Goal: Task Accomplishment & Management: Complete application form

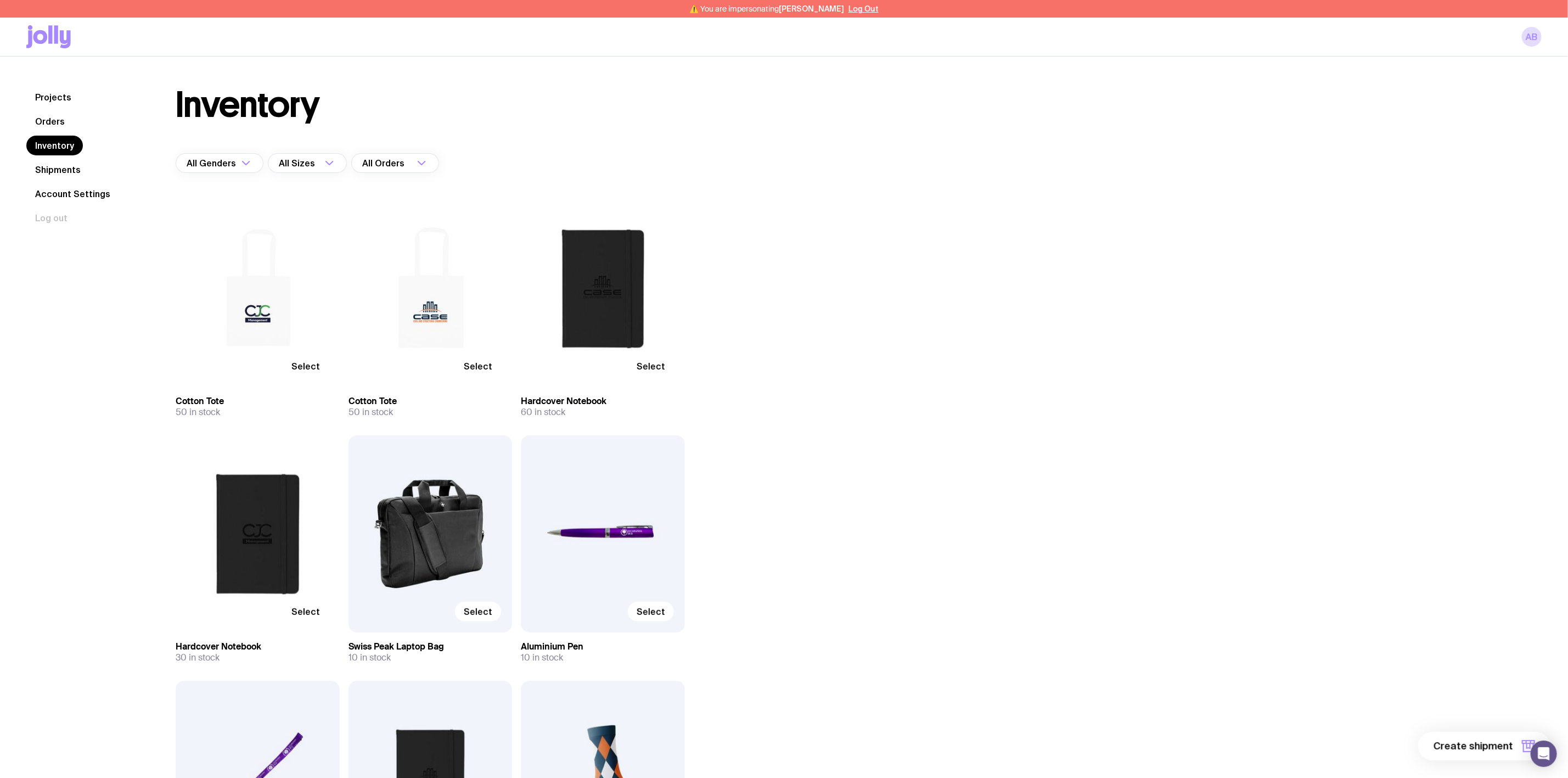
click at [306, 365] on span "Select" at bounding box center [305, 366] width 29 height 11
click at [0, 0] on input "Select" at bounding box center [0, 0] width 0 height 0
click at [487, 363] on span "Select" at bounding box center [478, 366] width 29 height 11
click at [0, 0] on input "Select" at bounding box center [0, 0] width 0 height 0
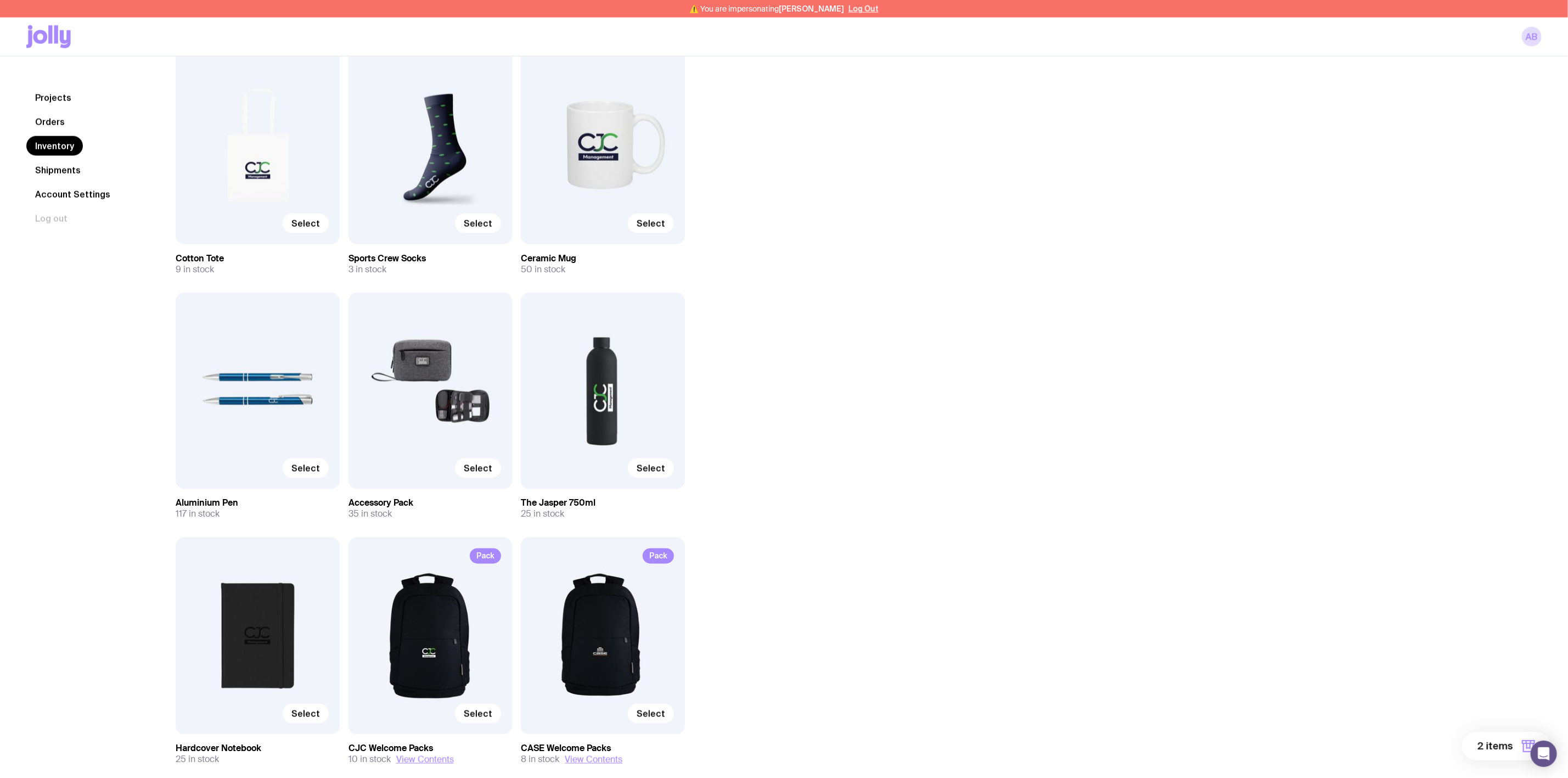
scroll to position [1153, 0]
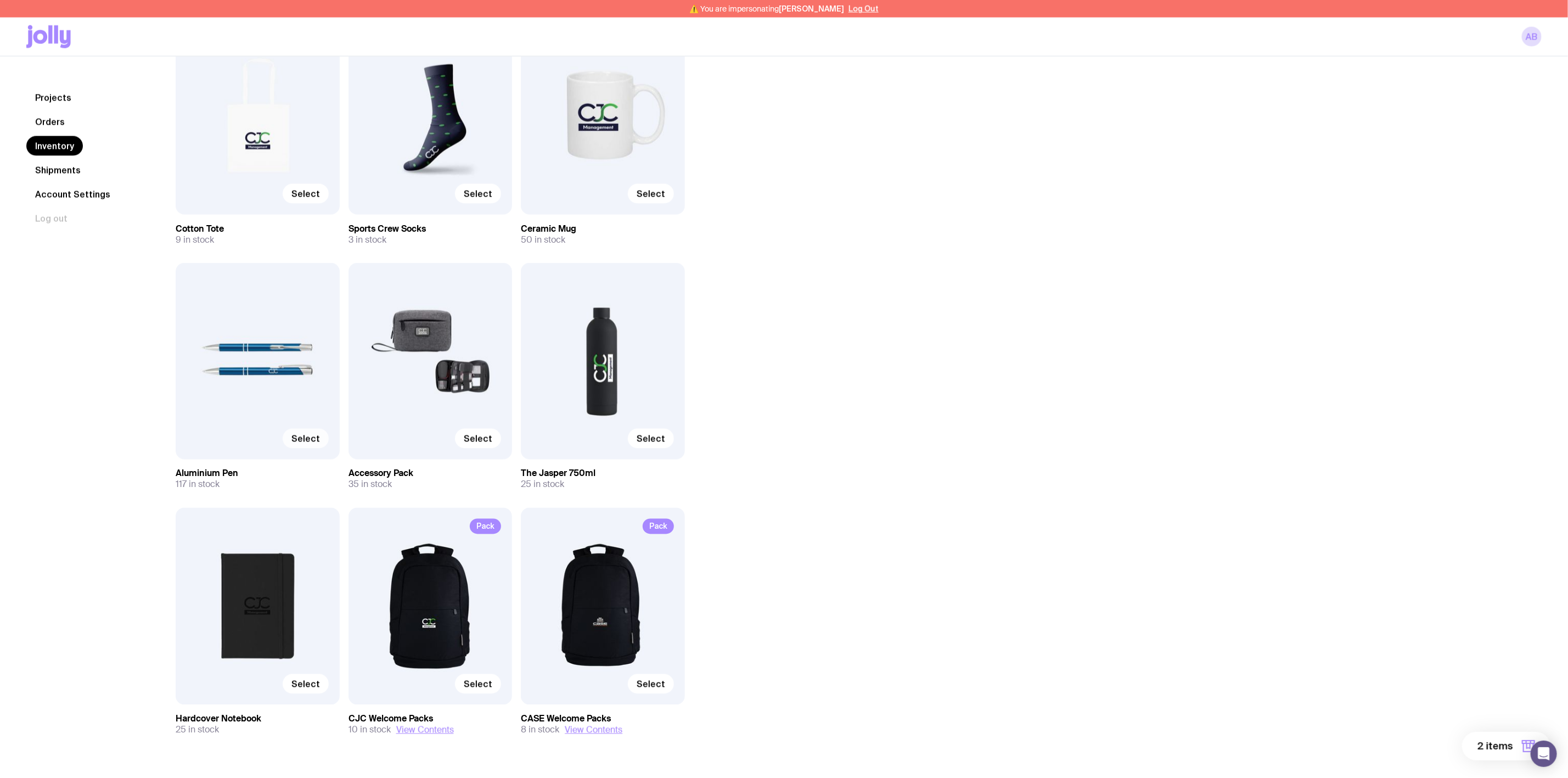
click at [308, 439] on span "Select" at bounding box center [305, 438] width 29 height 11
click at [0, 0] on input "Select" at bounding box center [0, 0] width 0 height 0
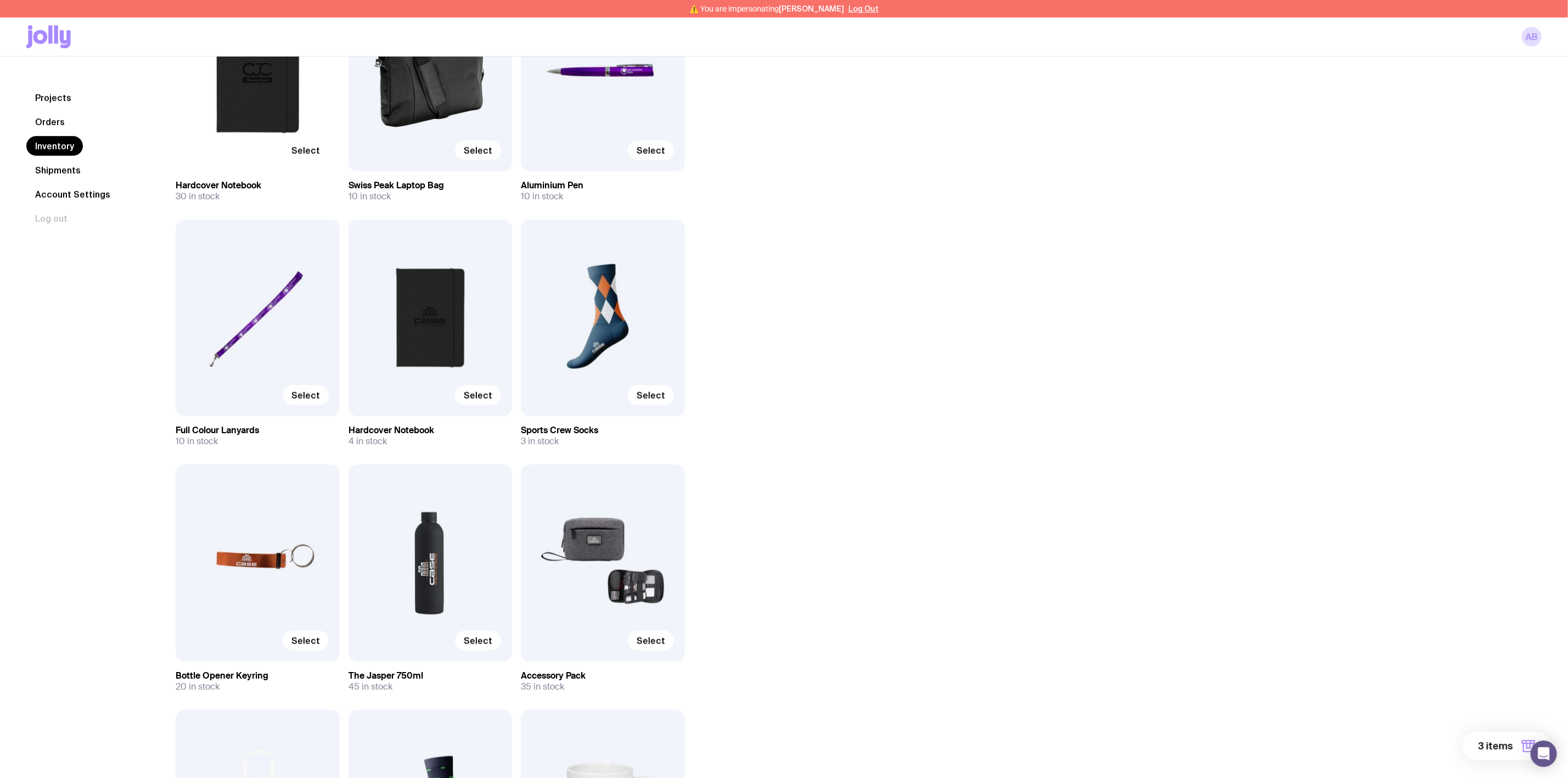
scroll to position [411, 0]
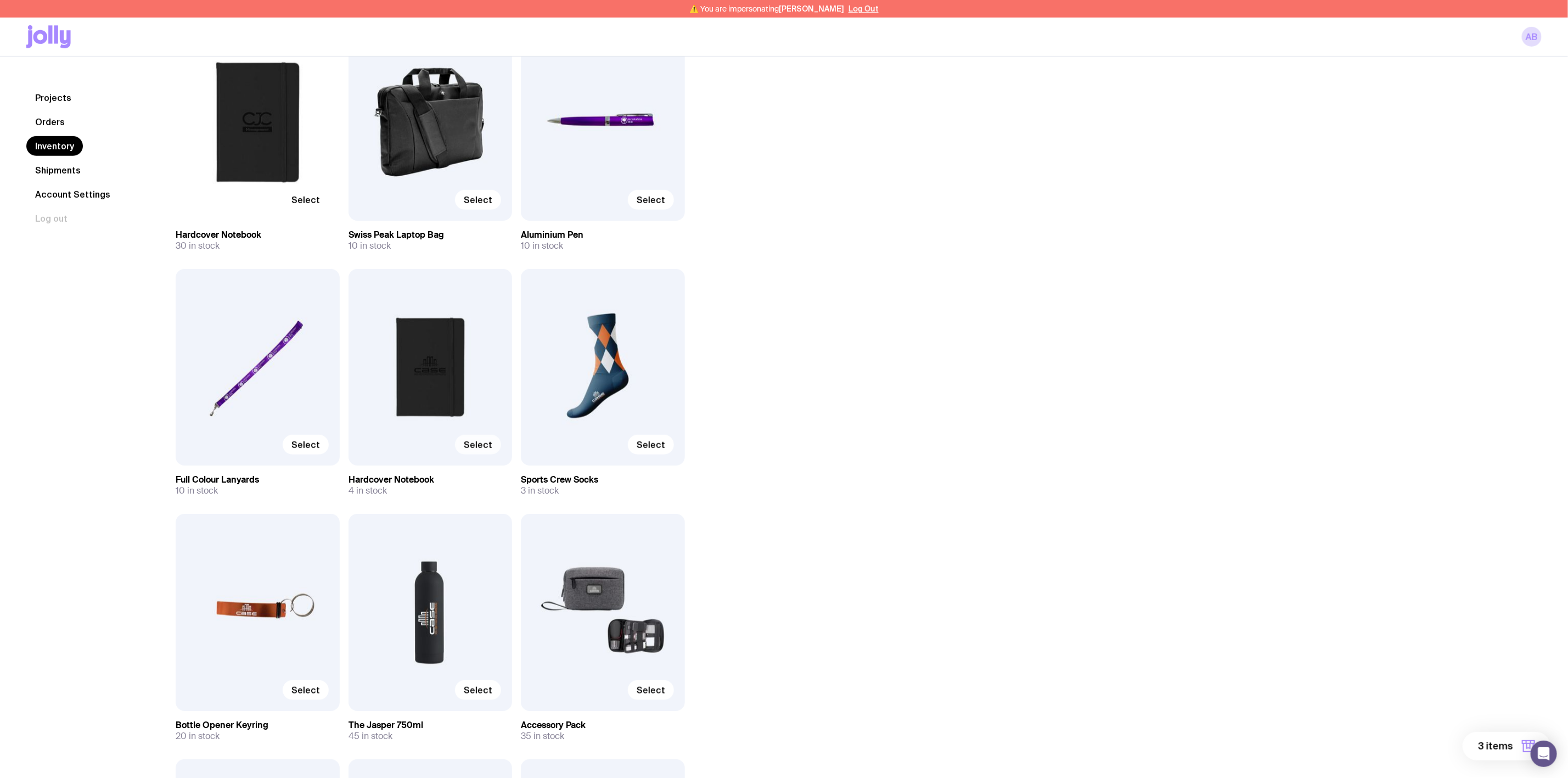
click at [474, 447] on span "Select" at bounding box center [478, 444] width 29 height 11
click at [0, 0] on input "Select" at bounding box center [0, 0] width 0 height 0
click at [303, 196] on span "Select" at bounding box center [305, 199] width 29 height 11
click at [0, 0] on input "Select" at bounding box center [0, 0] width 0 height 0
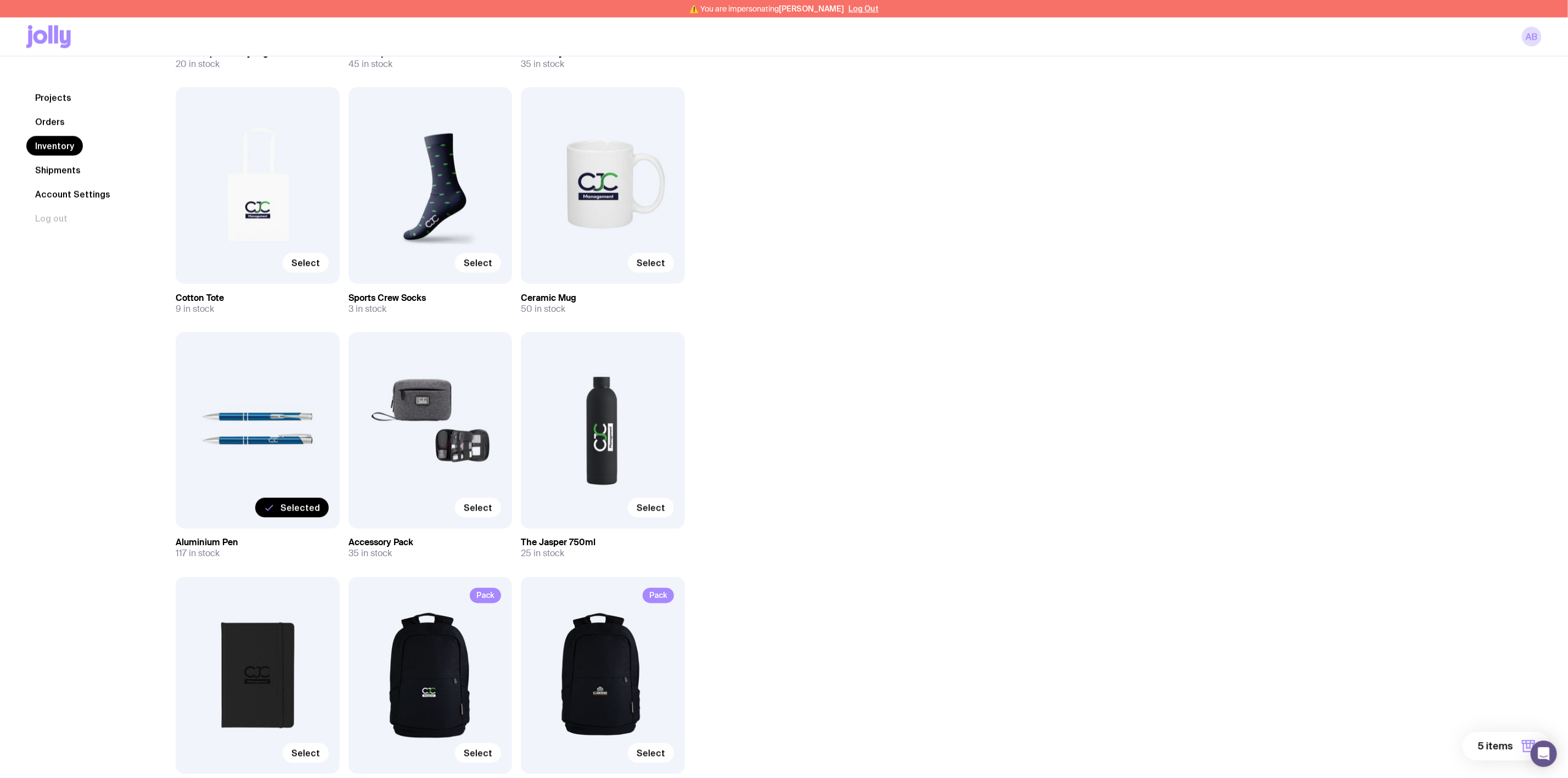
scroll to position [1184, 0]
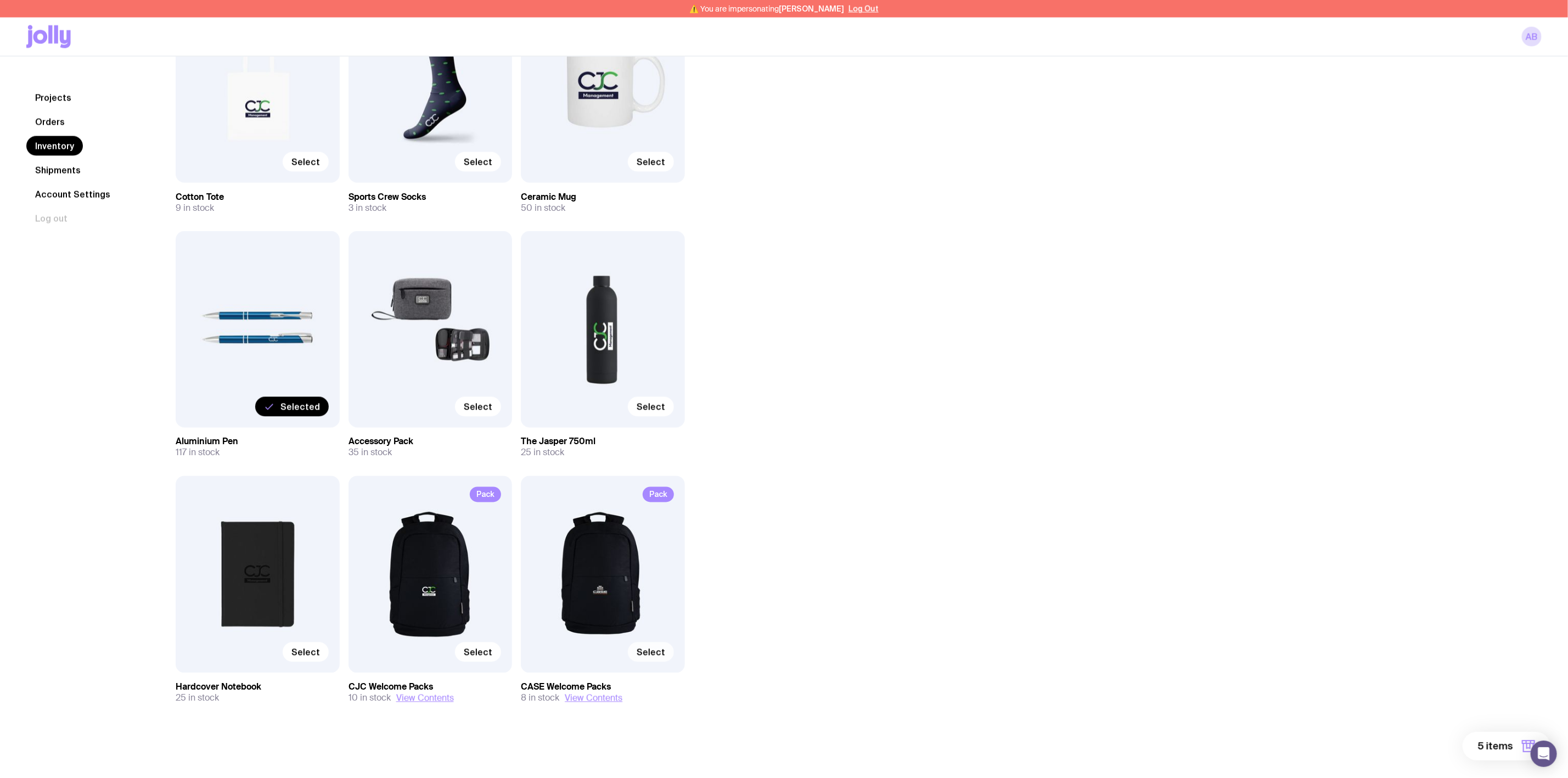
click at [646, 648] on span "Select" at bounding box center [650, 651] width 29 height 11
click at [0, 0] on input "Select" at bounding box center [0, 0] width 0 height 0
click at [475, 649] on span "Select" at bounding box center [478, 651] width 29 height 11
click at [0, 0] on input "Select" at bounding box center [0, 0] width 0 height 0
click at [1487, 743] on span "7 items" at bounding box center [1496, 745] width 34 height 13
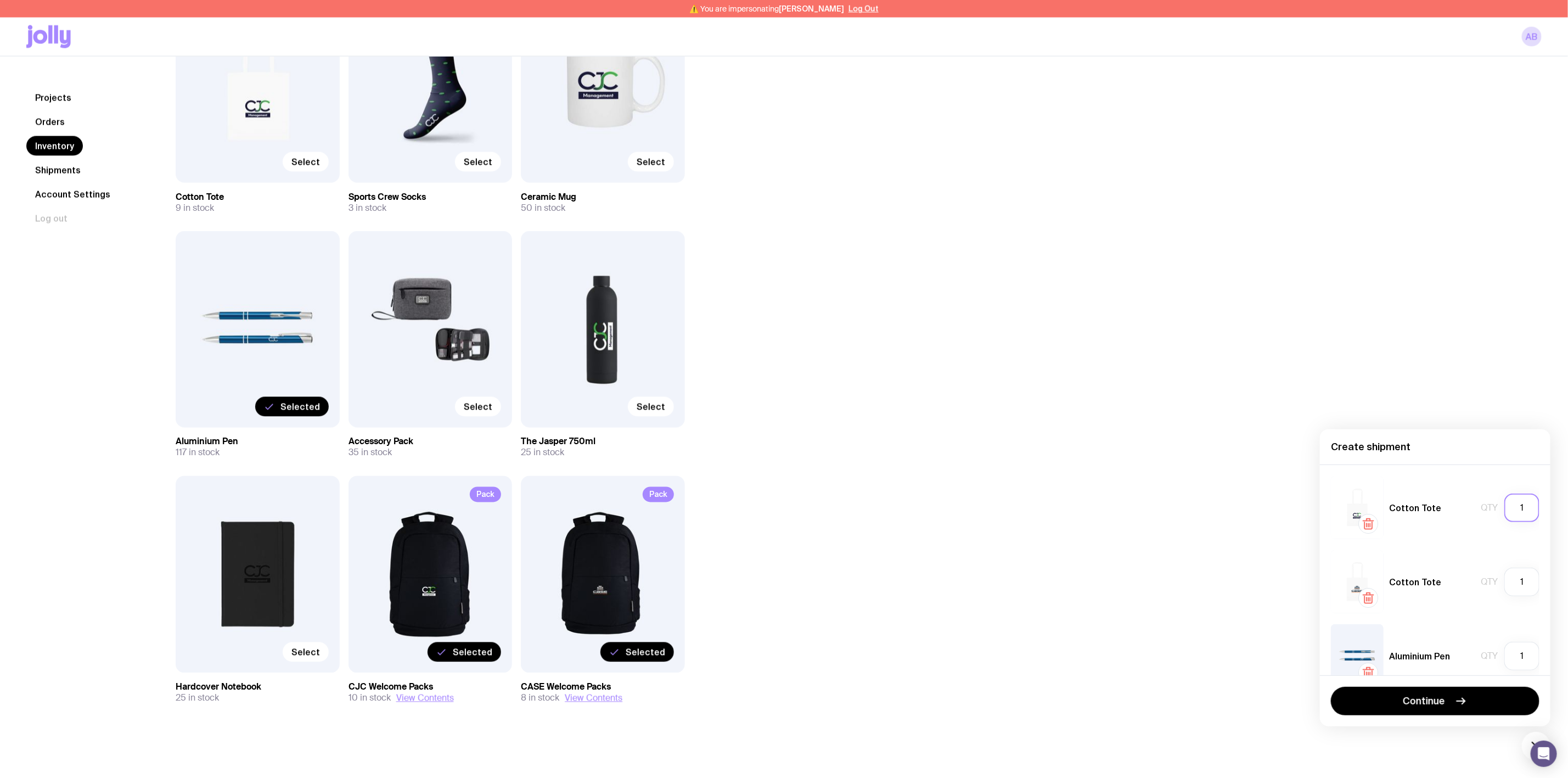
click at [1507, 507] on input "1" at bounding box center [1521, 507] width 35 height 29
click at [1508, 507] on input "1" at bounding box center [1521, 507] width 35 height 29
type input "40"
click at [1512, 580] on input "1" at bounding box center [1521, 581] width 35 height 29
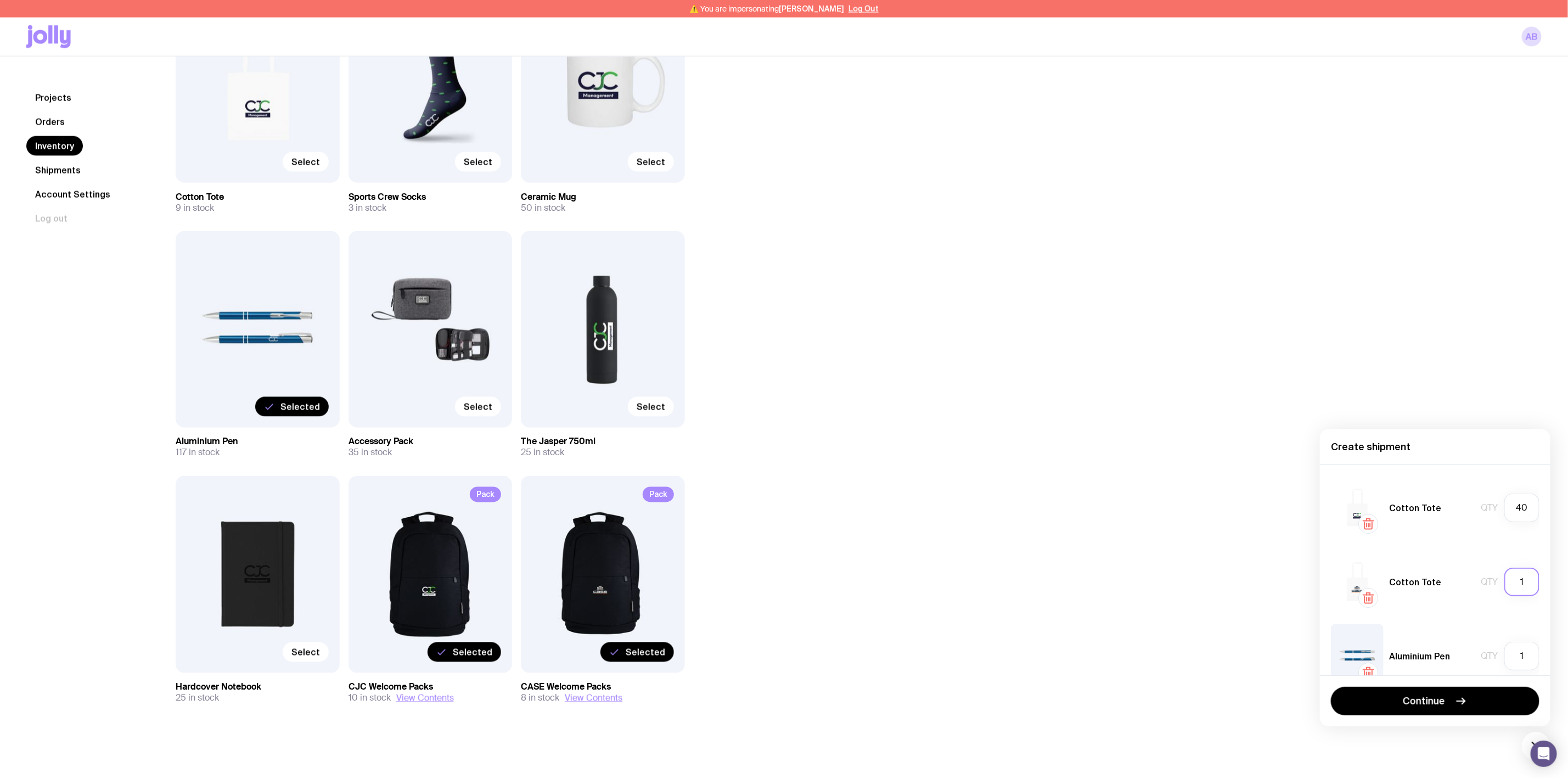
click at [1512, 580] on input "1" at bounding box center [1521, 581] width 35 height 29
type input "40"
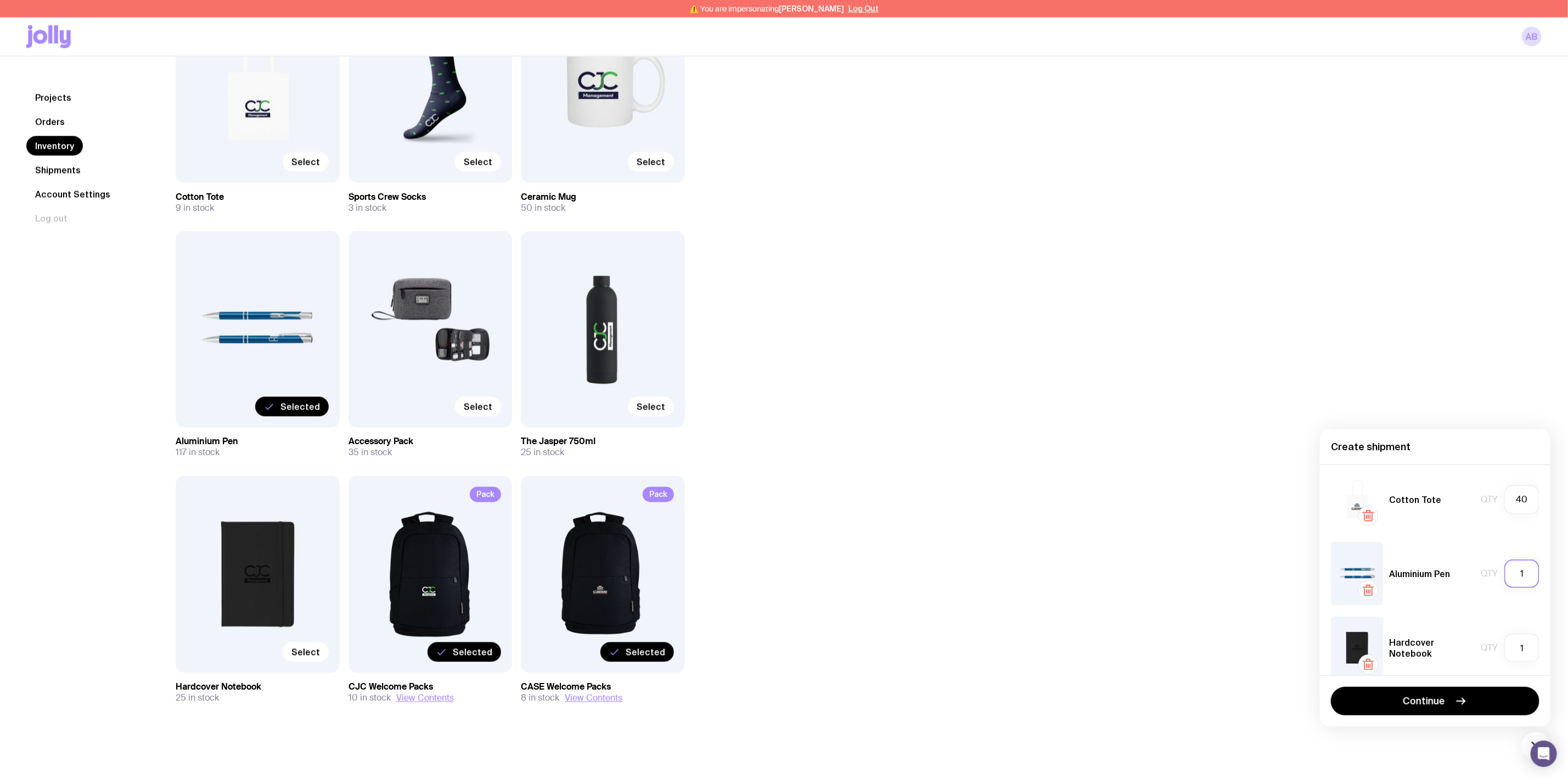
click at [1509, 575] on input "1" at bounding box center [1521, 573] width 35 height 29
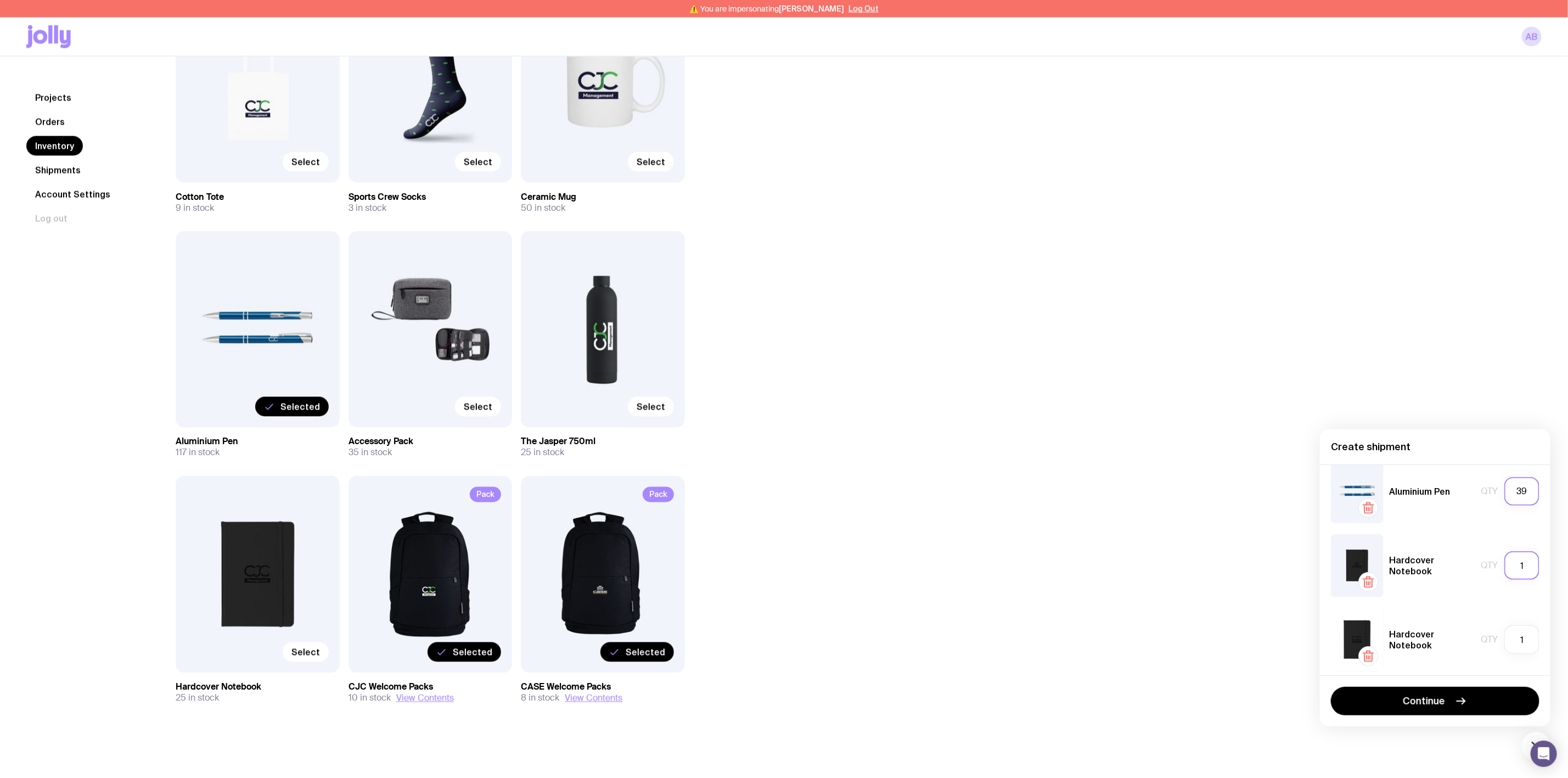
type input "39"
drag, startPoint x: 1506, startPoint y: 563, endPoint x: 1517, endPoint y: 563, distance: 11.0
click at [1517, 563] on input "1" at bounding box center [1521, 565] width 35 height 29
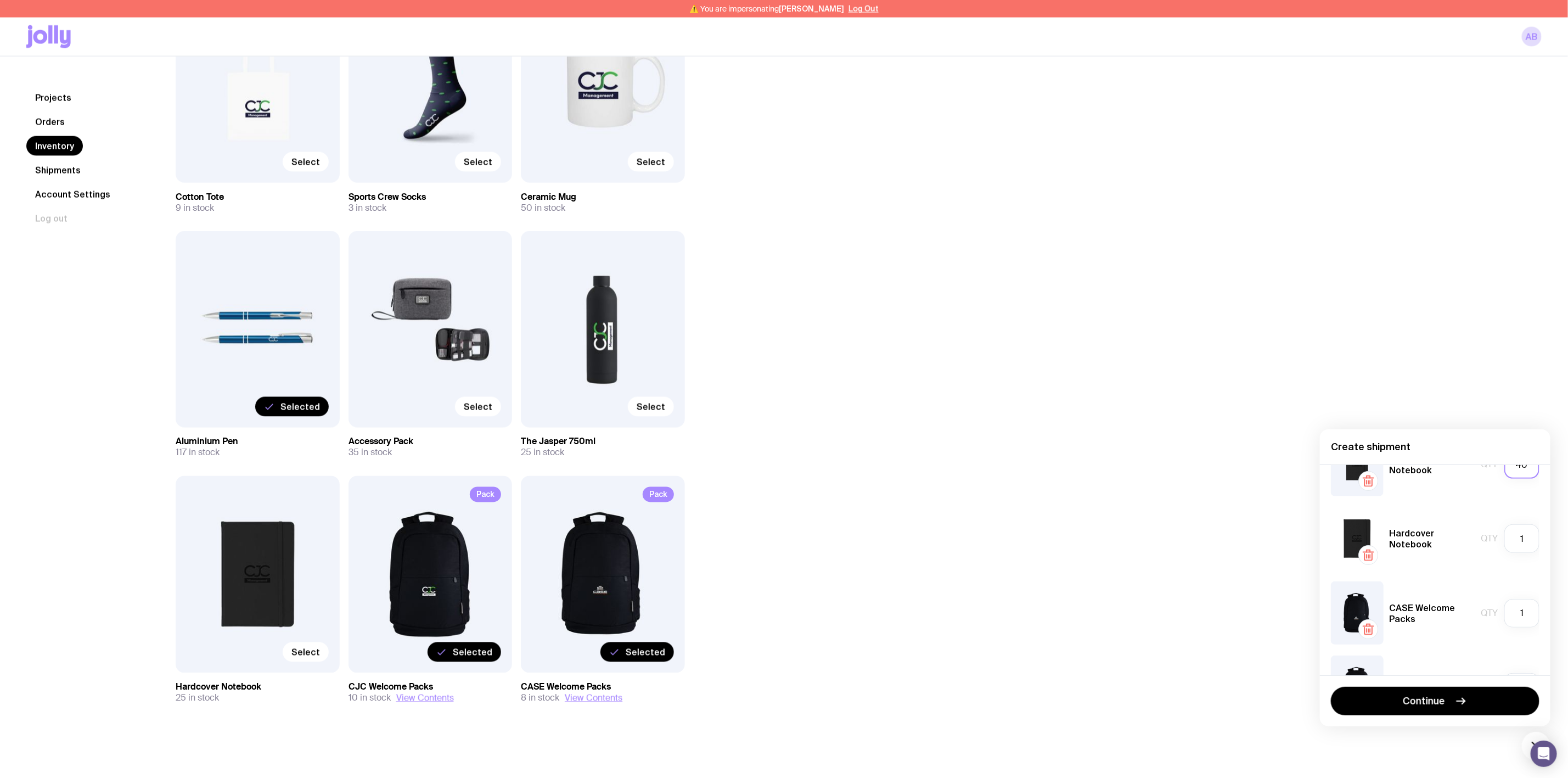
scroll to position [238, 0]
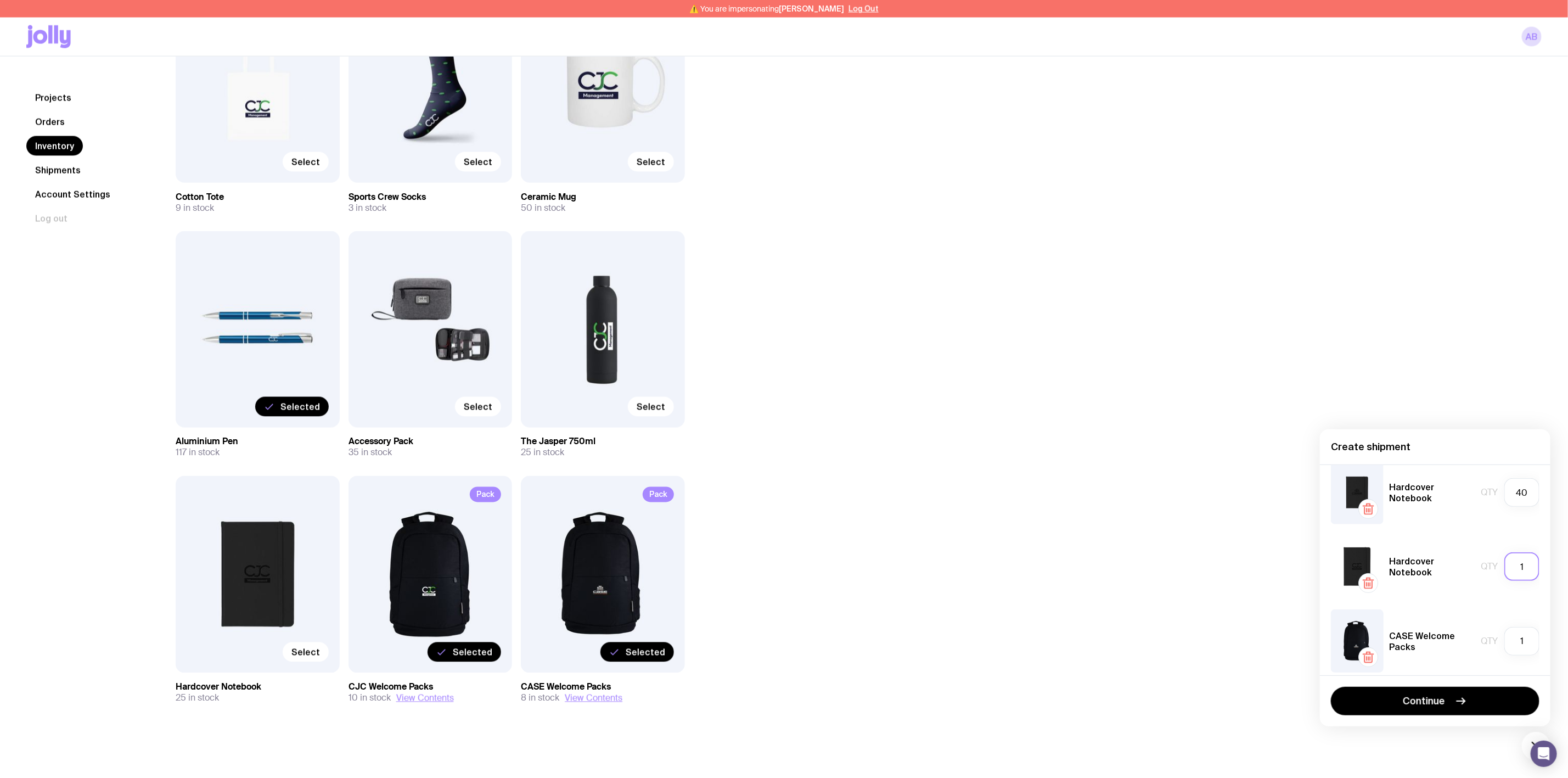
type input "4"
drag, startPoint x: 1514, startPoint y: 560, endPoint x: 1521, endPoint y: 561, distance: 7.1
click at [1521, 561] on input "1" at bounding box center [1521, 566] width 35 height 29
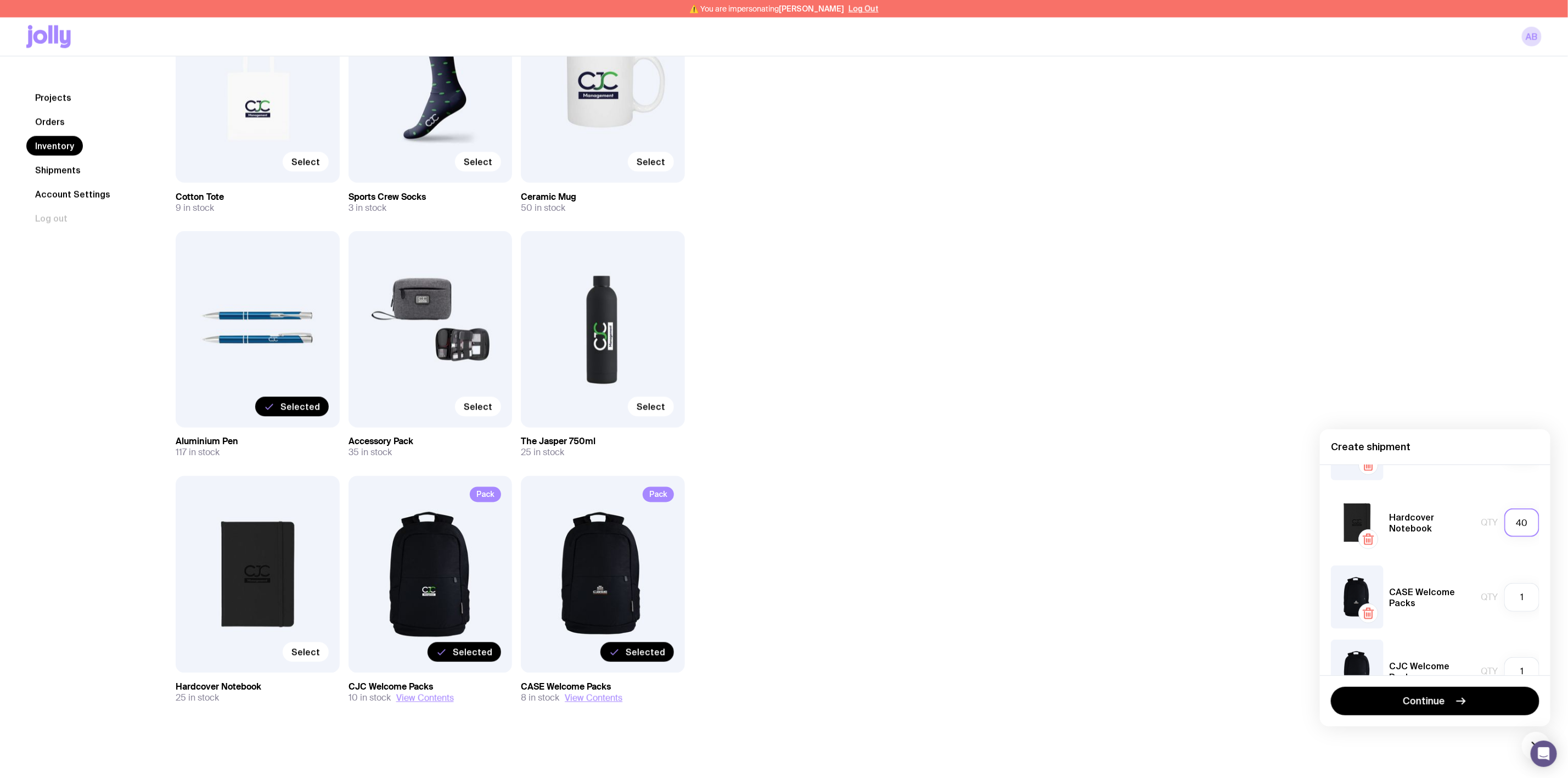
scroll to position [320, 0]
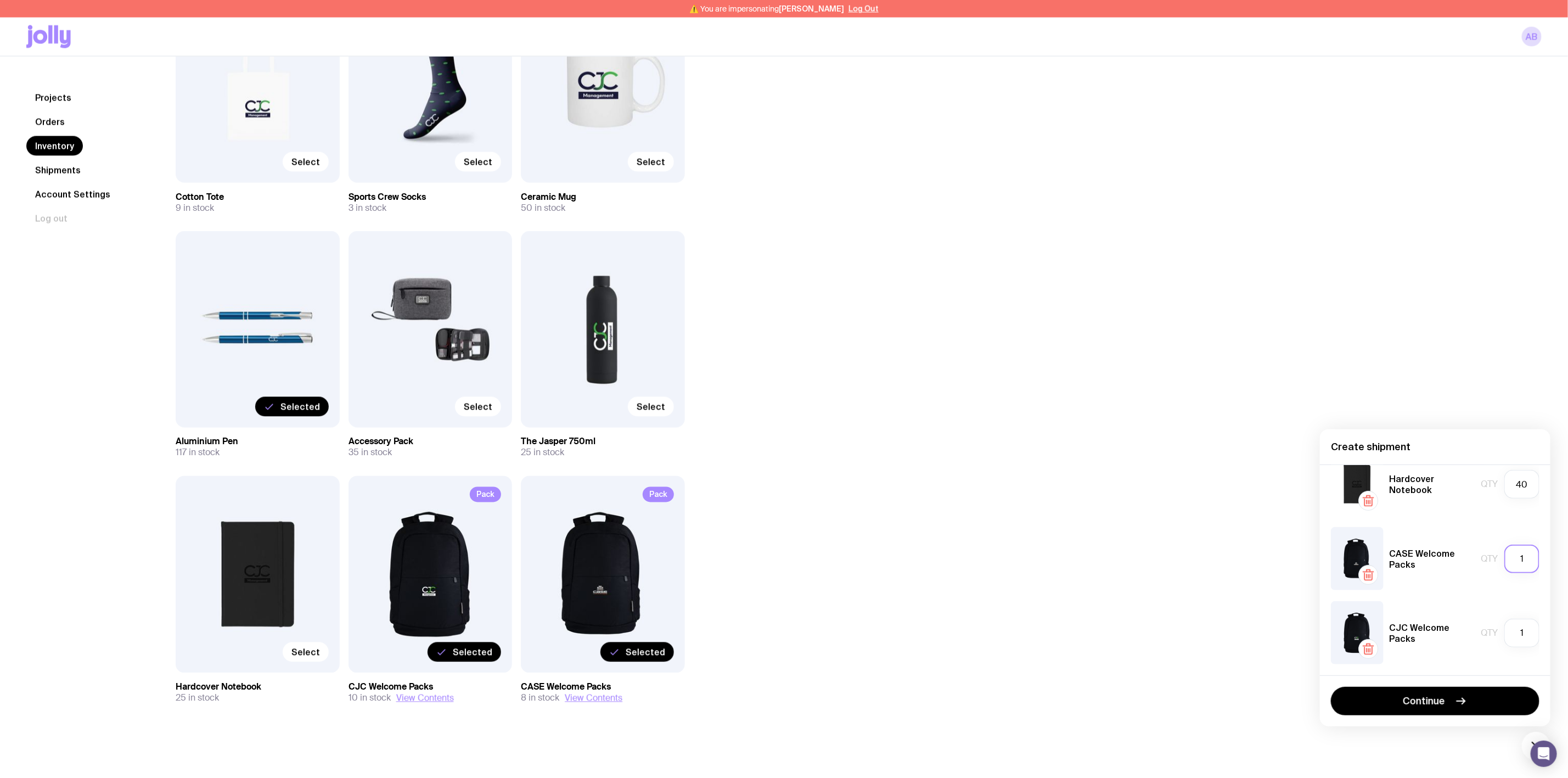
type input "30"
drag, startPoint x: 1508, startPoint y: 551, endPoint x: 1541, endPoint y: 553, distance: 33.1
click at [1541, 553] on div "Cotton Tote Qty 40 Cotton Tote Qty 40 Aluminium Pen Qty 39 Hardcover Notebook Q…" at bounding box center [1435, 569] width 231 height 211
type input "3"
drag, startPoint x: 1506, startPoint y: 630, endPoint x: 1524, endPoint y: 632, distance: 18.1
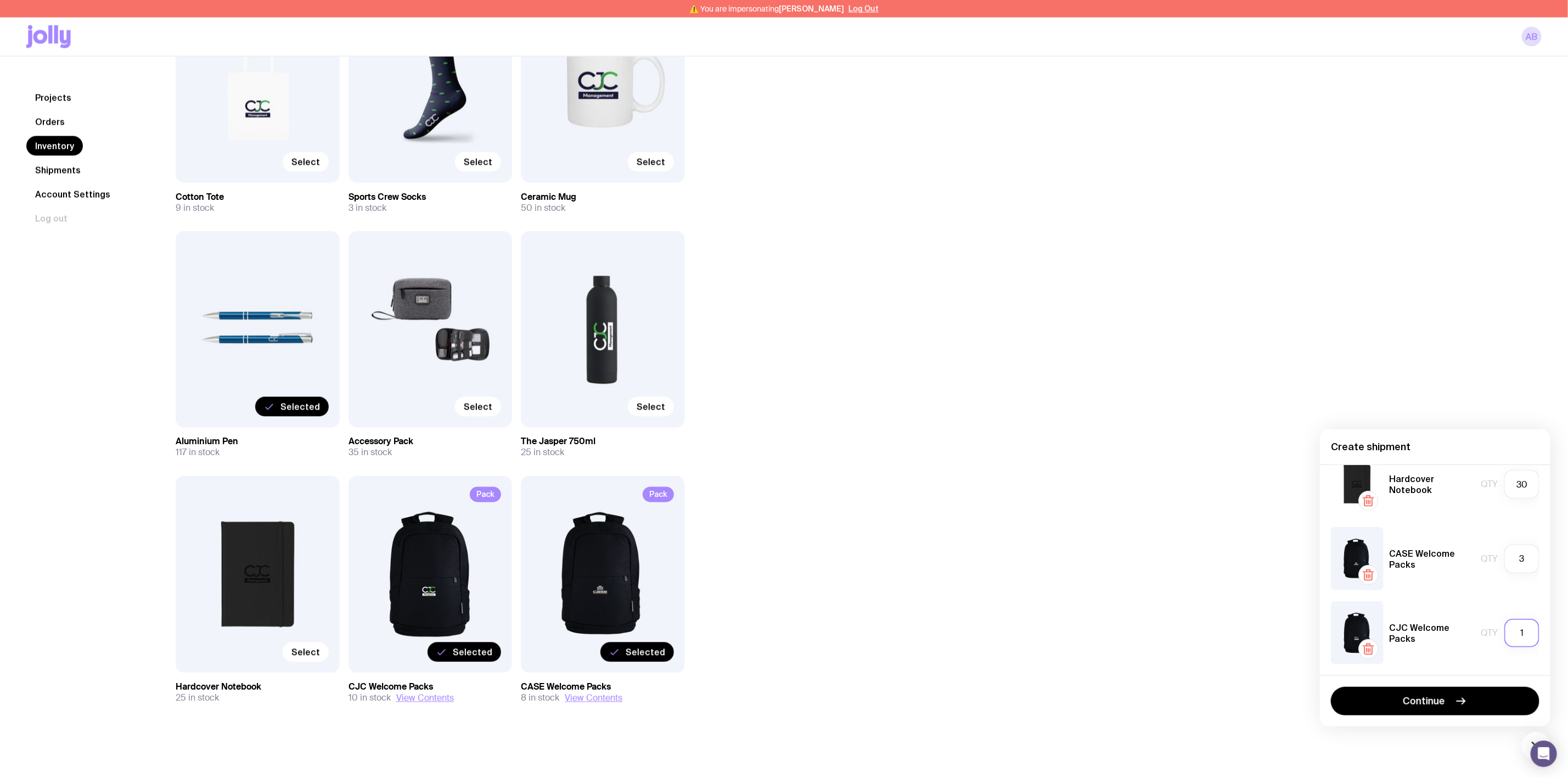
click at [1524, 632] on input "1" at bounding box center [1521, 632] width 35 height 29
type input "3"
click at [1420, 698] on span "Continue" at bounding box center [1424, 700] width 43 height 13
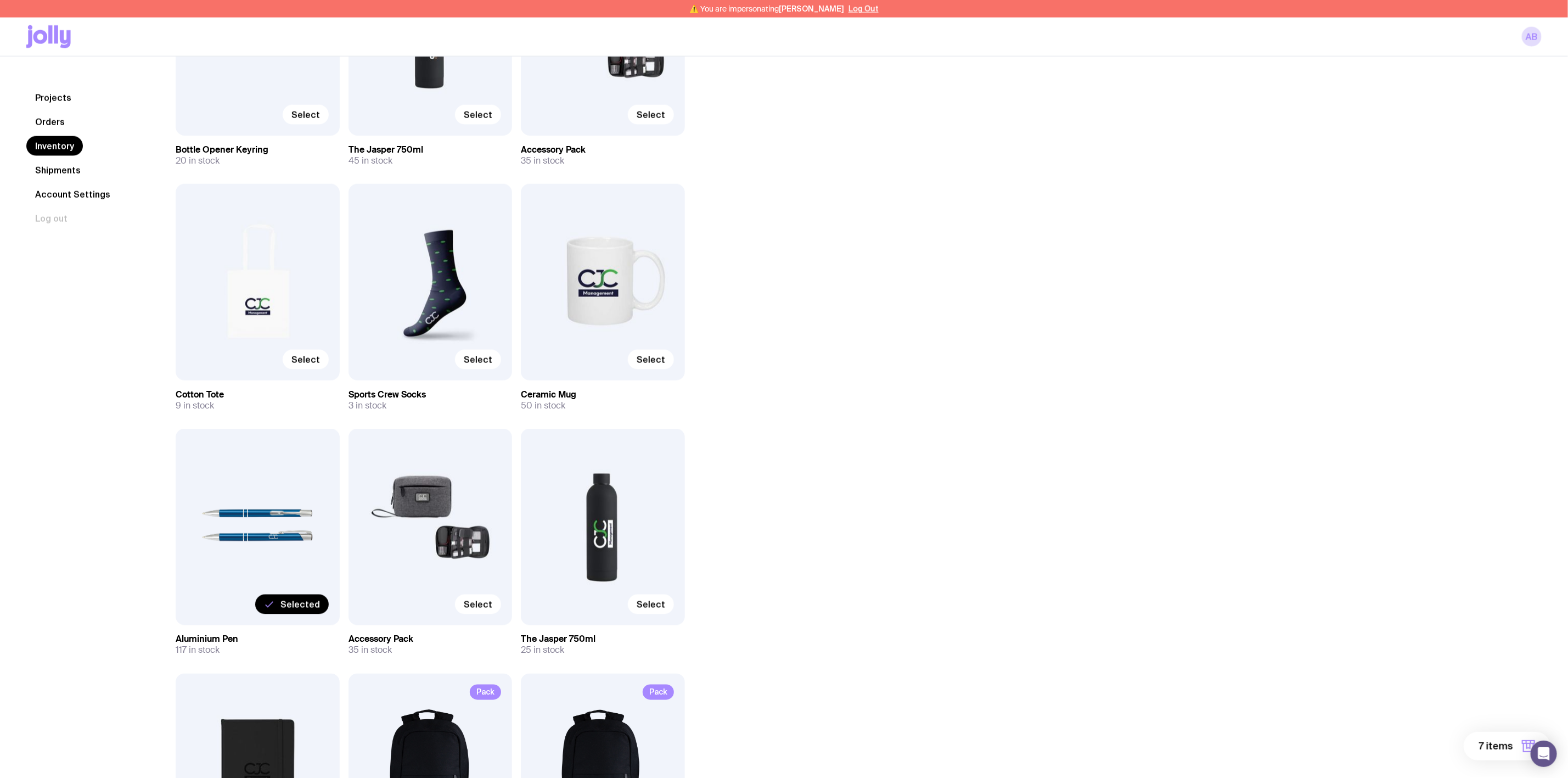
scroll to position [988, 0]
click at [1498, 740] on span "7 items" at bounding box center [1496, 745] width 34 height 13
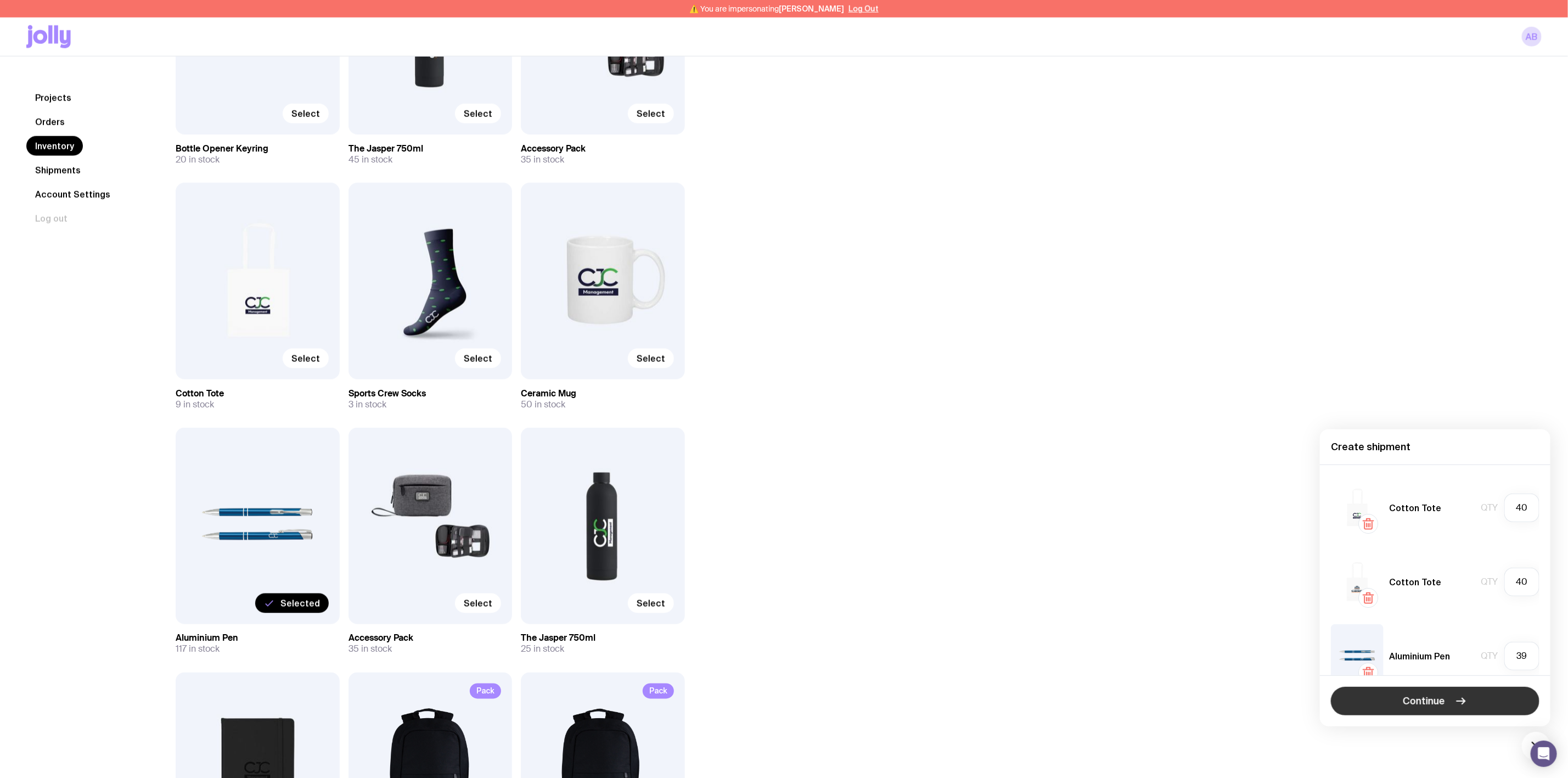
click at [1401, 704] on button "Continue" at bounding box center [1435, 701] width 208 height 29
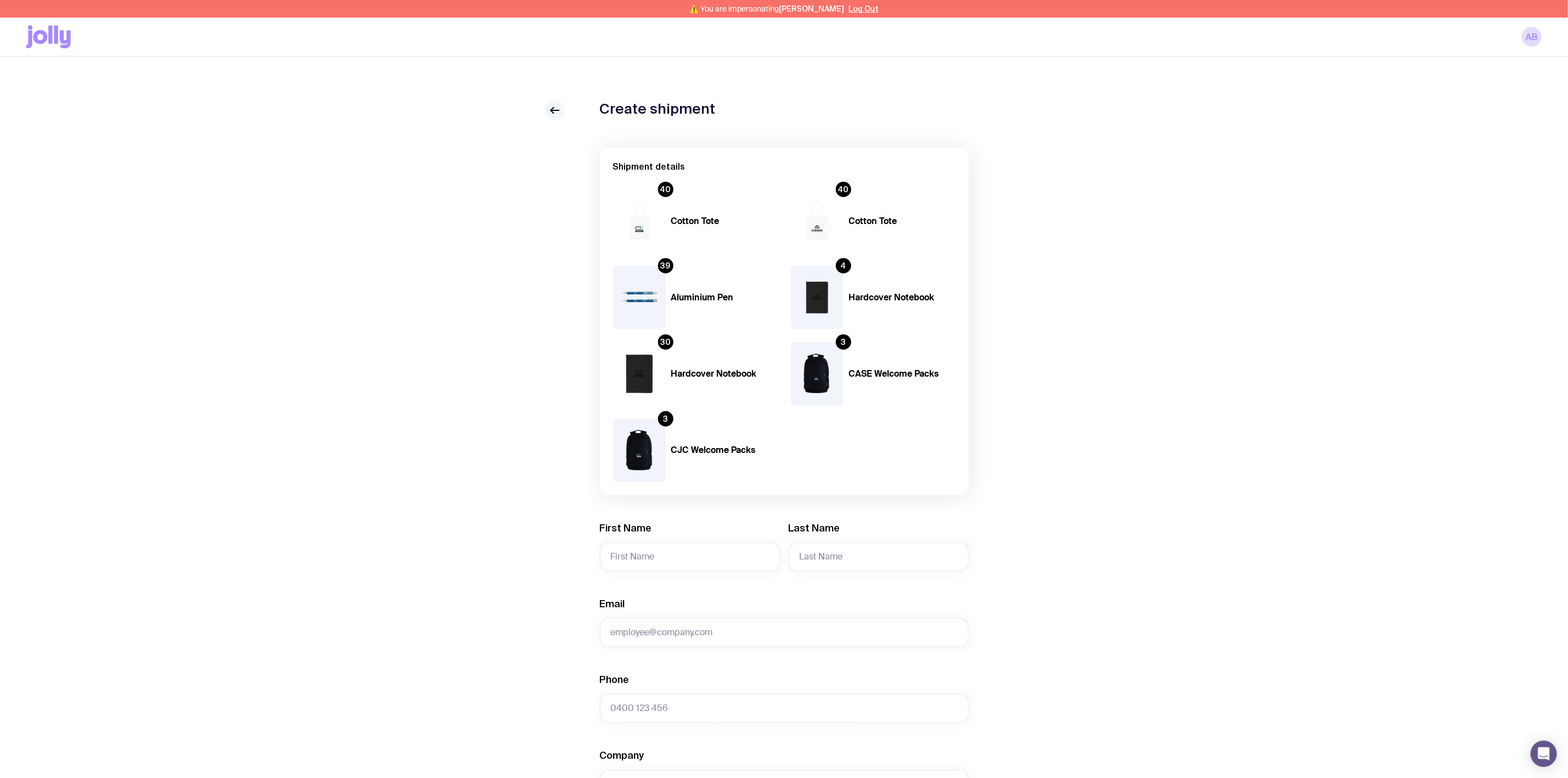
click at [556, 113] on icon at bounding box center [554, 110] width 13 height 13
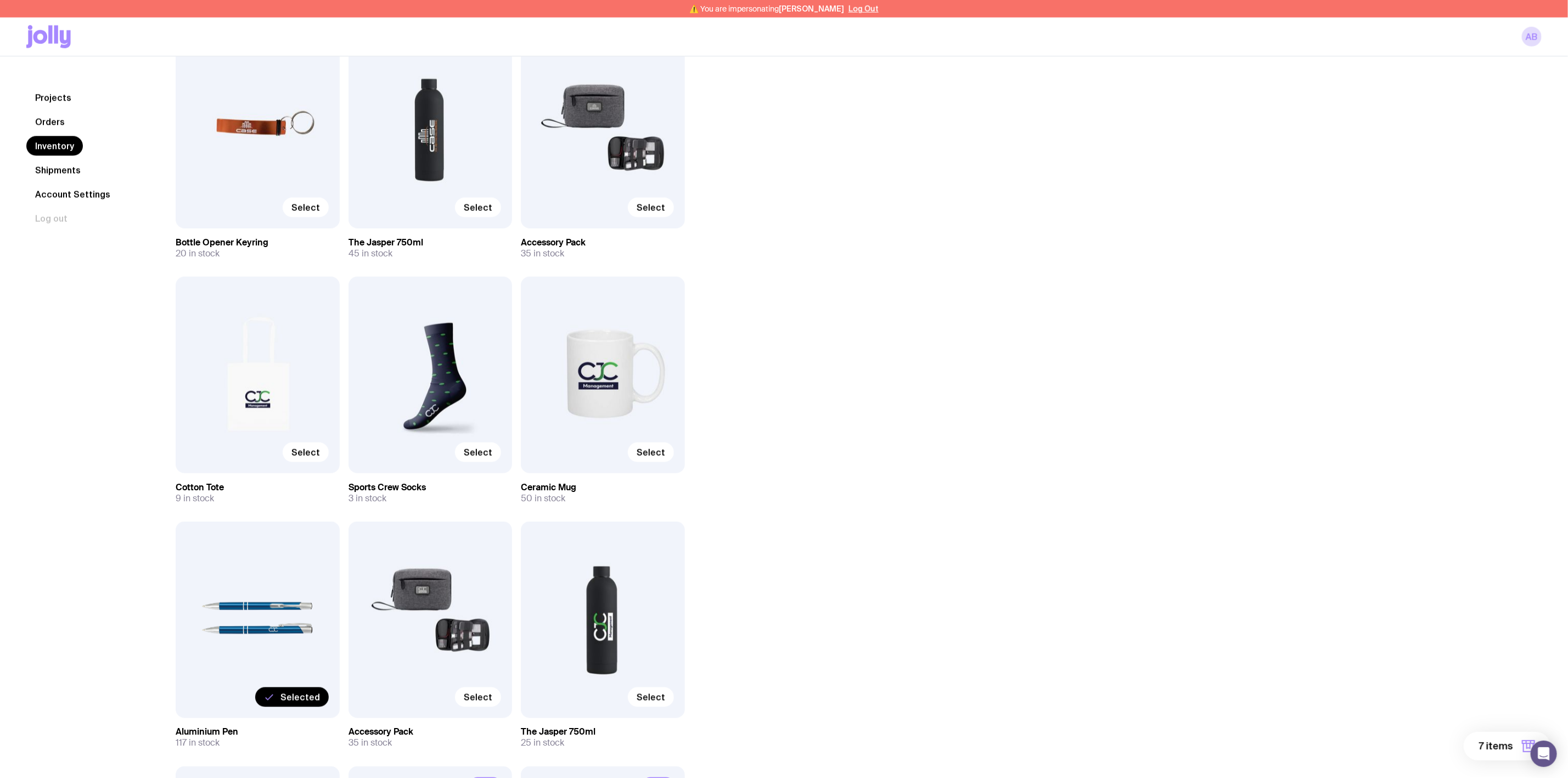
scroll to position [906, 0]
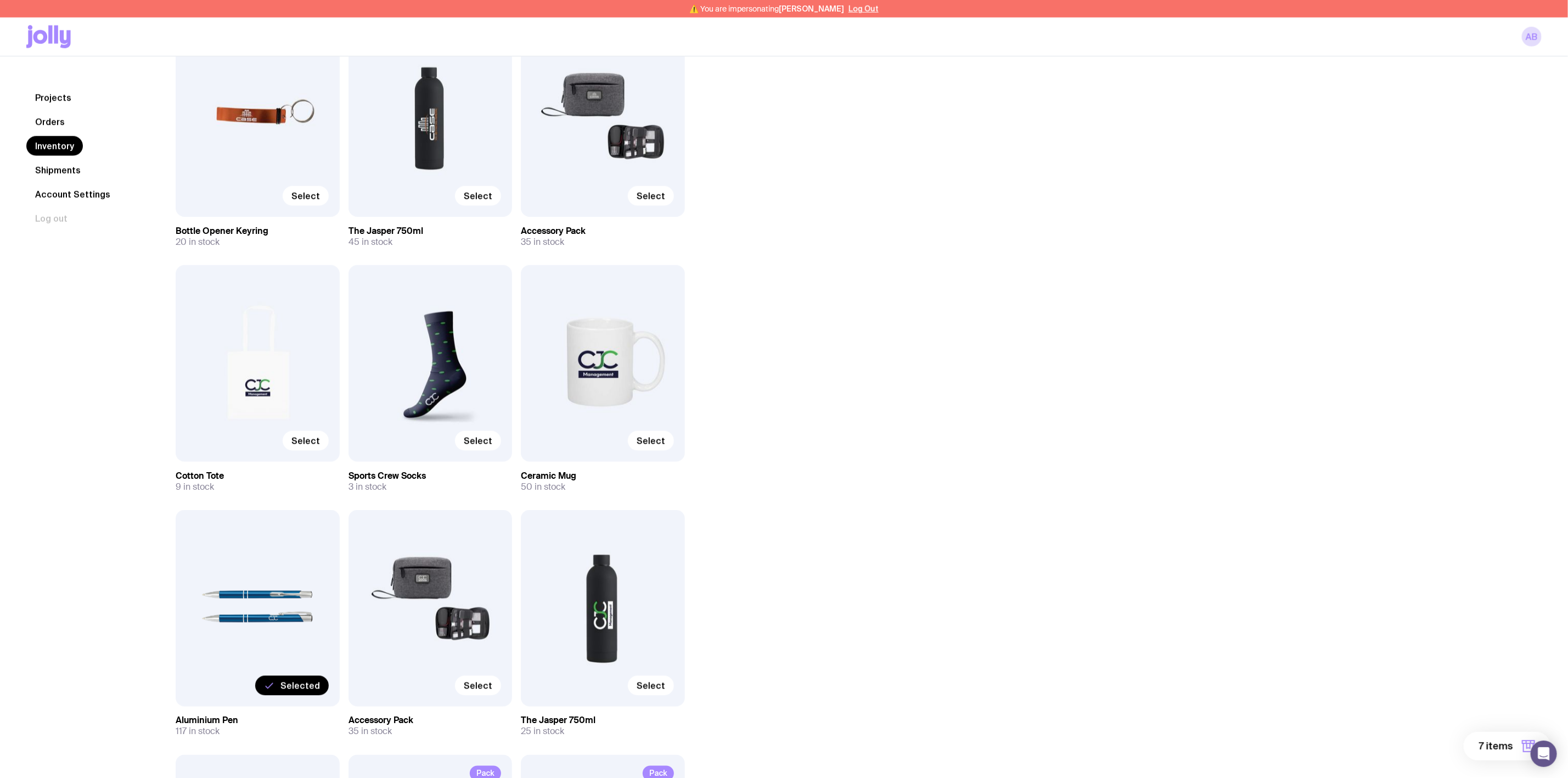
click at [1499, 745] on span "7 items" at bounding box center [1496, 745] width 34 height 13
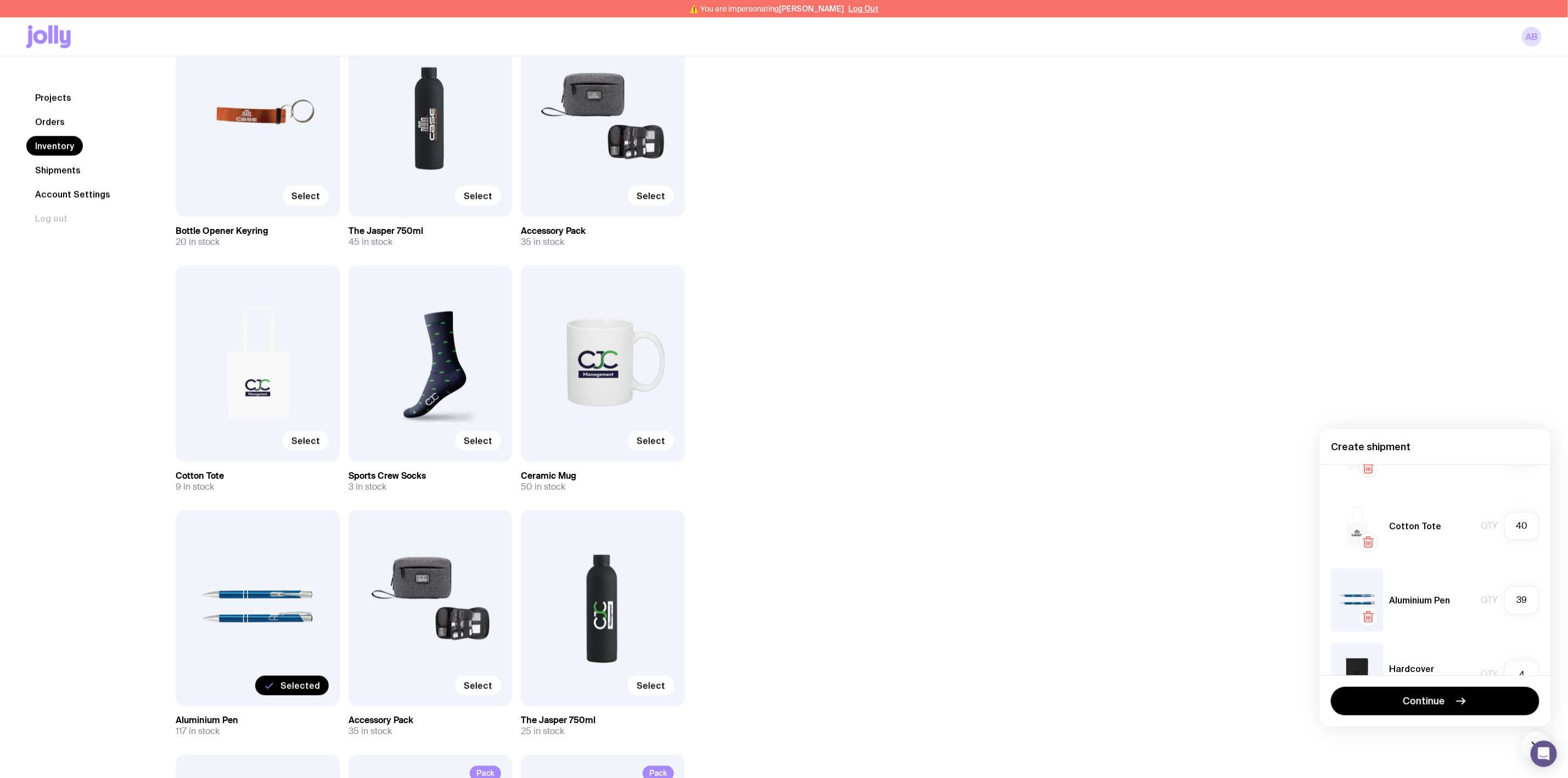
scroll to position [82, 0]
click at [1516, 575] on input "39" at bounding box center [1521, 573] width 35 height 29
drag, startPoint x: 1516, startPoint y: 575, endPoint x: 1506, endPoint y: 573, distance: 10.2
click at [1506, 573] on input "39" at bounding box center [1521, 573] width 35 height 29
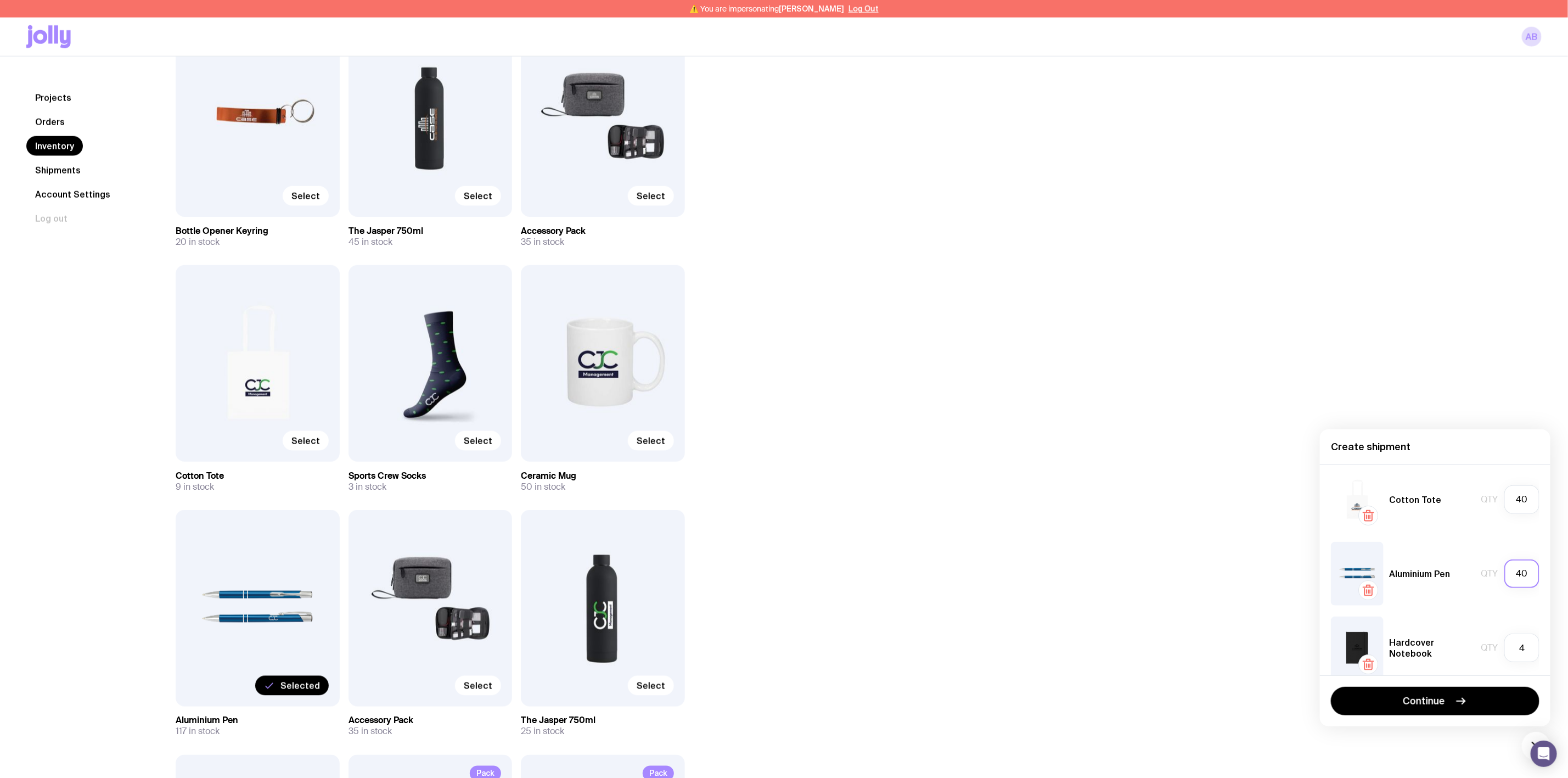
type input "40"
drag, startPoint x: 1453, startPoint y: 597, endPoint x: 1449, endPoint y: 606, distance: 9.8
click at [1451, 600] on div "Aluminium Pen Qty 40" at bounding box center [1435, 573] width 208 height 63
click at [1521, 651] on input "4" at bounding box center [1521, 647] width 35 height 29
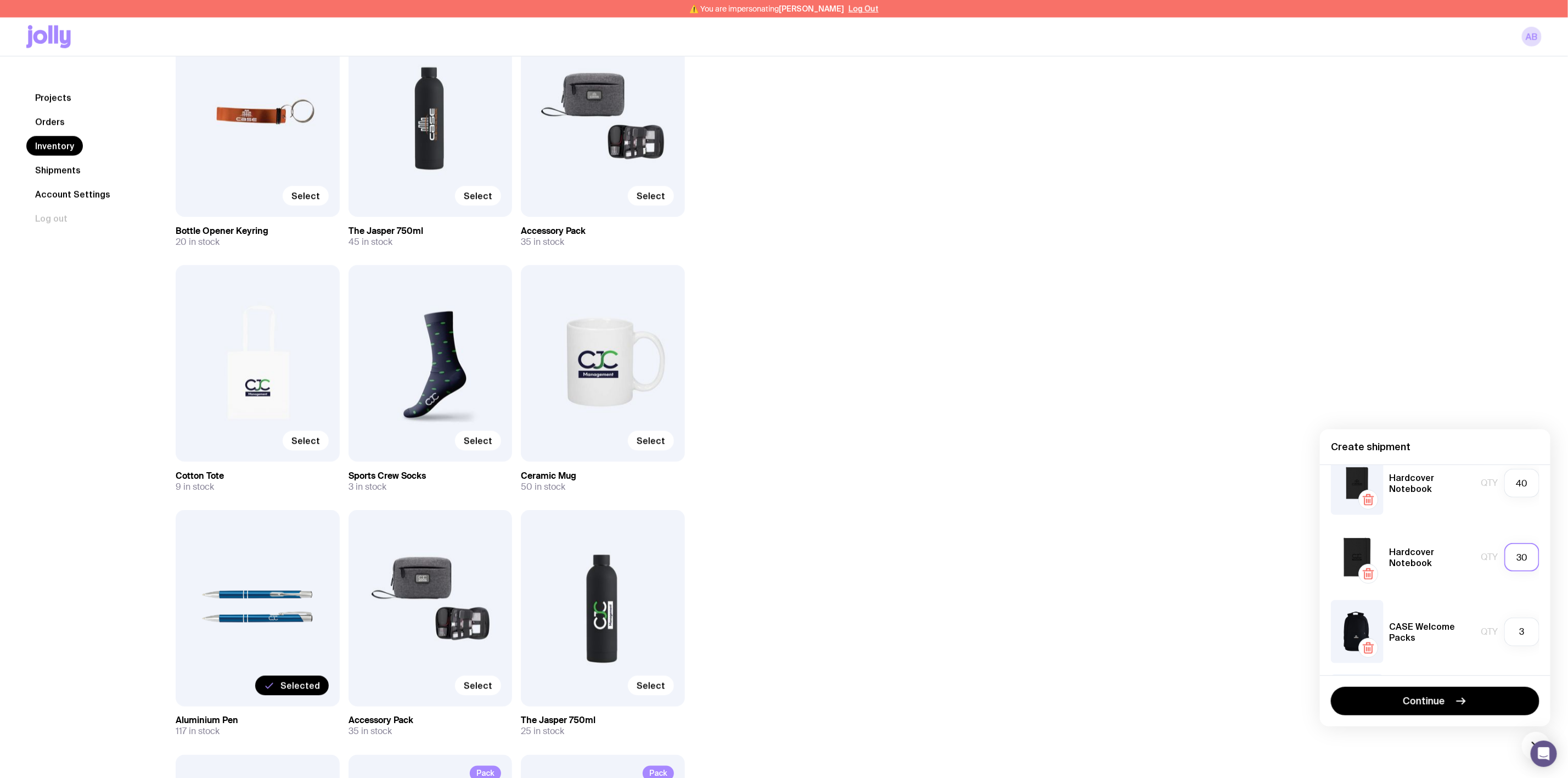
type input "4"
click at [1512, 559] on input "30" at bounding box center [1521, 557] width 35 height 29
type textarea "30"
click at [1512, 559] on input "30" at bounding box center [1521, 557] width 35 height 29
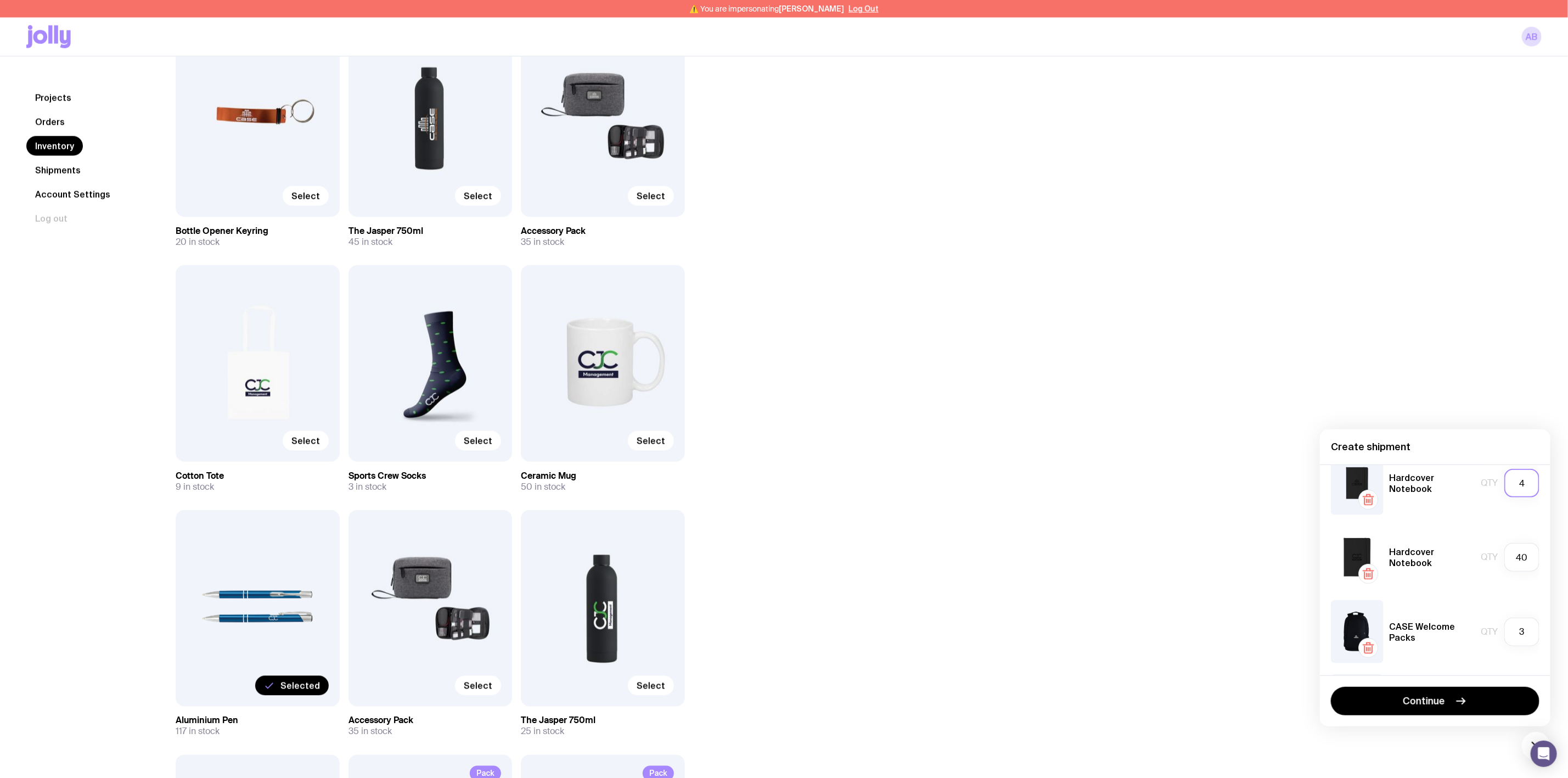
type input "30"
click at [1506, 481] on input "4" at bounding box center [1521, 483] width 35 height 29
click at [1207, 451] on div "Inventory All Genders Loading... All Sizes Loading... All Orders Loading... Sel…" at bounding box center [845, 103] width 1393 height 1844
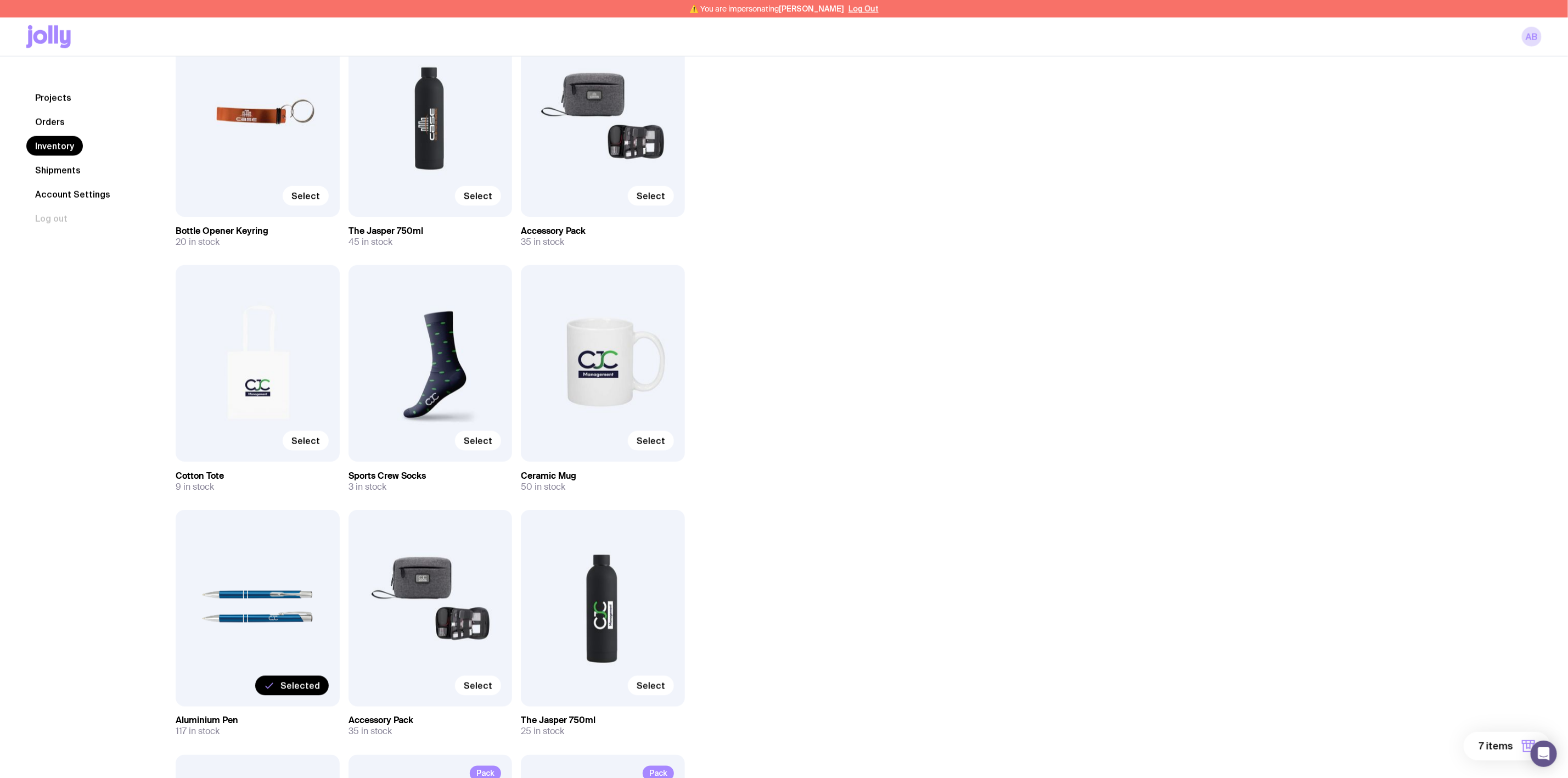
click at [1500, 751] on span "7 items" at bounding box center [1496, 745] width 34 height 13
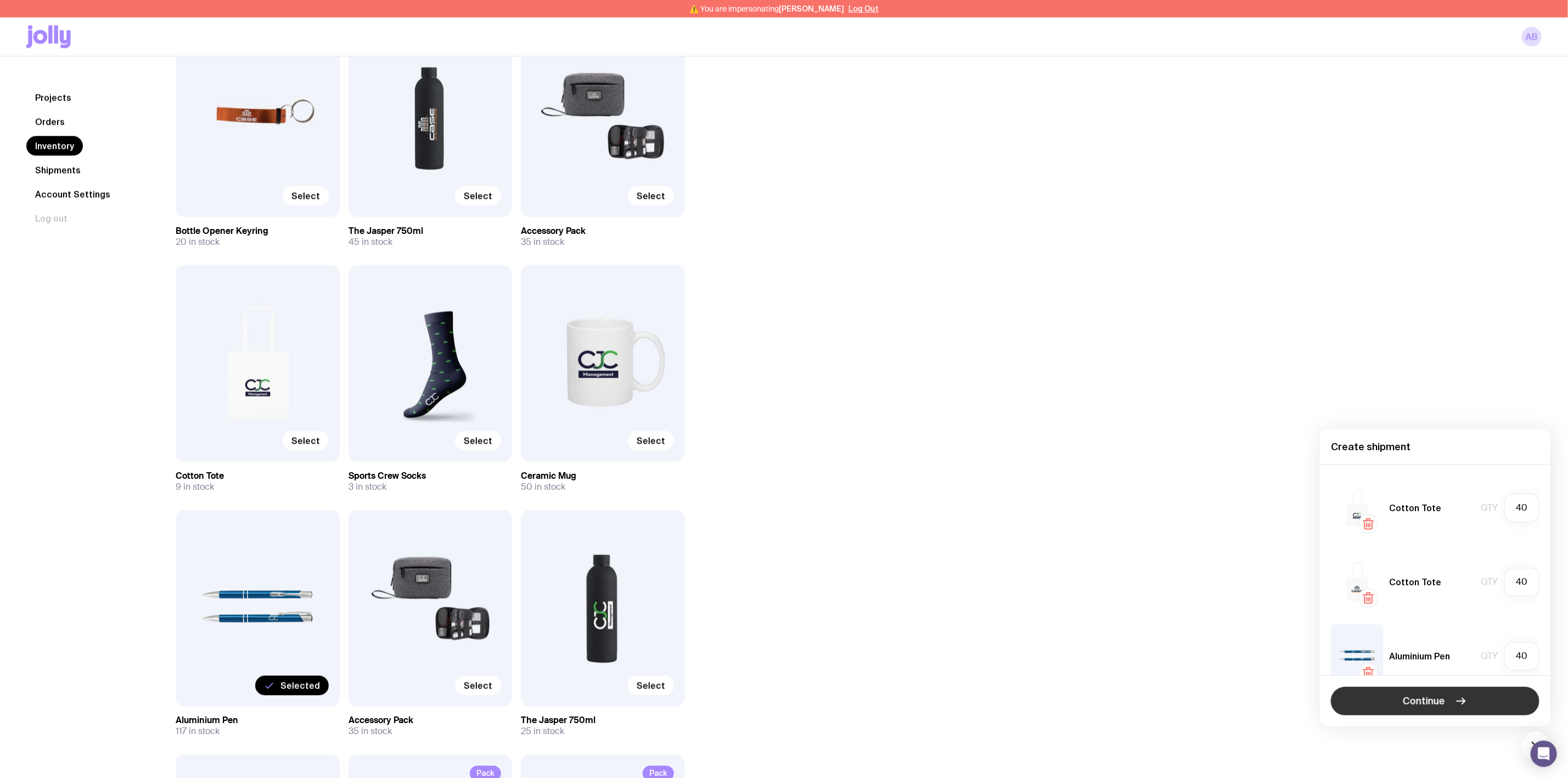
click at [1413, 700] on span "Continue" at bounding box center [1424, 700] width 43 height 13
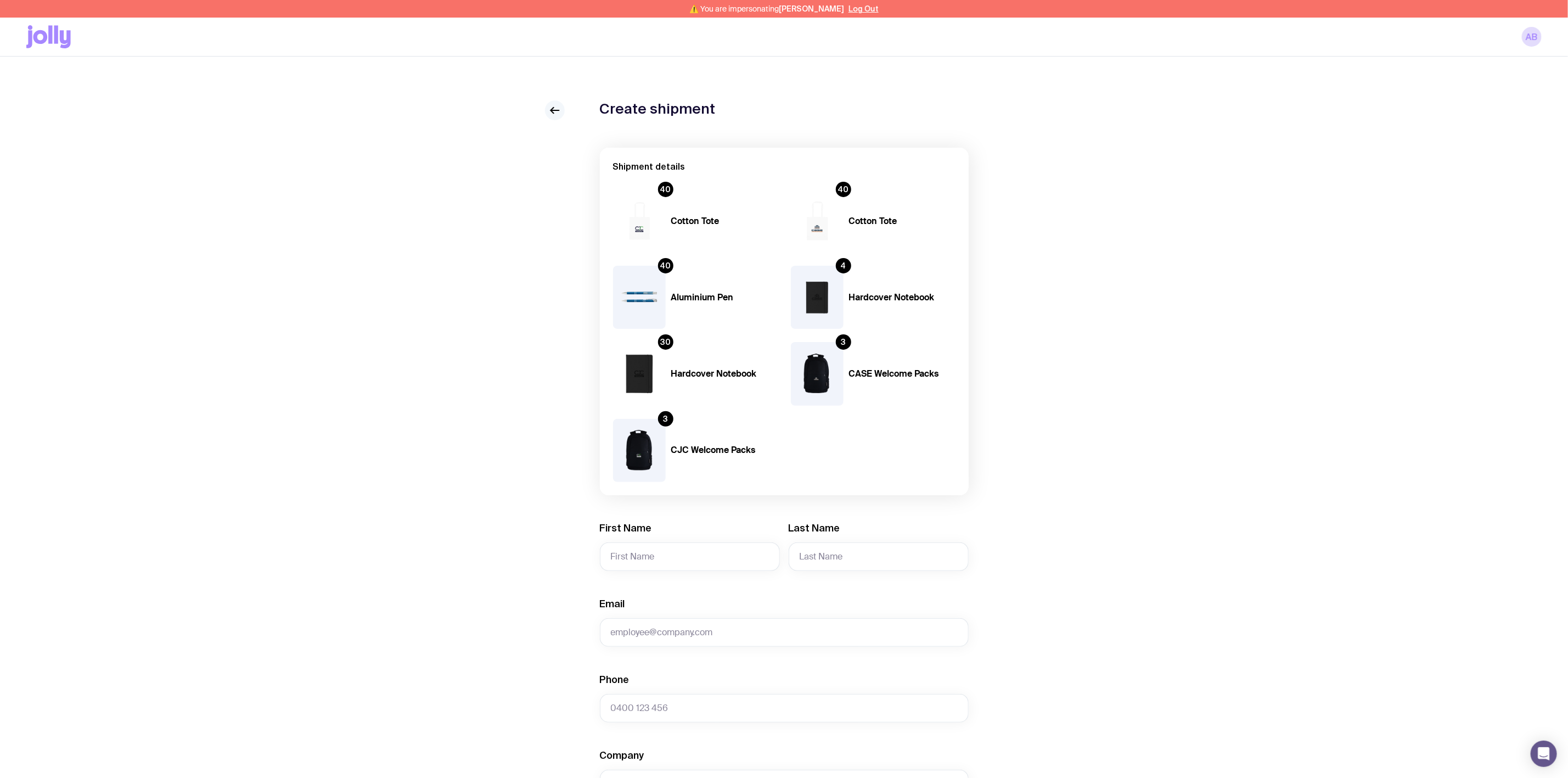
click at [557, 111] on icon at bounding box center [554, 110] width 13 height 13
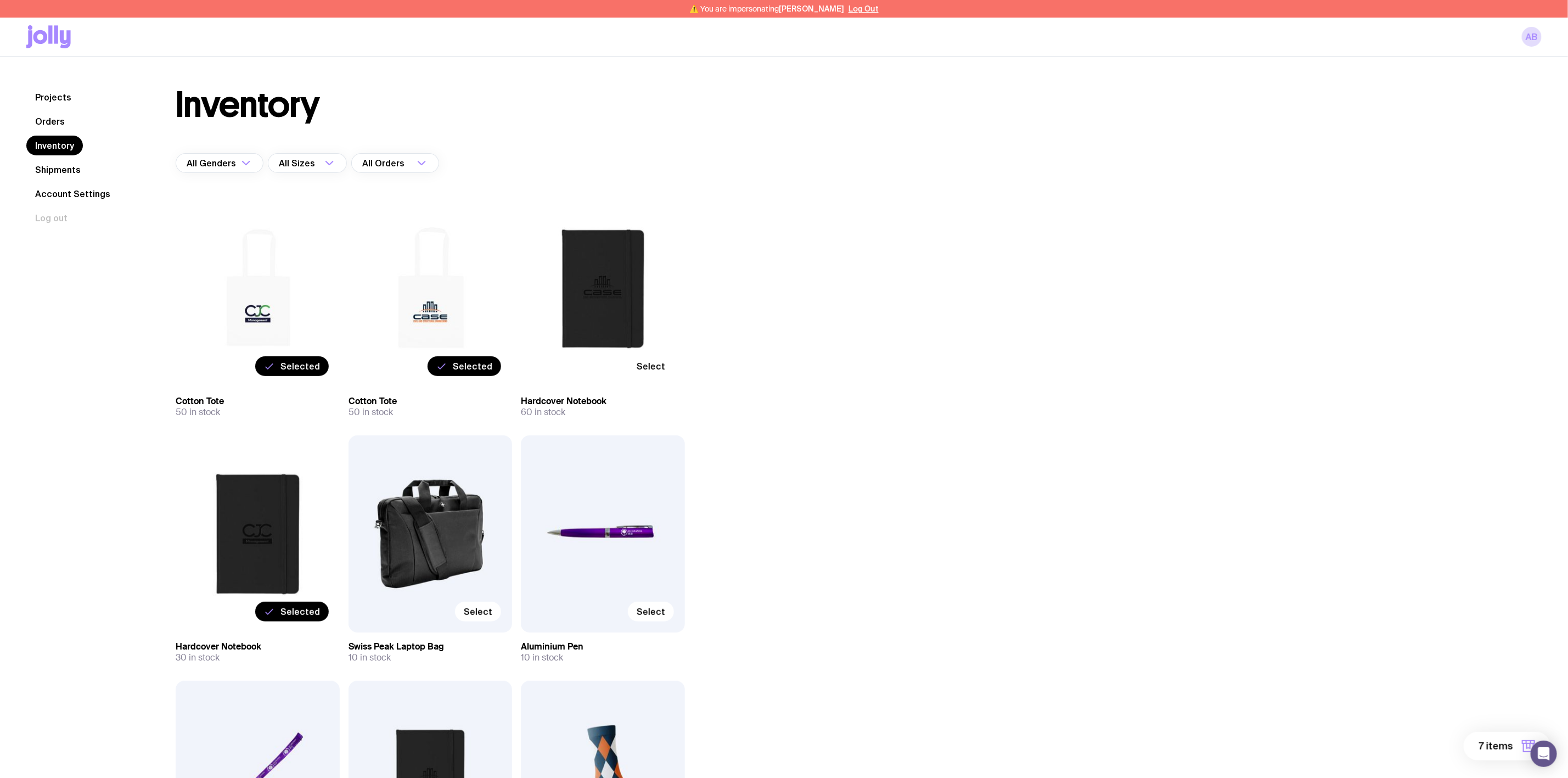
click at [1492, 745] on span "7 items" at bounding box center [1496, 745] width 34 height 13
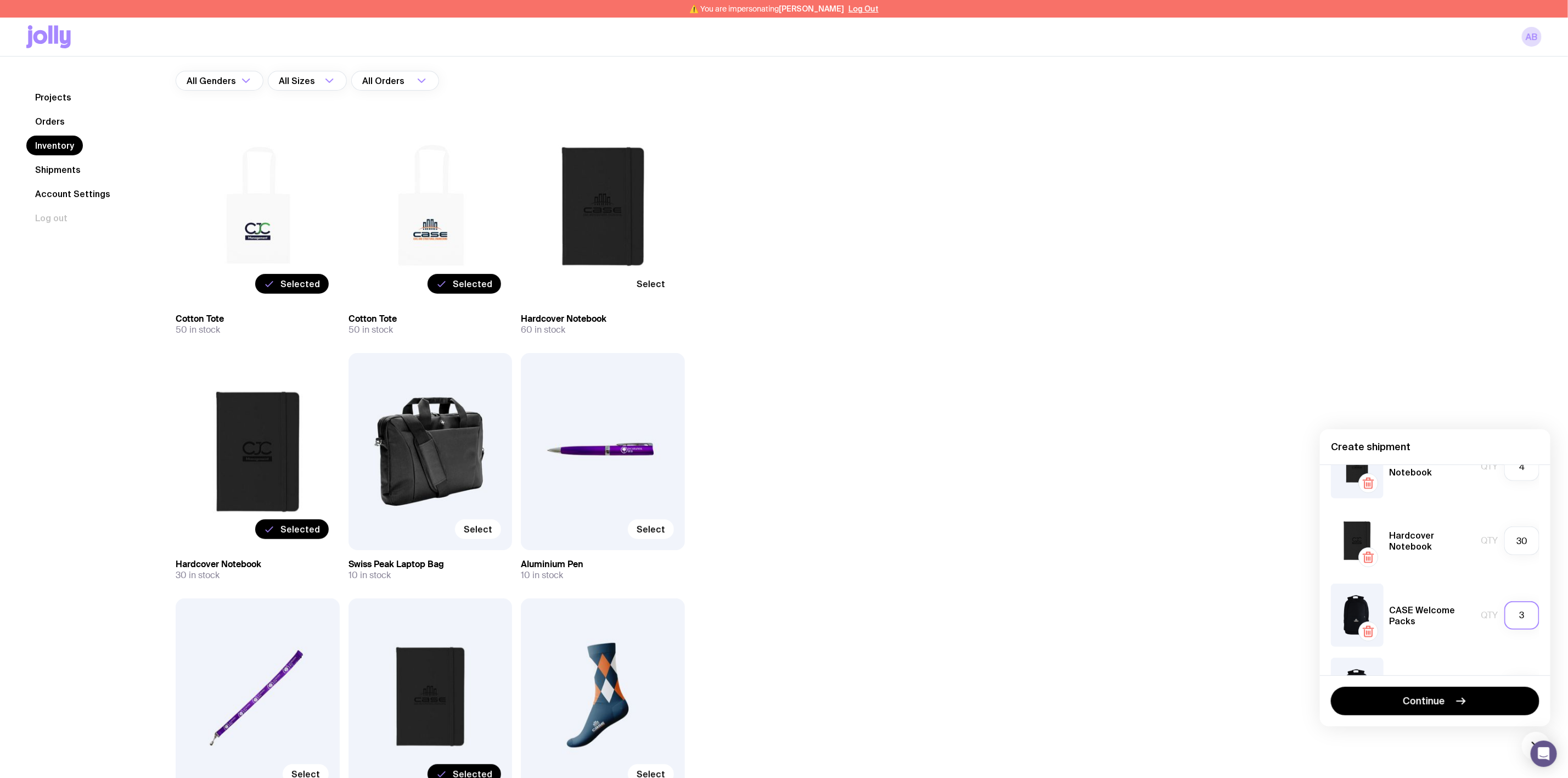
scroll to position [238, 0]
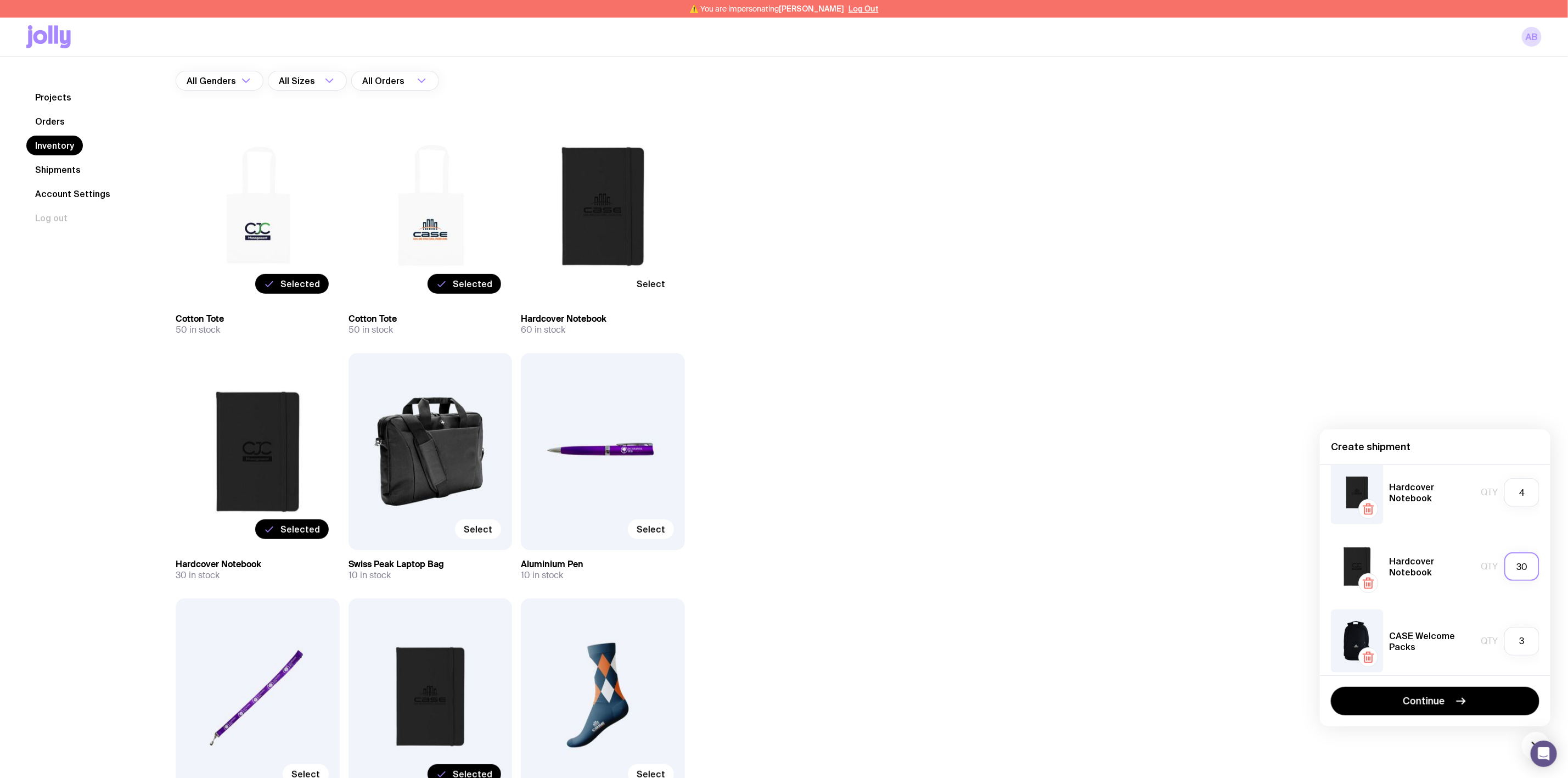
drag, startPoint x: 1521, startPoint y: 567, endPoint x: 1492, endPoint y: 565, distance: 29.1
click at [1505, 565] on input "30" at bounding box center [1521, 566] width 35 height 29
type input "30"
drag, startPoint x: 1512, startPoint y: 498, endPoint x: 1496, endPoint y: 497, distance: 16.0
click at [1505, 497] on input "4" at bounding box center [1521, 492] width 35 height 29
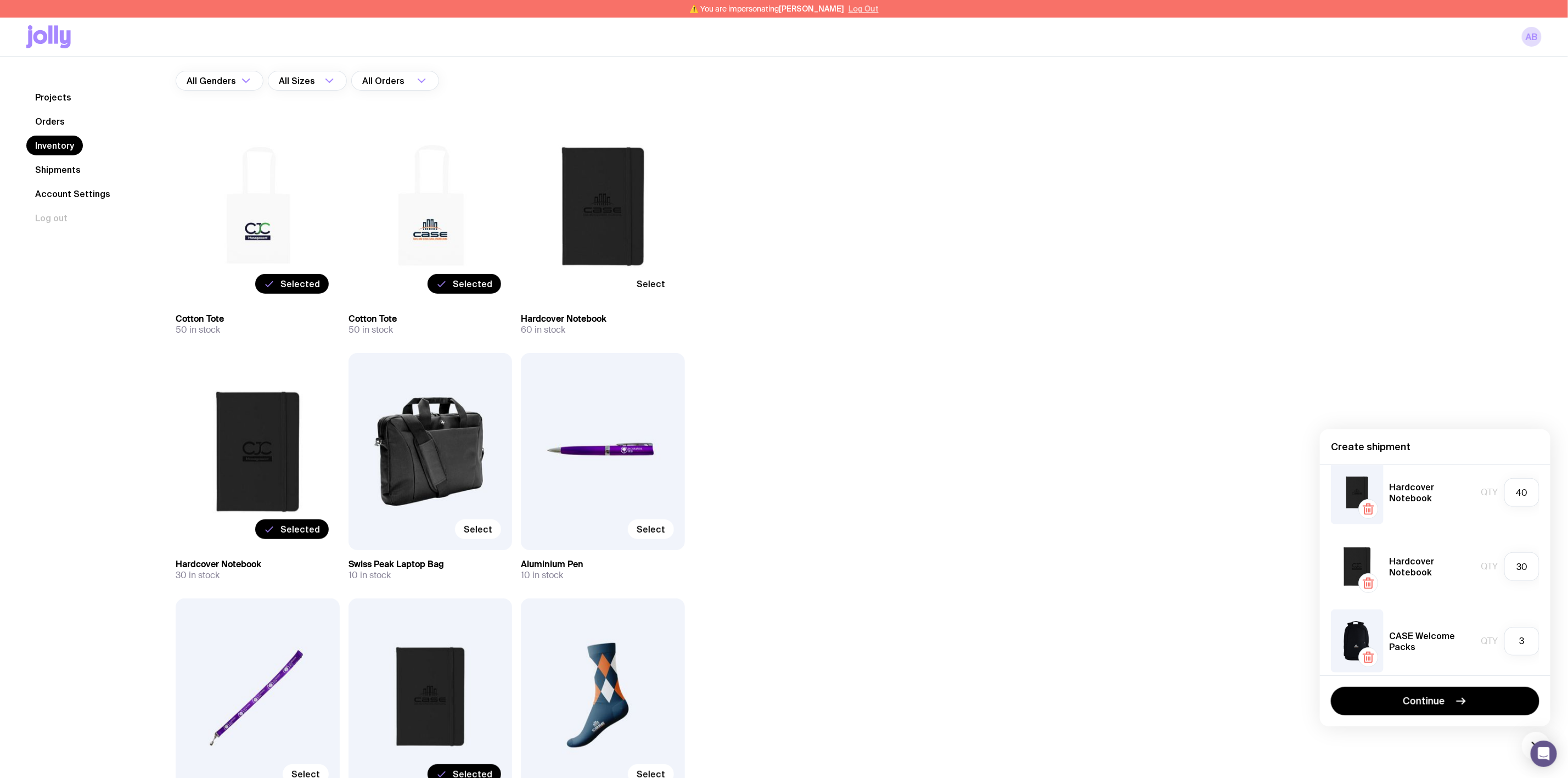
type input "4"
click at [851, 12] on button "Log Out" at bounding box center [863, 8] width 30 height 9
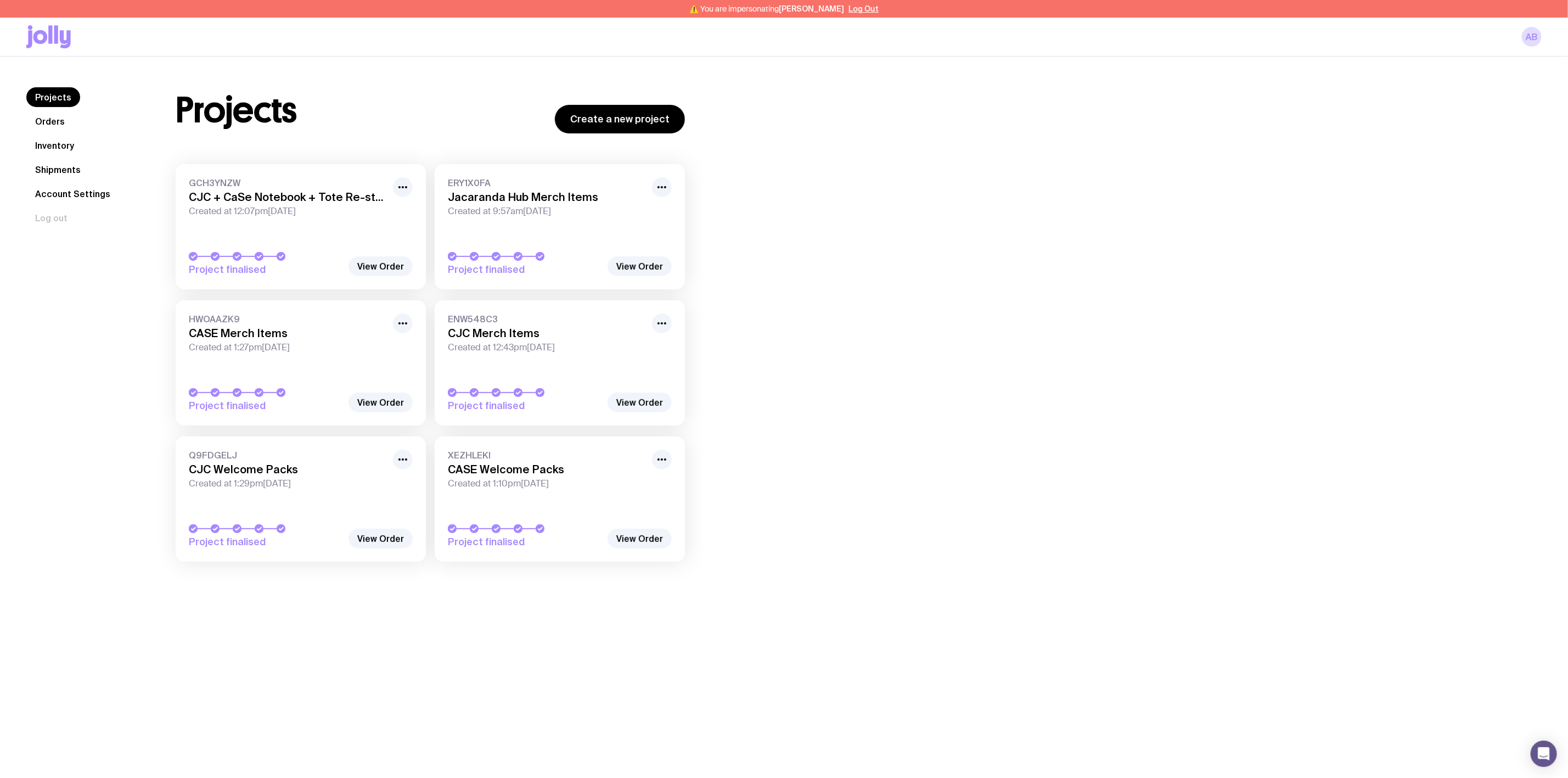
click at [69, 137] on link "Inventory" at bounding box center [55, 146] width 56 height 20
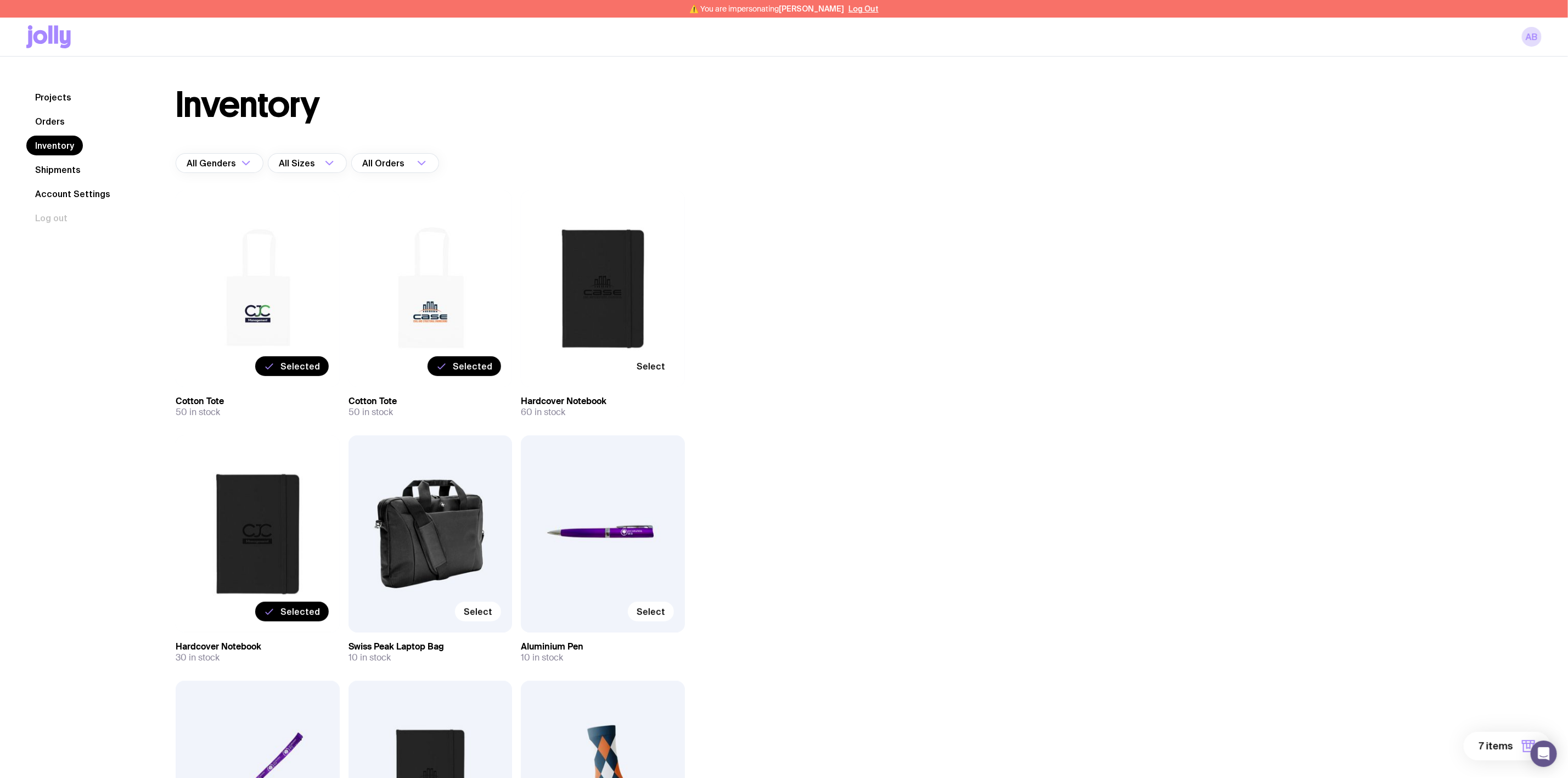
click at [1504, 742] on span "7 items" at bounding box center [1496, 745] width 34 height 13
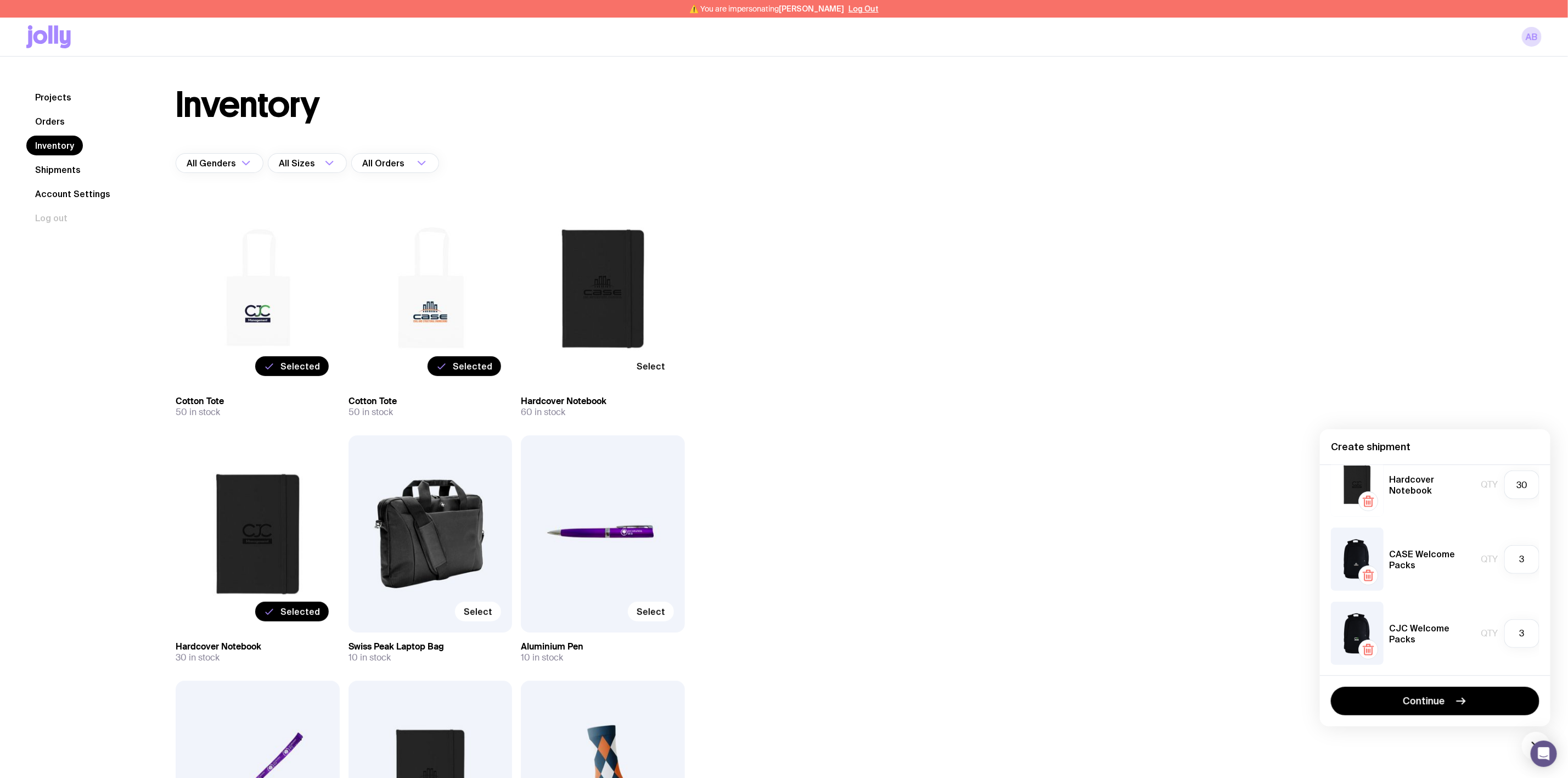
scroll to position [320, 0]
click at [1369, 647] on icon "button" at bounding box center [1368, 648] width 13 height 13
click at [1370, 647] on icon "button" at bounding box center [1368, 648] width 13 height 13
click at [1368, 645] on icon "button" at bounding box center [1368, 645] width 11 height 0
click at [1370, 652] on icon "button" at bounding box center [1368, 648] width 13 height 13
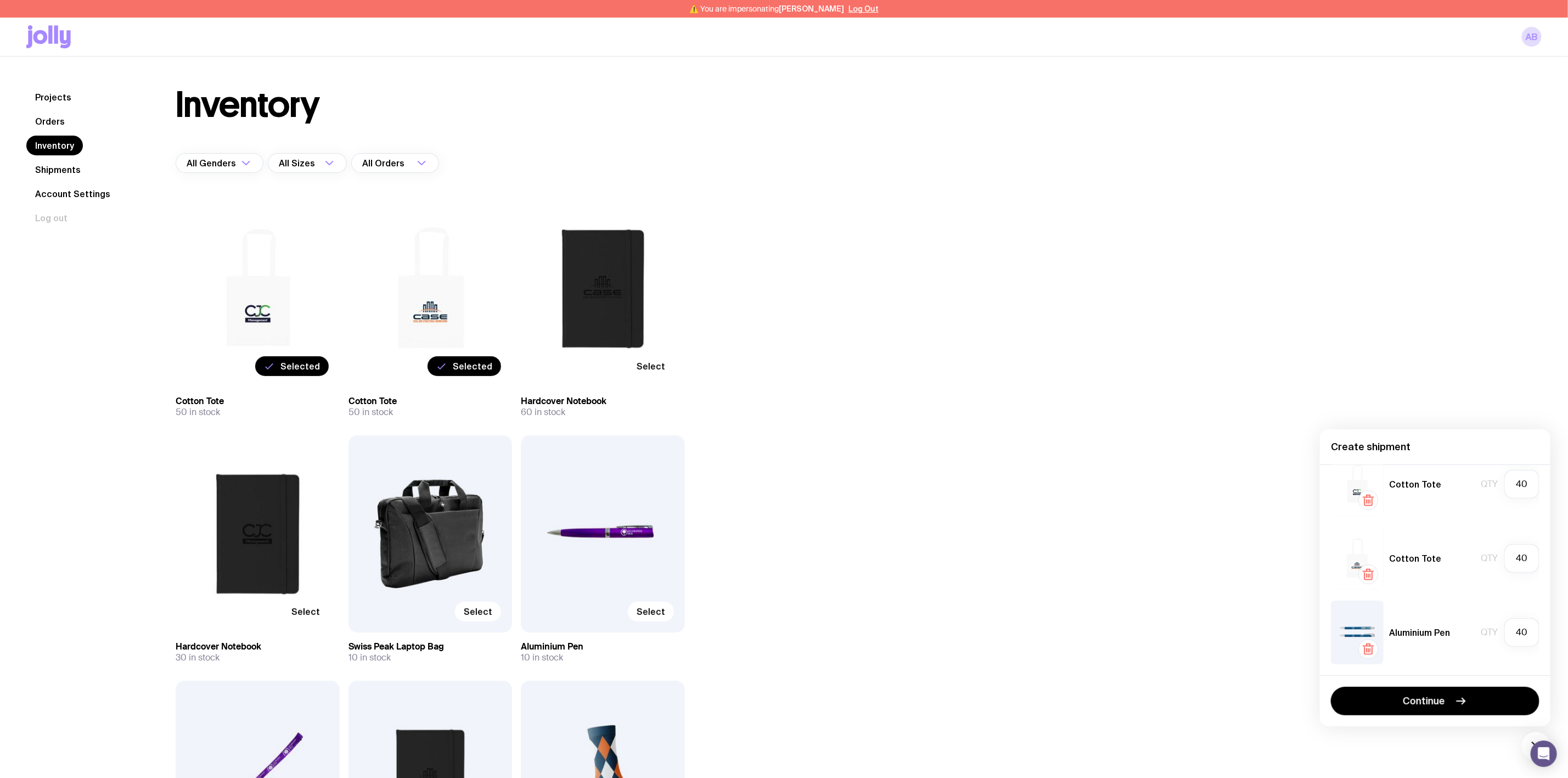
drag, startPoint x: 1367, startPoint y: 648, endPoint x: 1367, endPoint y: 619, distance: 29.0
click at [1367, 648] on icon "button" at bounding box center [1367, 649] width 0 height 3
drag, startPoint x: 1366, startPoint y: 649, endPoint x: 1368, endPoint y: 632, distance: 17.1
click at [1366, 648] on icon "button" at bounding box center [1368, 648] width 13 height 13
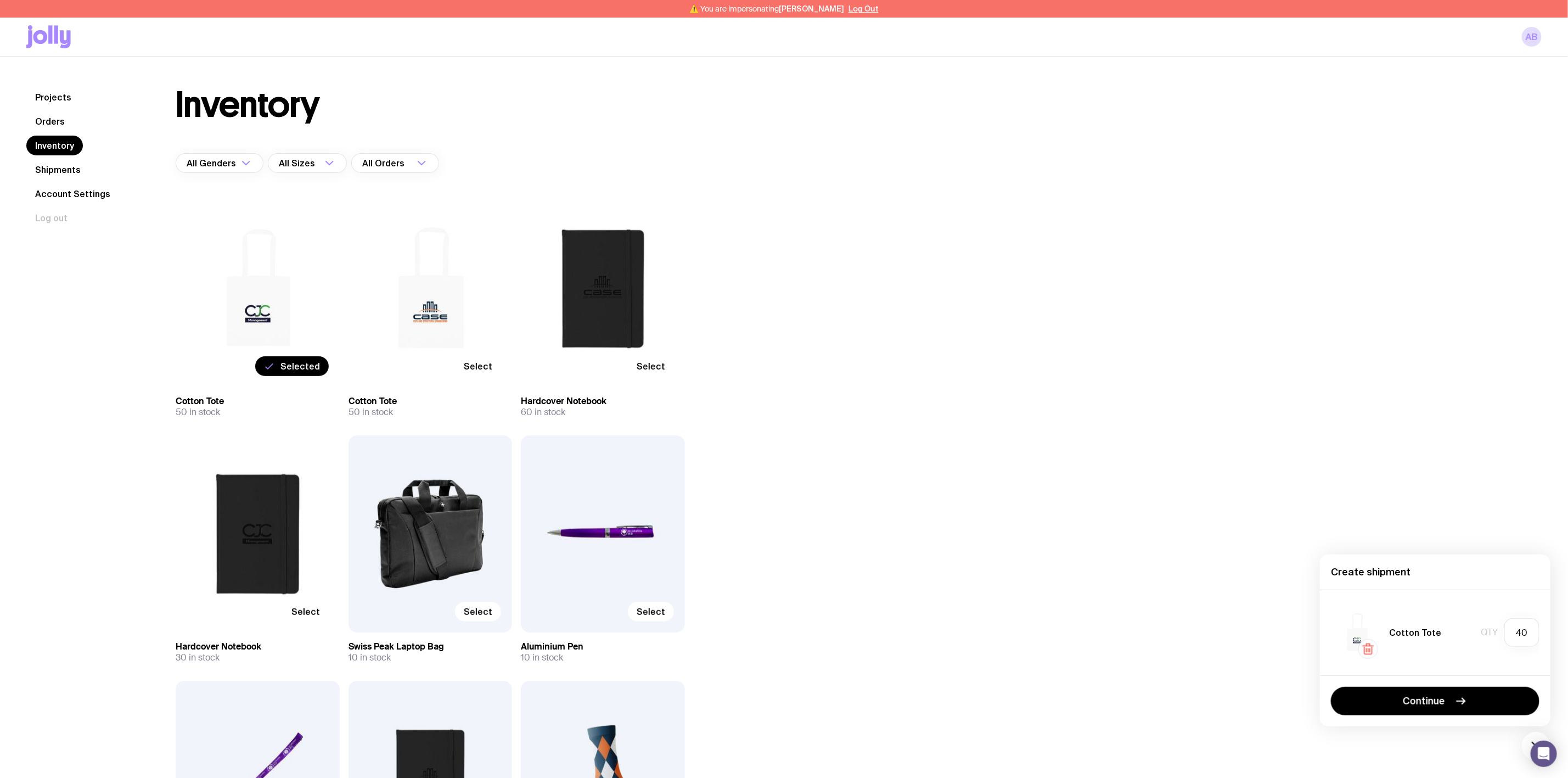
click at [1370, 644] on icon "button" at bounding box center [1368, 644] width 3 height 2
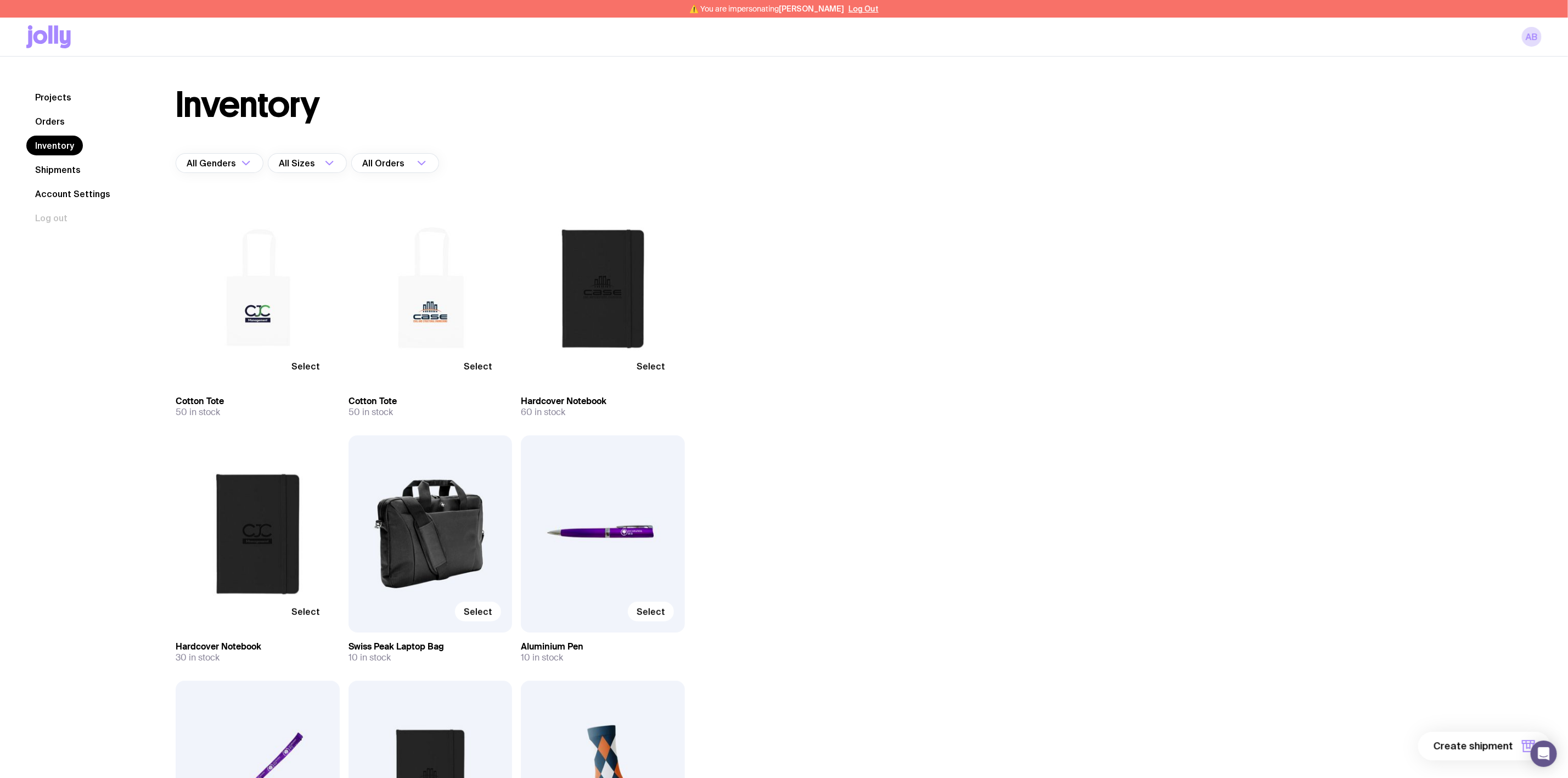
click at [288, 340] on div "Select" at bounding box center [258, 288] width 165 height 196
click at [267, 291] on div "Select" at bounding box center [258, 288] width 165 height 196
click at [417, 297] on div "Select" at bounding box center [431, 288] width 165 height 196
click at [249, 299] on div "Select" at bounding box center [258, 288] width 165 height 196
click at [309, 362] on span "Select" at bounding box center [305, 366] width 29 height 11
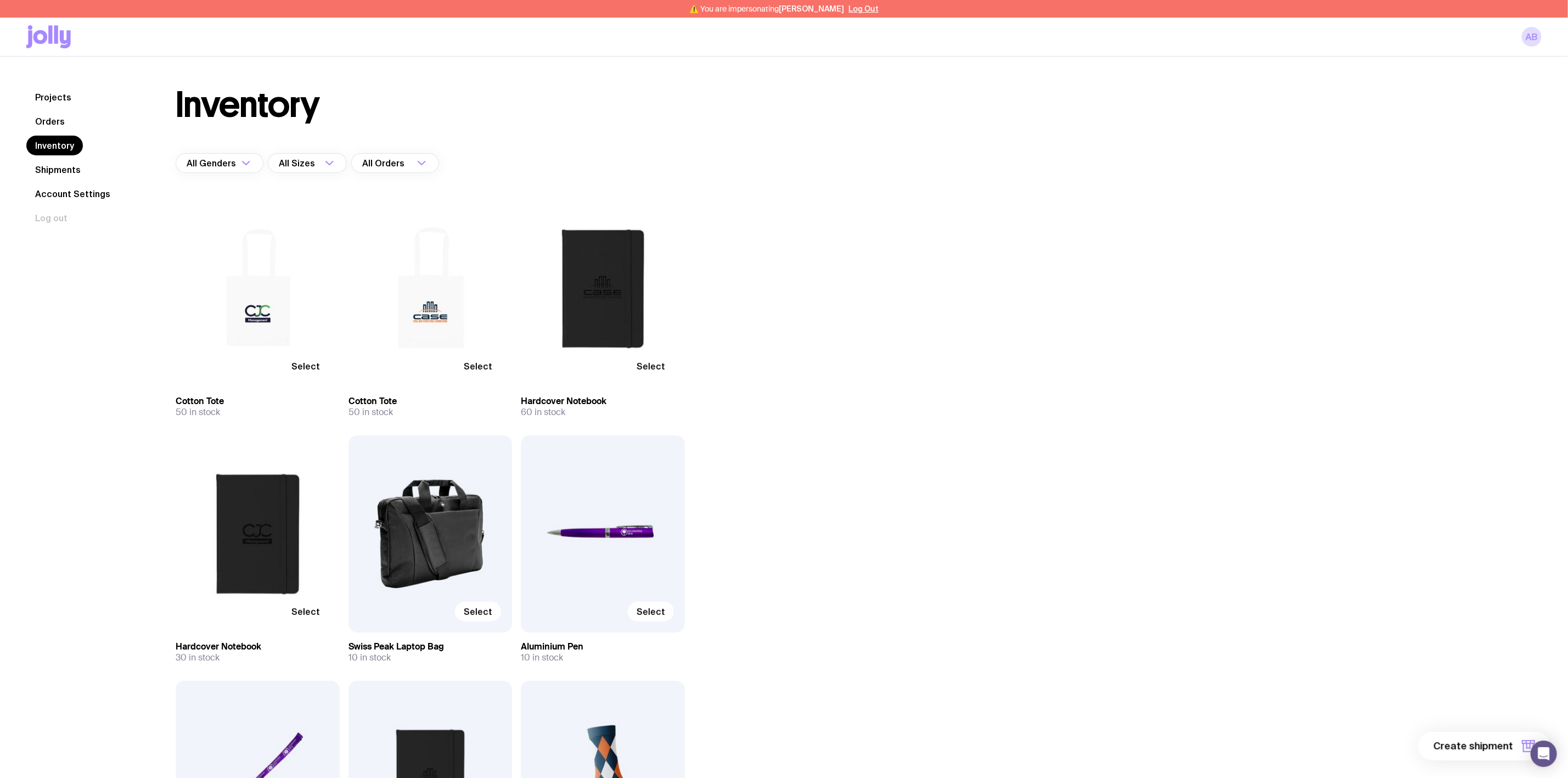
click at [0, 0] on input "Select" at bounding box center [0, 0] width 0 height 0
click at [477, 360] on label "Select" at bounding box center [478, 366] width 47 height 20
click at [0, 0] on input "Select" at bounding box center [0, 0] width 0 height 0
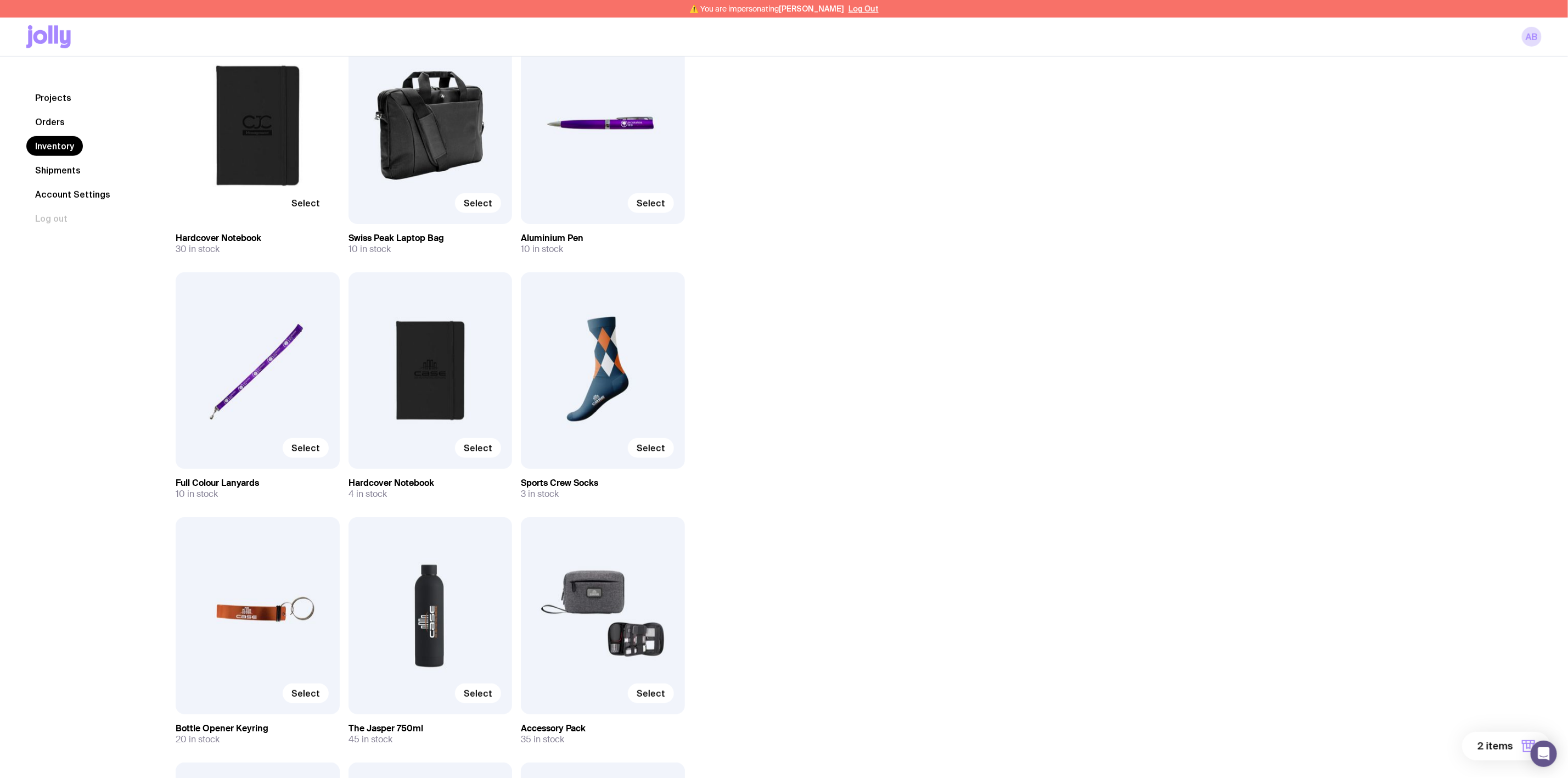
scroll to position [411, 0]
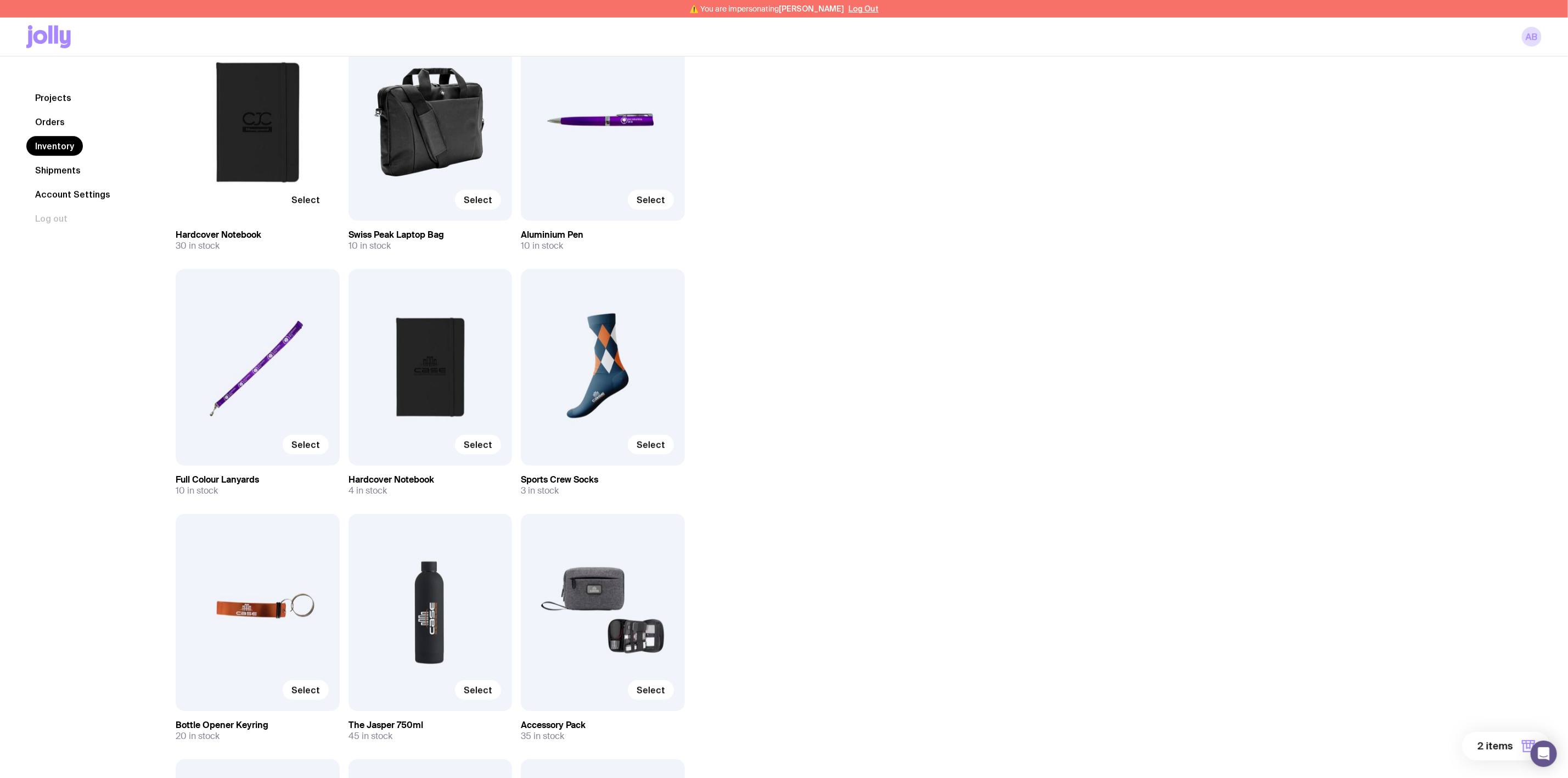
click at [304, 195] on span "Select" at bounding box center [305, 199] width 29 height 11
click at [0, 0] on input "Select" at bounding box center [0, 0] width 0 height 0
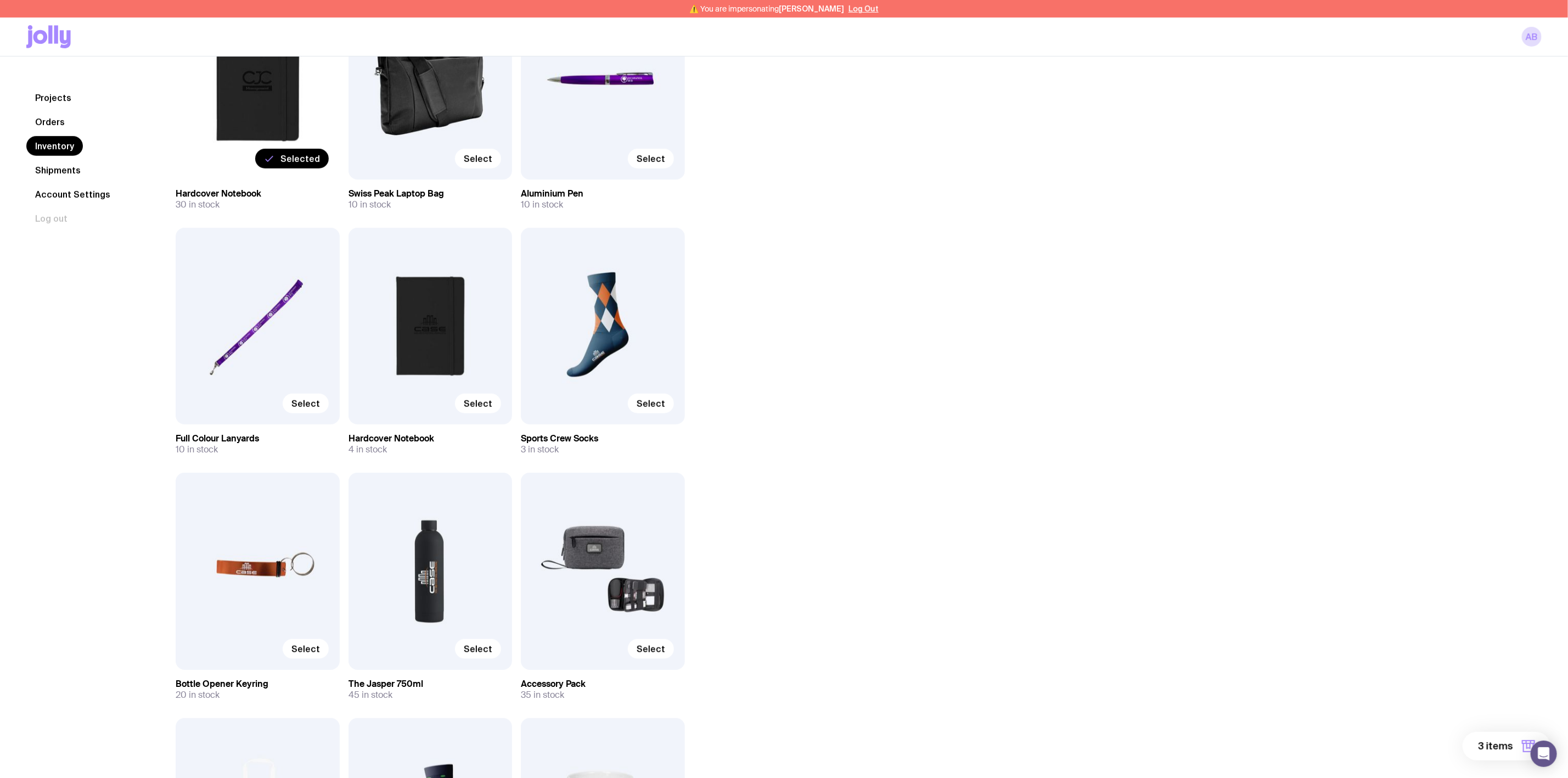
scroll to position [165, 0]
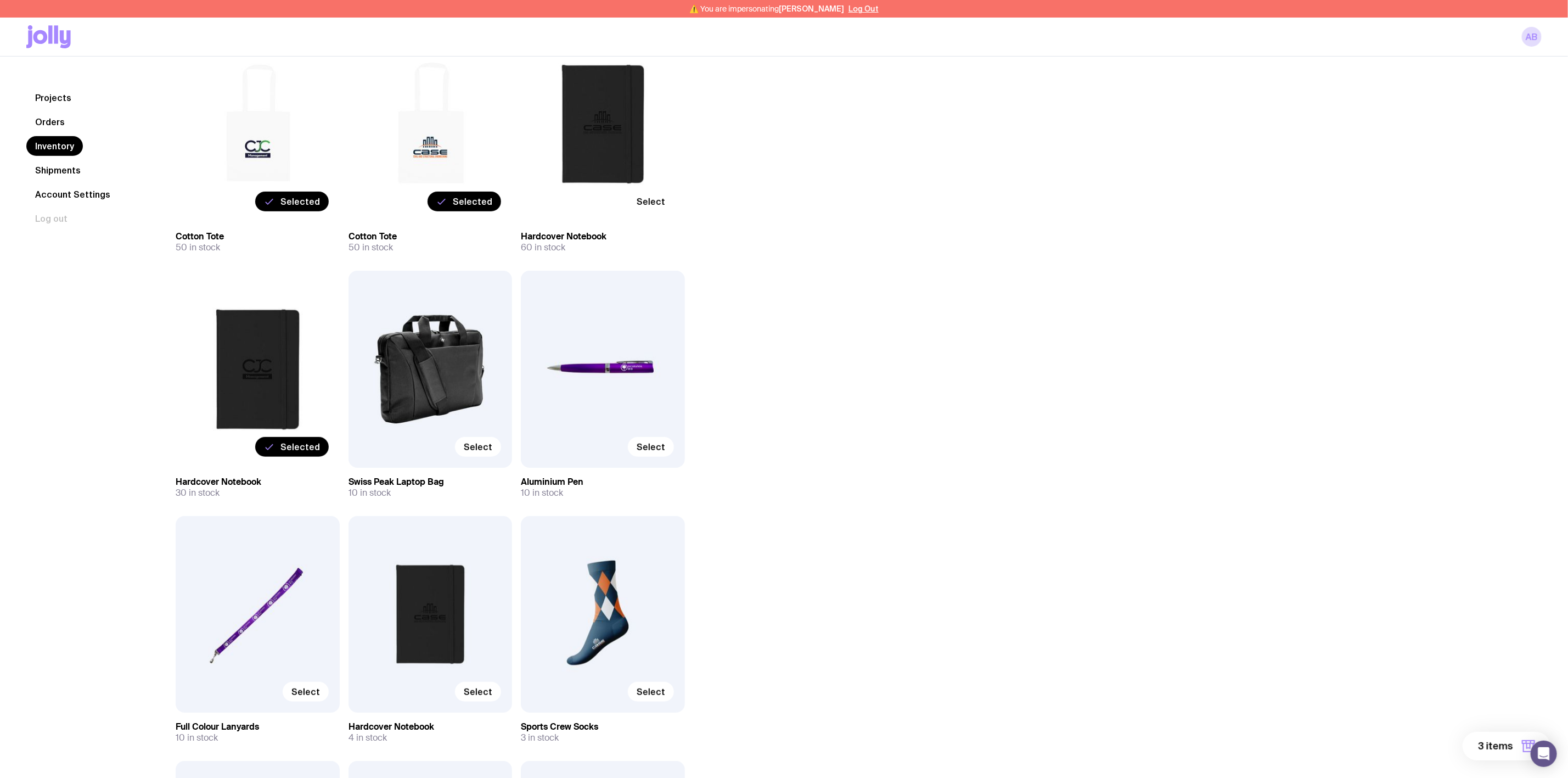
click at [290, 446] on span "Selected" at bounding box center [300, 446] width 40 height 11
click at [0, 0] on input "Selected" at bounding box center [0, 0] width 0 height 0
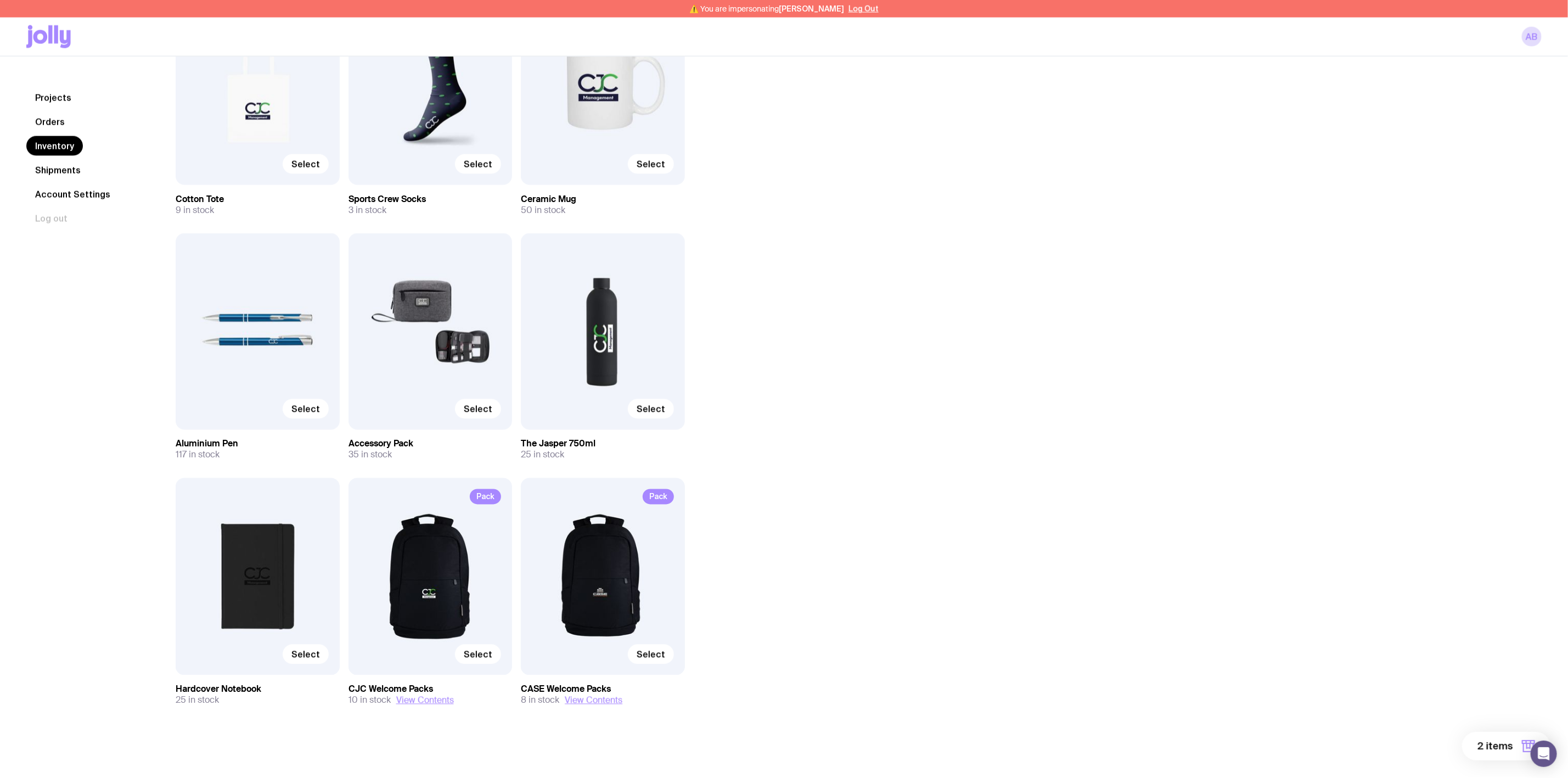
scroll to position [1184, 0]
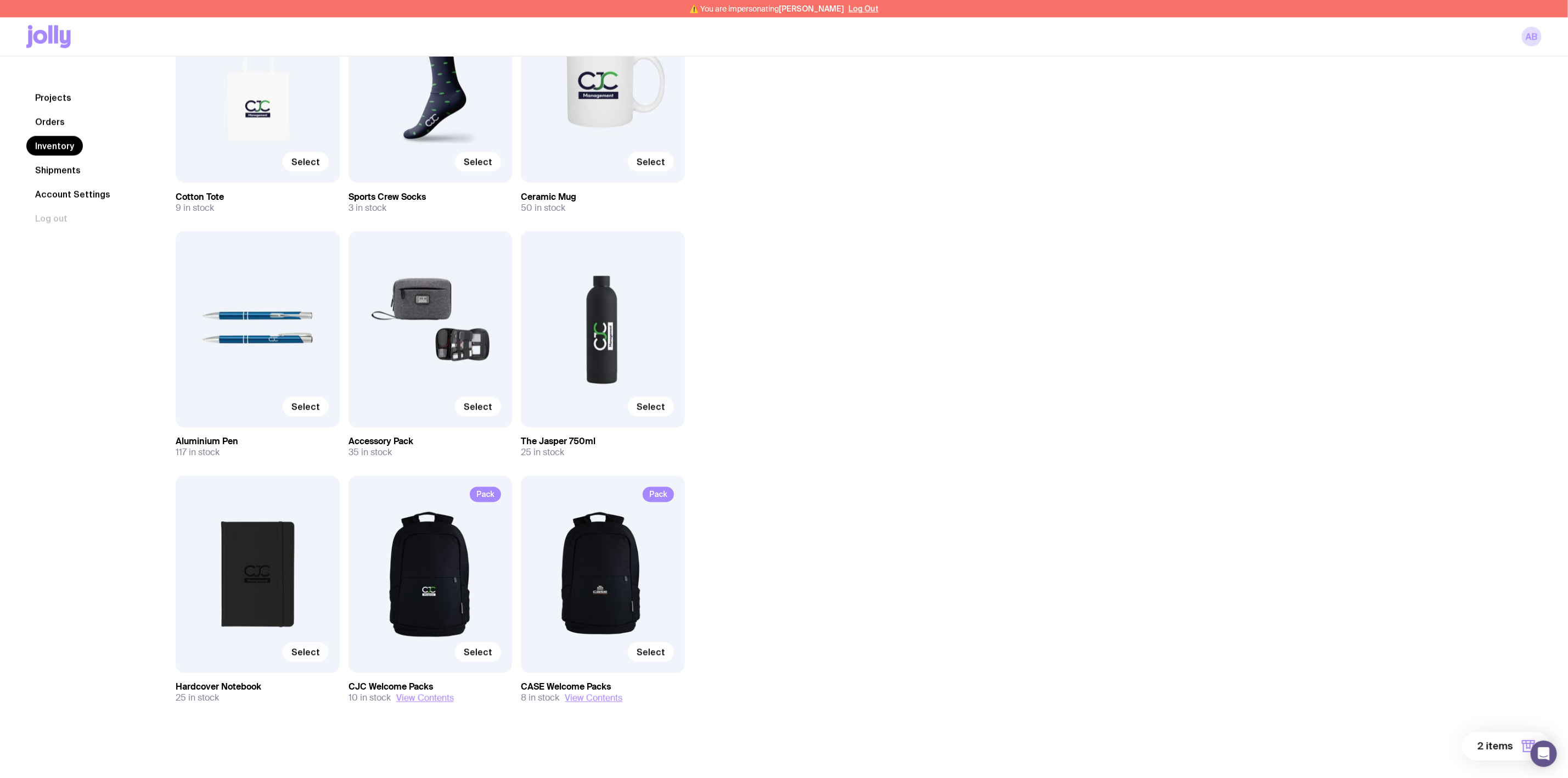
click at [305, 652] on span "Select" at bounding box center [305, 651] width 29 height 11
click at [0, 0] on input "Select" at bounding box center [0, 0] width 0 height 0
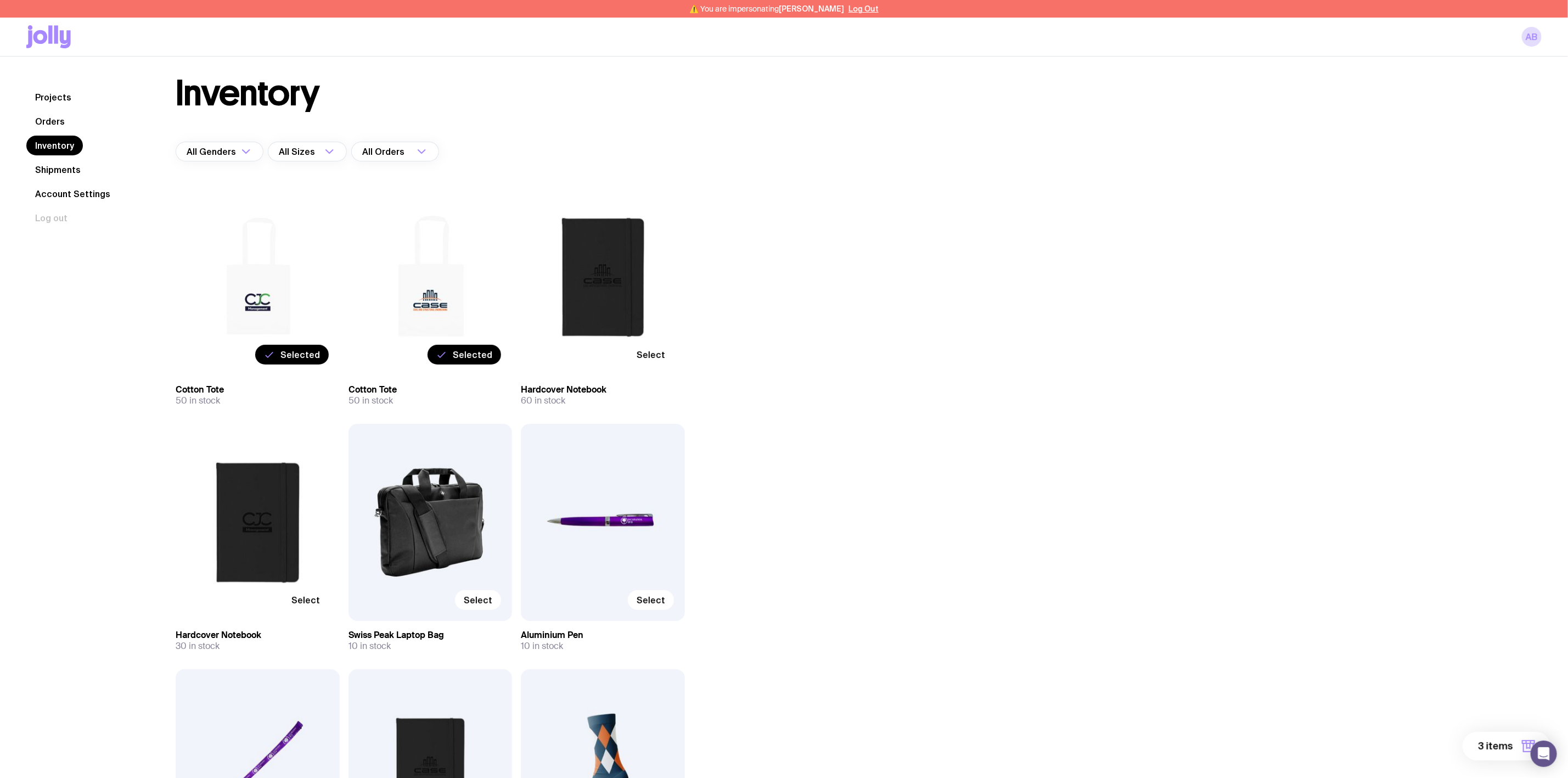
scroll to position [0, 0]
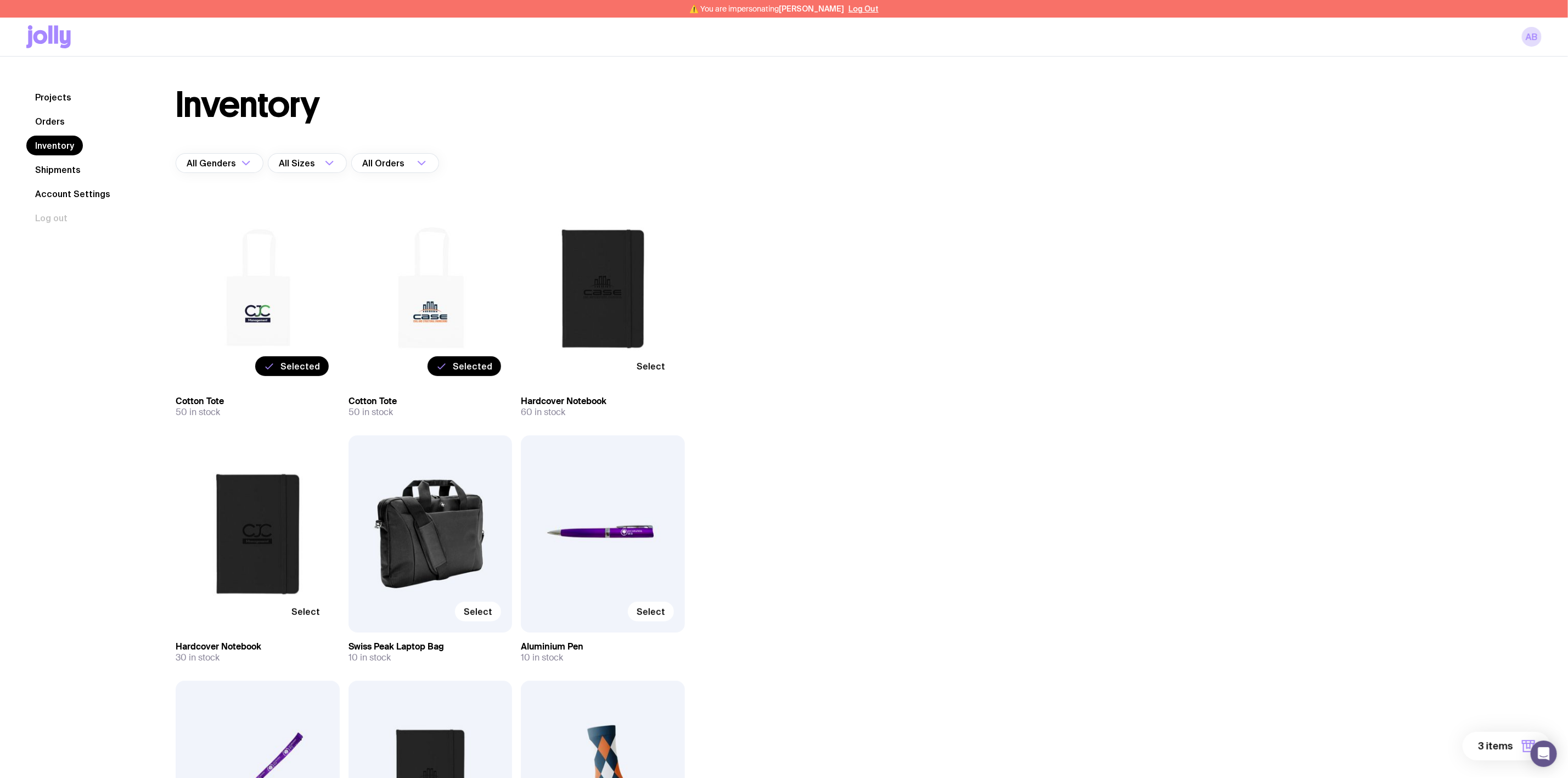
click at [305, 605] on label "Select" at bounding box center [305, 611] width 47 height 20
click at [0, 0] on input "Select" at bounding box center [0, 0] width 0 height 0
click at [651, 361] on span "Select" at bounding box center [650, 366] width 29 height 11
click at [0, 0] on input "Select" at bounding box center [0, 0] width 0 height 0
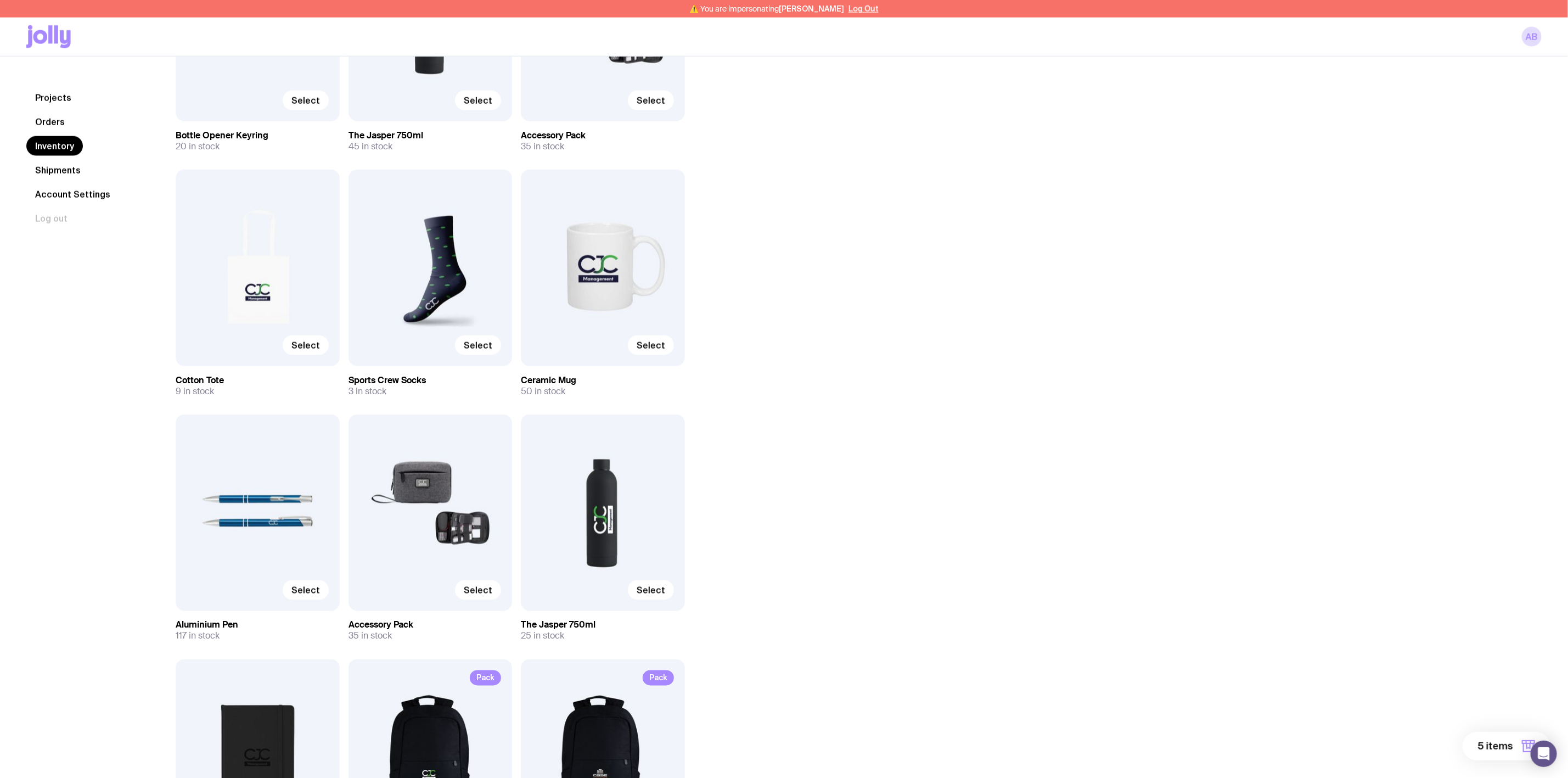
scroll to position [1184, 0]
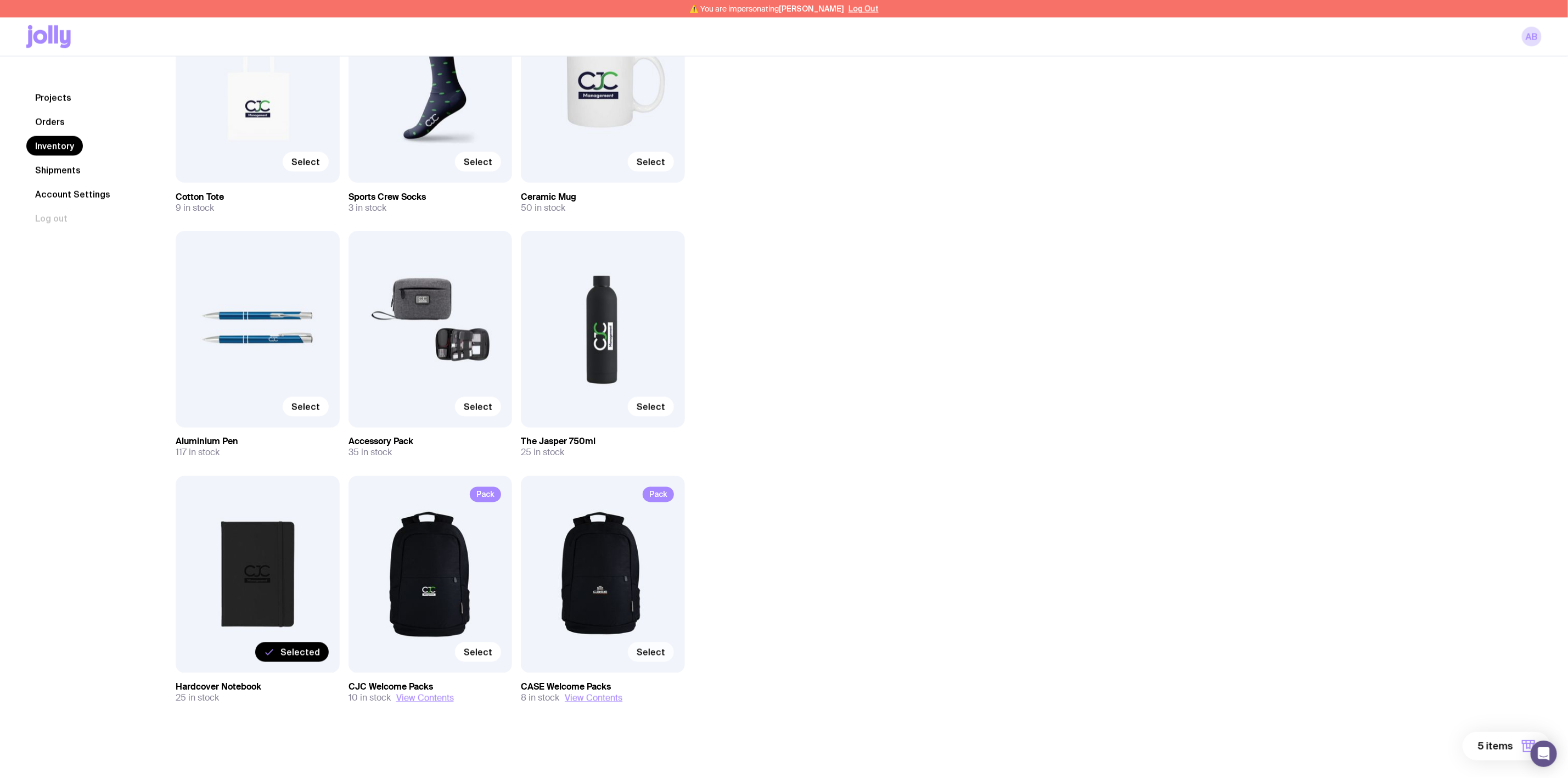
click at [659, 653] on span "Select" at bounding box center [650, 651] width 29 height 11
click at [0, 0] on input "Select" at bounding box center [0, 0] width 0 height 0
click at [482, 650] on span "Select" at bounding box center [478, 651] width 29 height 11
click at [0, 0] on input "Select" at bounding box center [0, 0] width 0 height 0
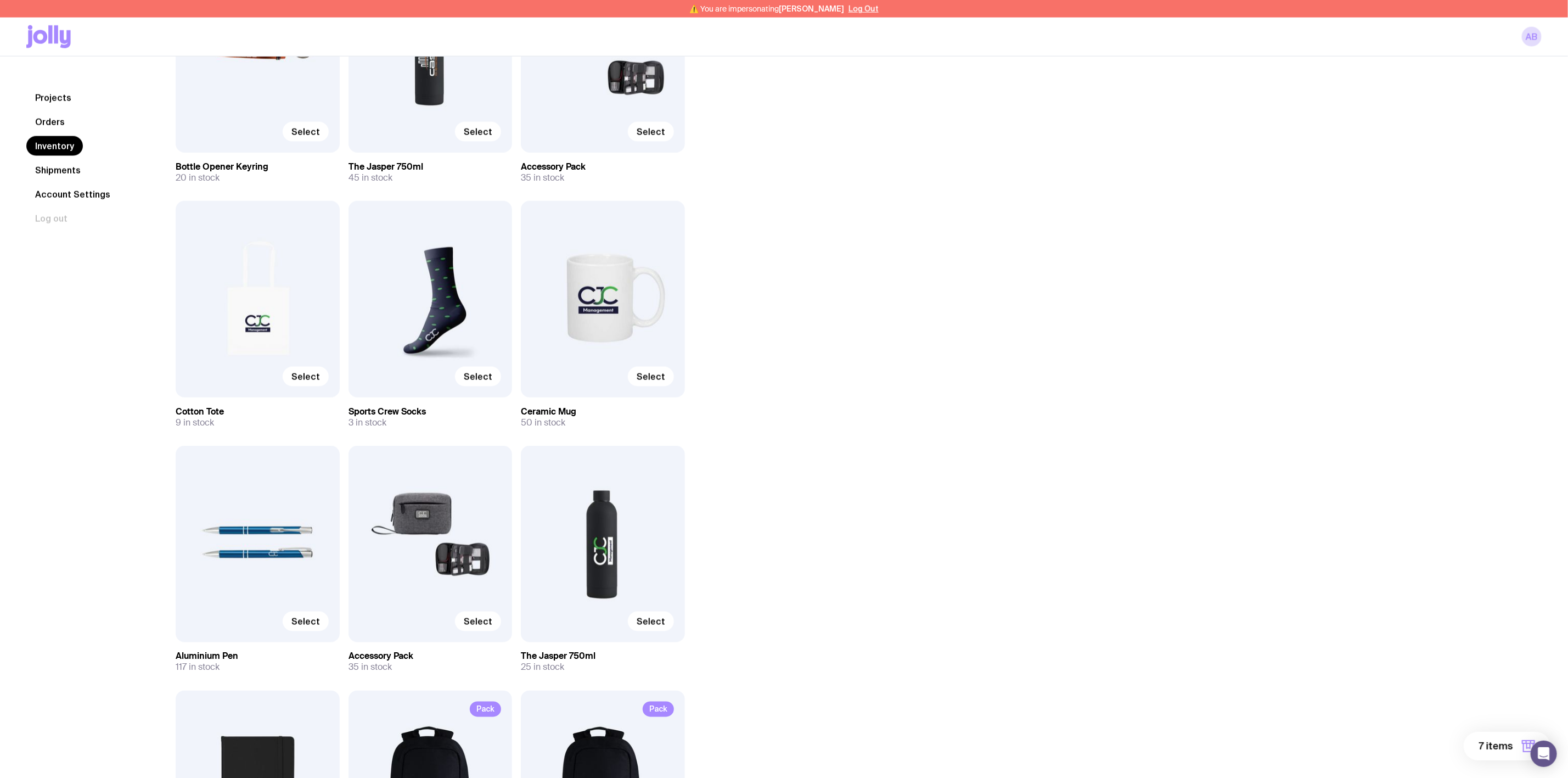
scroll to position [988, 0]
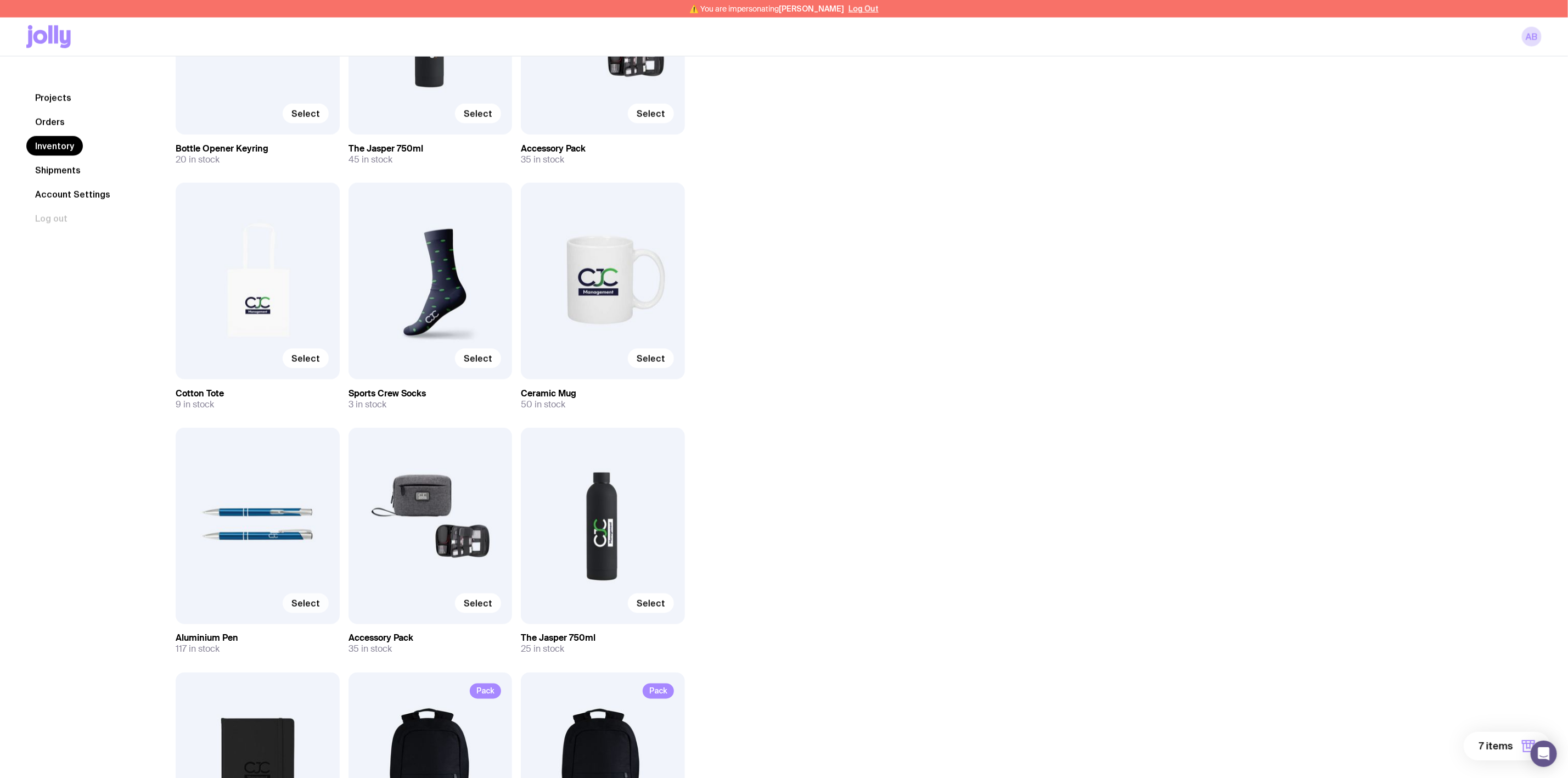
click at [309, 603] on span "Select" at bounding box center [305, 603] width 29 height 11
click at [0, 0] on input "Select" at bounding box center [0, 0] width 0 height 0
click at [1489, 746] on span "8 items" at bounding box center [1495, 745] width 36 height 13
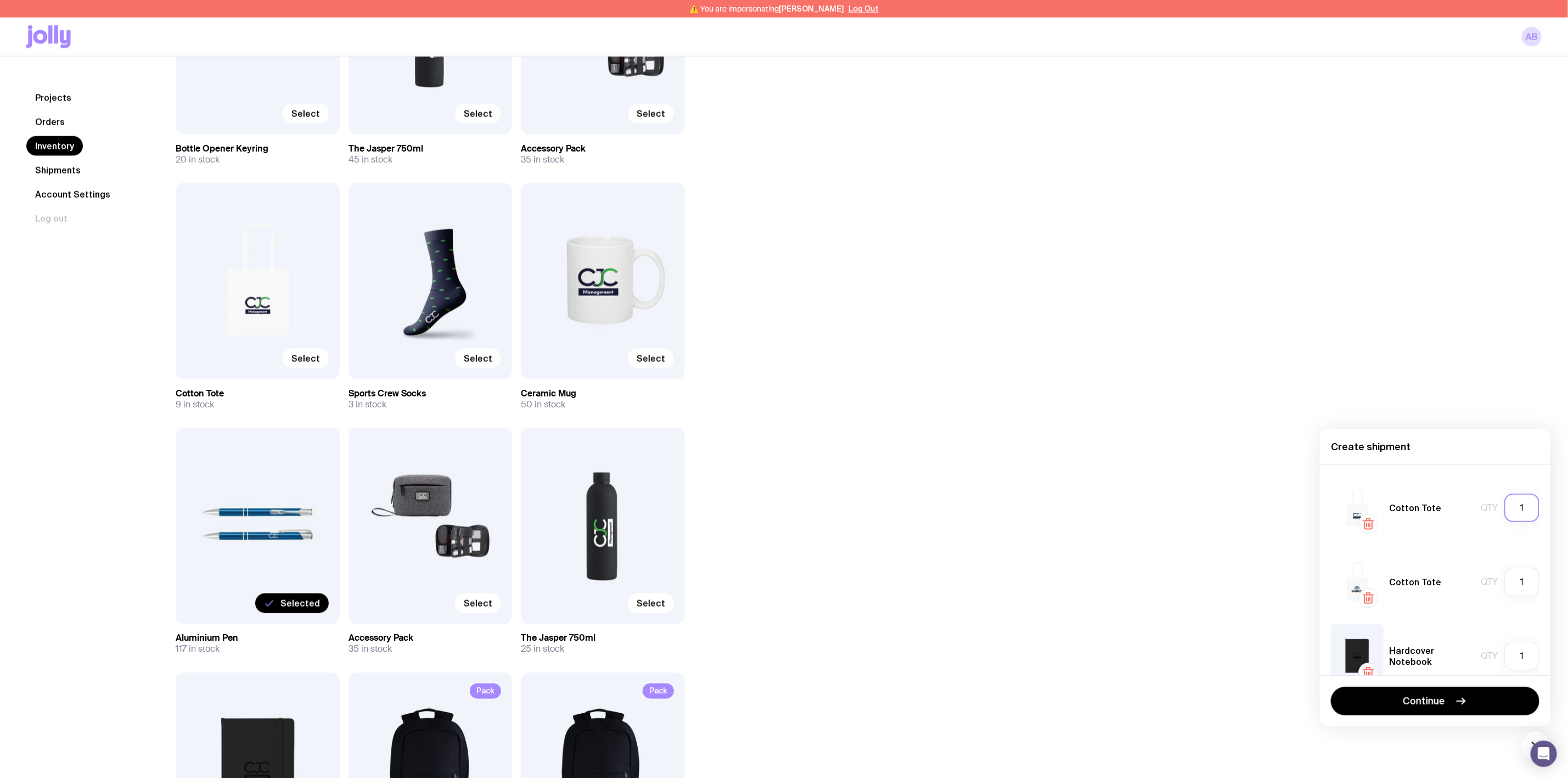
type textarea "1"
drag, startPoint x: 1516, startPoint y: 512, endPoint x: 1469, endPoint y: 494, distance: 50.3
click at [1481, 500] on div "Qty 1" at bounding box center [1510, 507] width 58 height 29
type input "40"
drag, startPoint x: 1511, startPoint y: 589, endPoint x: 1454, endPoint y: 590, distance: 57.0
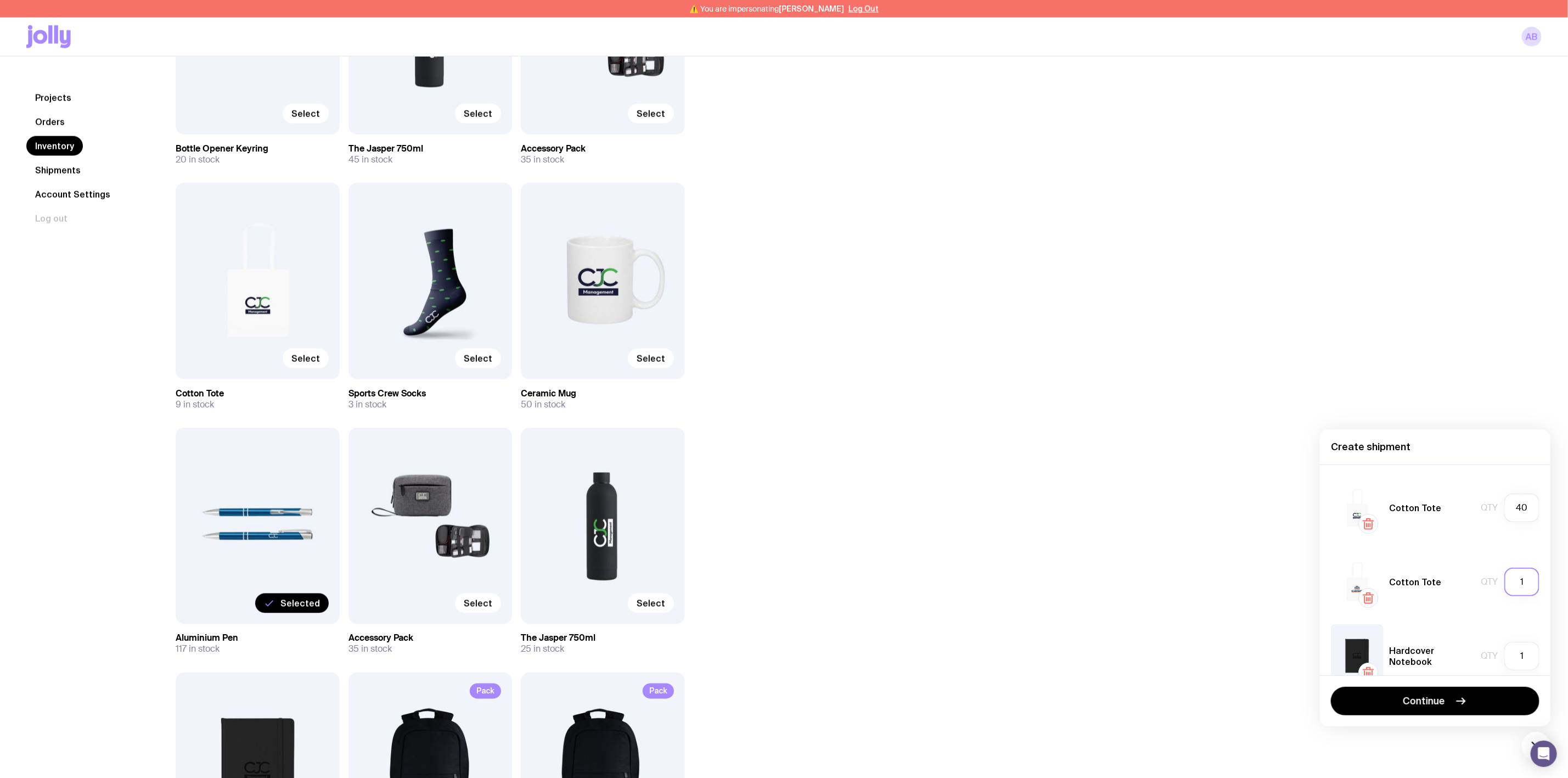
click at [1454, 590] on div "Cotton Tote Qty 1" at bounding box center [1435, 582] width 208 height 63
type input "40"
drag, startPoint x: 1512, startPoint y: 657, endPoint x: 1489, endPoint y: 658, distance: 23.0
click at [1490, 658] on div "Qty 1" at bounding box center [1510, 655] width 58 height 29
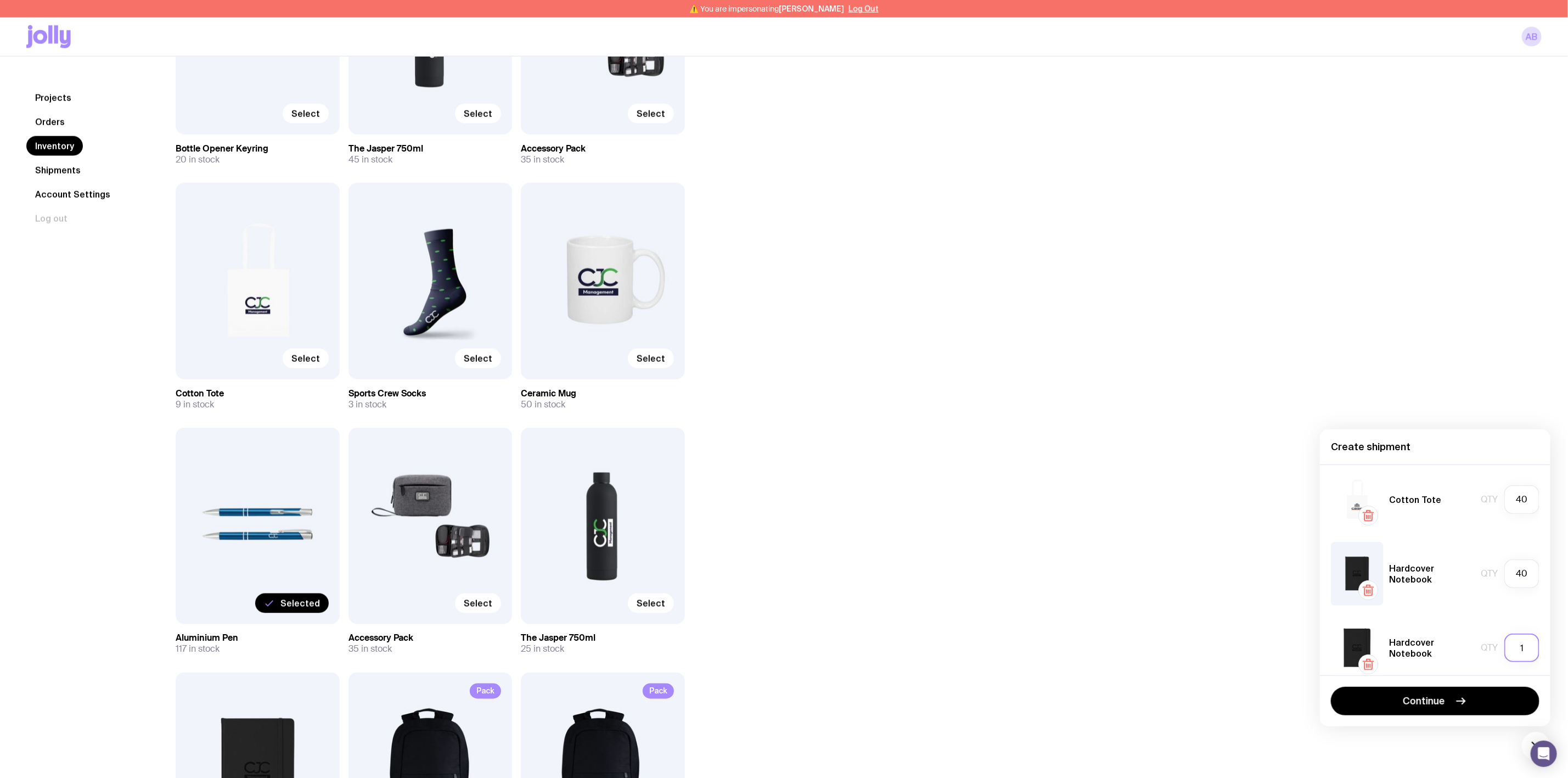
type input "25"
drag, startPoint x: 1513, startPoint y: 652, endPoint x: 1484, endPoint y: 644, distance: 30.1
click at [1485, 644] on div "Qty 1" at bounding box center [1510, 647] width 58 height 29
type input "30"
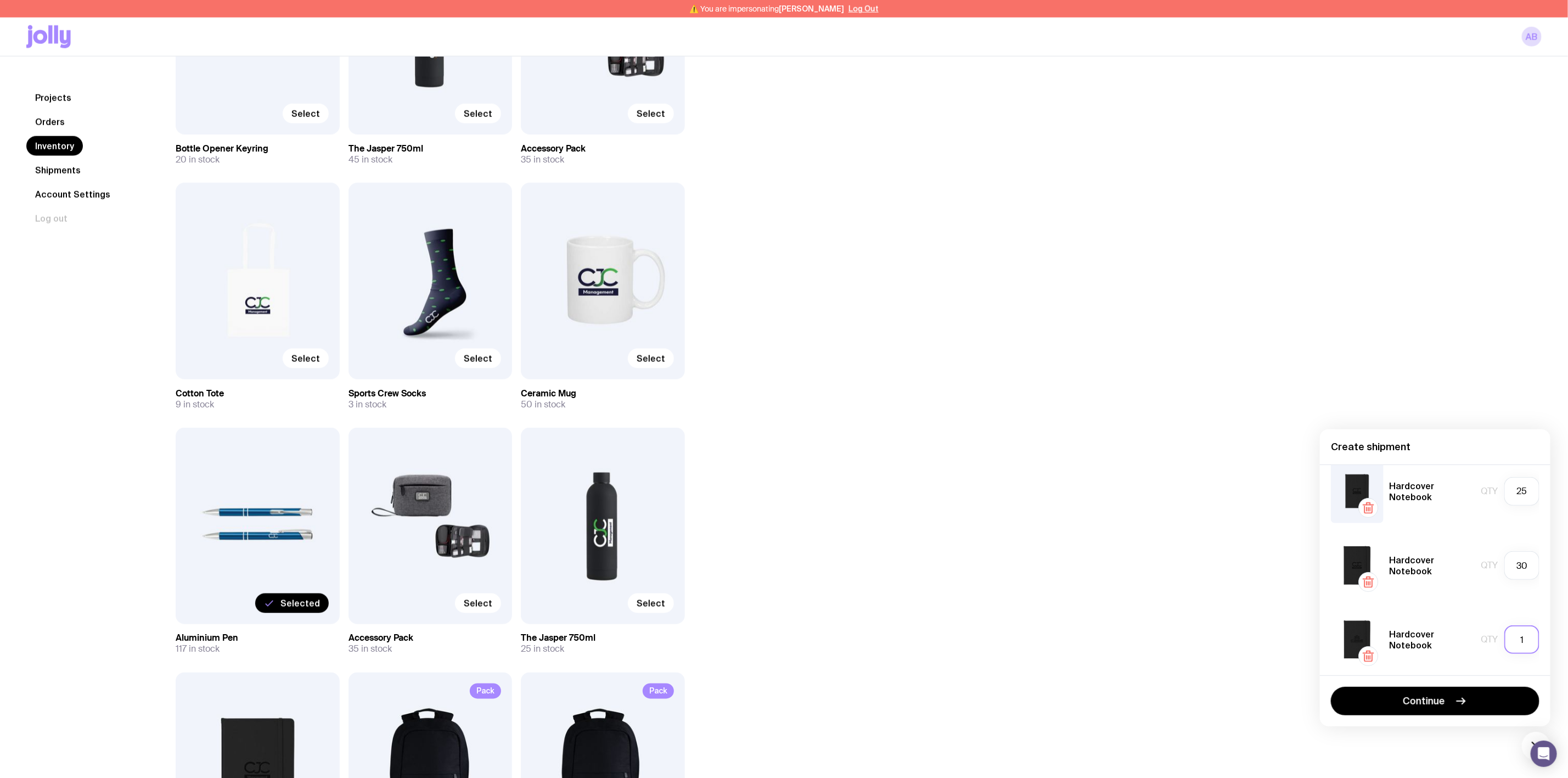
drag, startPoint x: 1516, startPoint y: 637, endPoint x: 1497, endPoint y: 643, distance: 19.9
click at [1505, 643] on input "1" at bounding box center [1521, 639] width 35 height 29
type input "40"
click at [1454, 536] on div "Hardcover Notebook Qty 30" at bounding box center [1435, 566] width 208 height 63
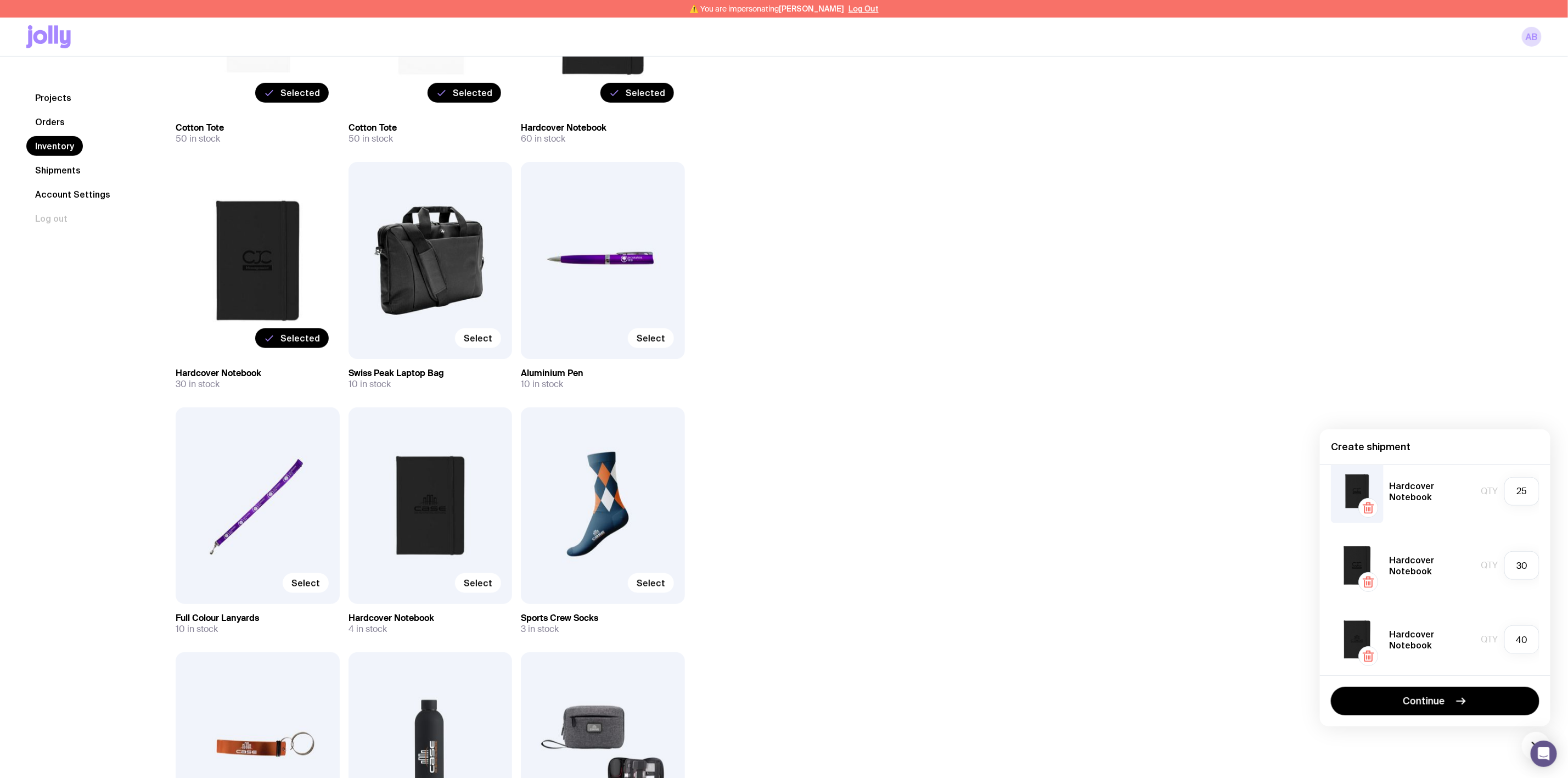
scroll to position [247, 0]
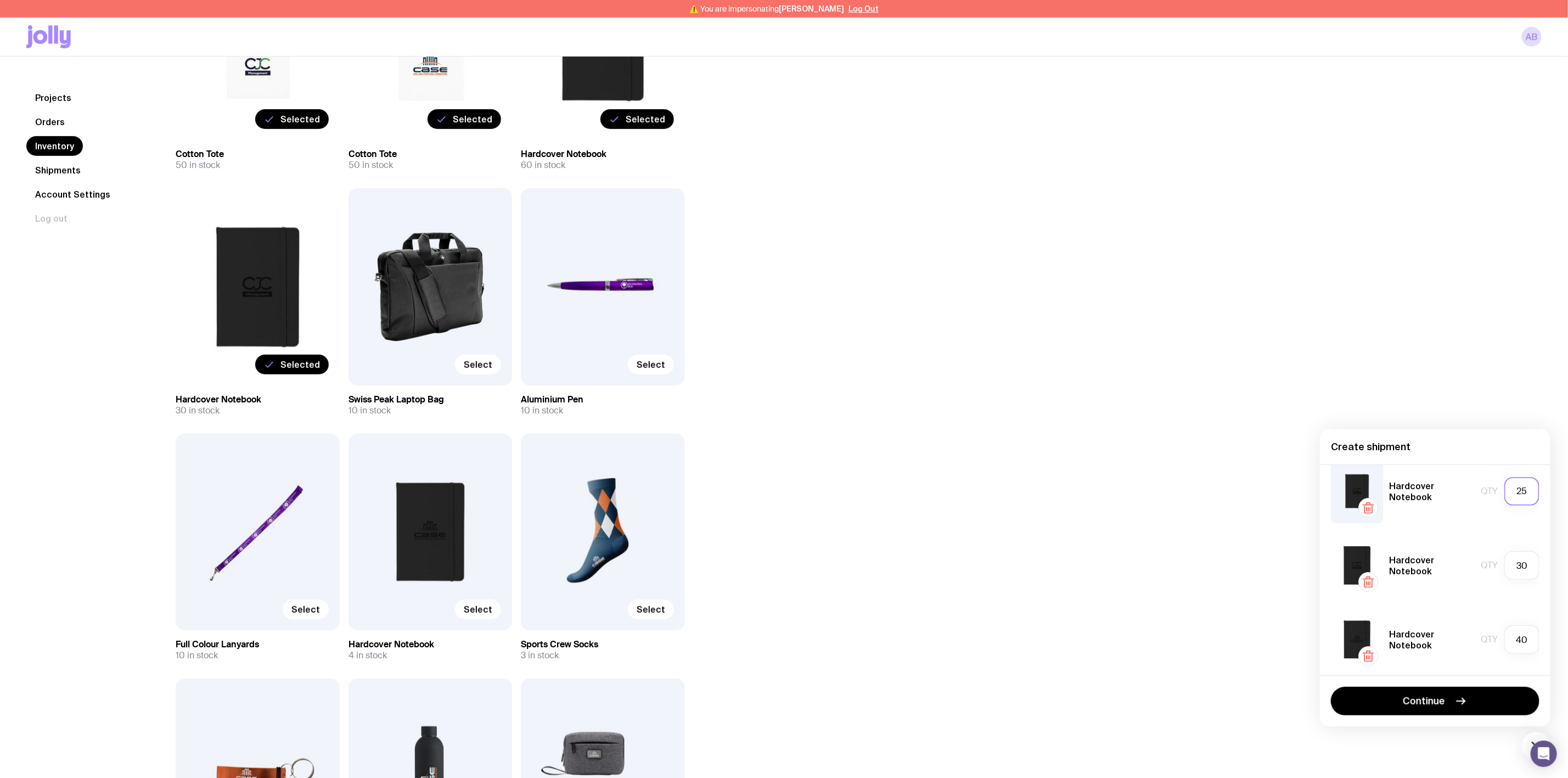
drag, startPoint x: 1512, startPoint y: 488, endPoint x: 1498, endPoint y: 488, distance: 14.0
click at [1505, 488] on input "25" at bounding box center [1521, 491] width 35 height 29
type input "10"
click at [1421, 532] on div "Cotton Tote Qty 40 Cotton Tote Qty 40 Hardcover Notebook Qty 10 Hardcover Noteb…" at bounding box center [1435, 569] width 231 height 211
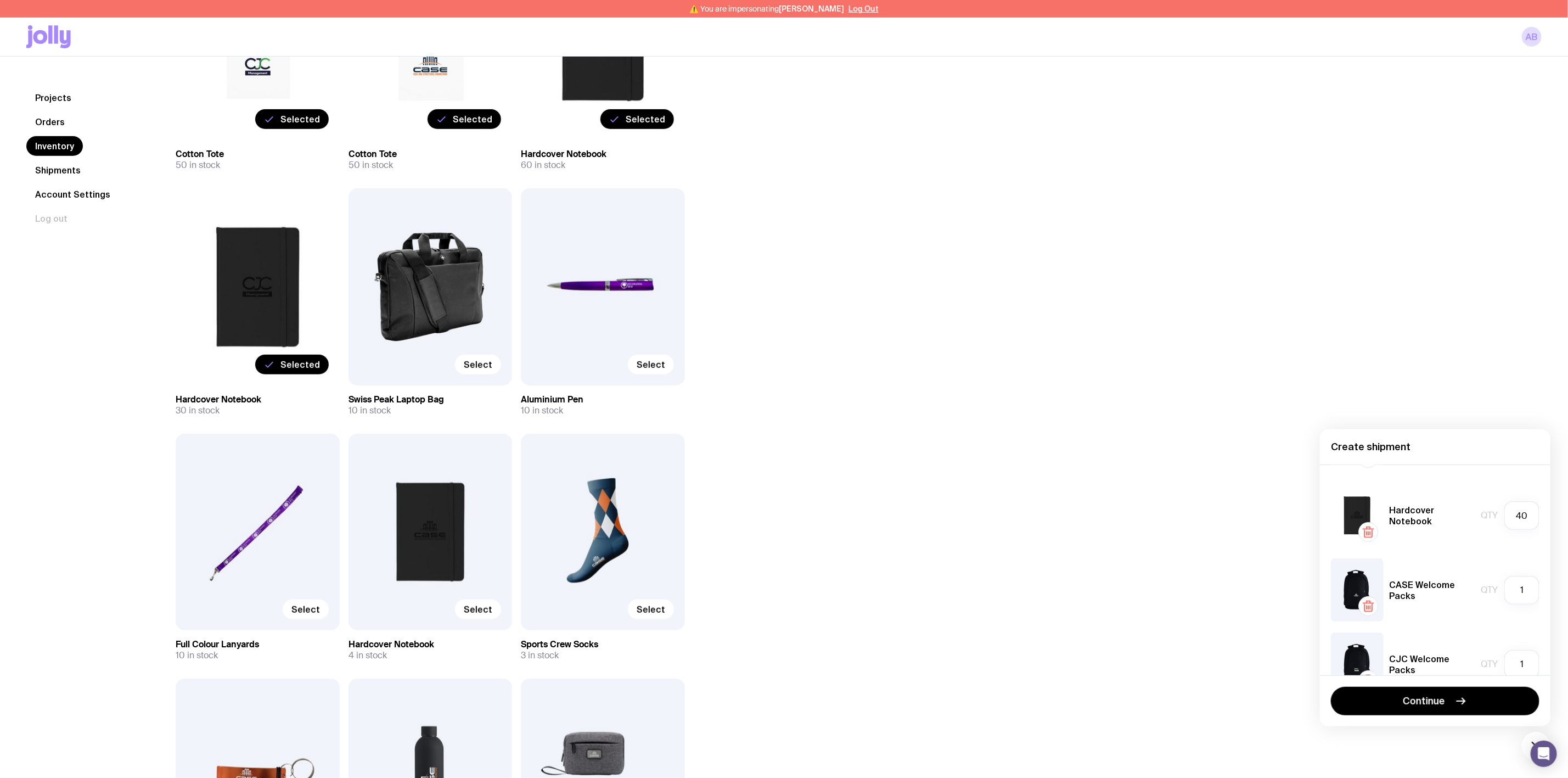
scroll to position [329, 0]
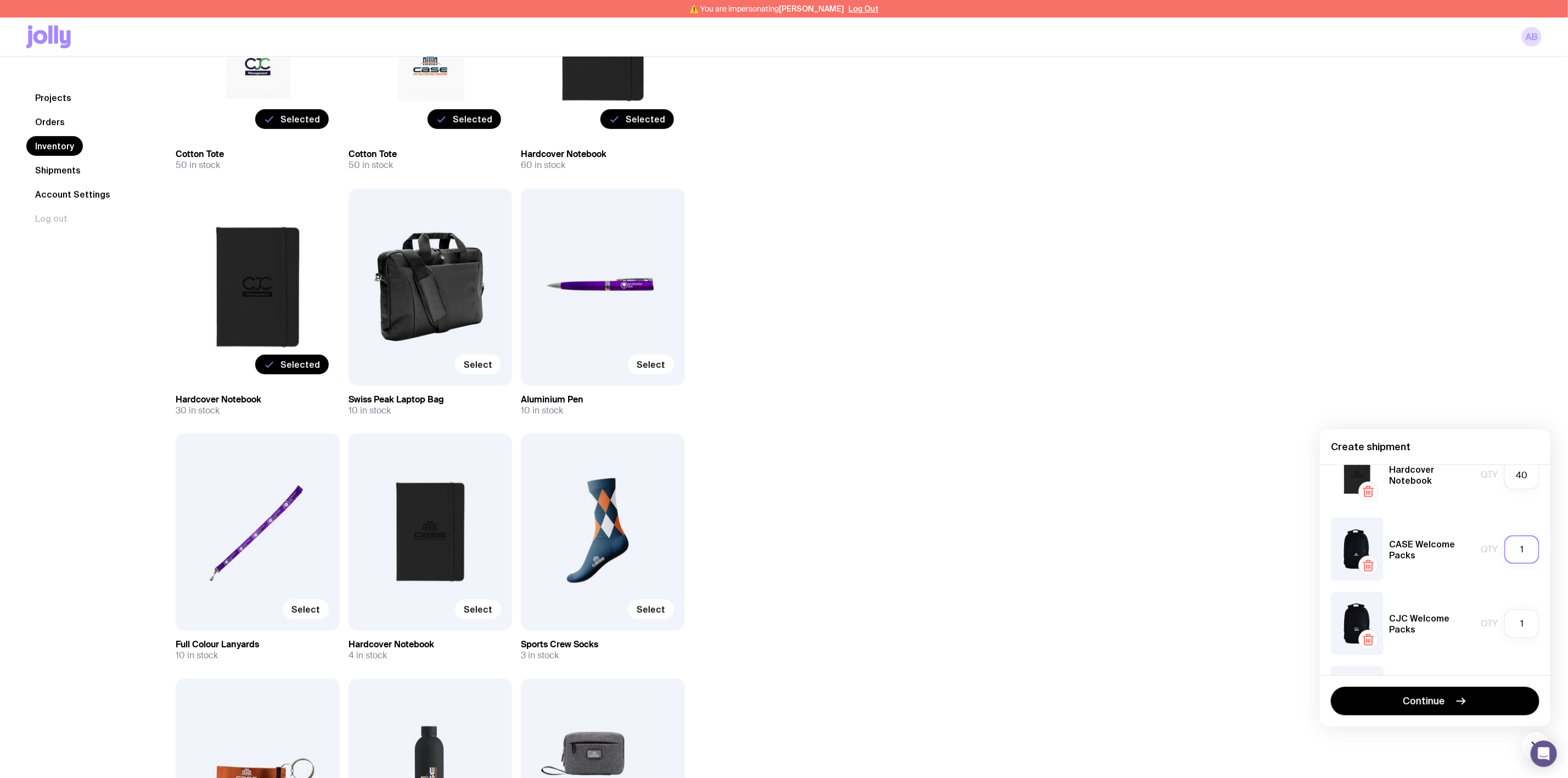
drag, startPoint x: 1516, startPoint y: 556, endPoint x: 1479, endPoint y: 552, distance: 37.2
click at [1481, 555] on div "Qty 1" at bounding box center [1510, 549] width 58 height 29
type input "3"
drag, startPoint x: 1513, startPoint y: 622, endPoint x: 1487, endPoint y: 622, distance: 26.0
click at [1487, 622] on div "Qty 1" at bounding box center [1510, 623] width 58 height 29
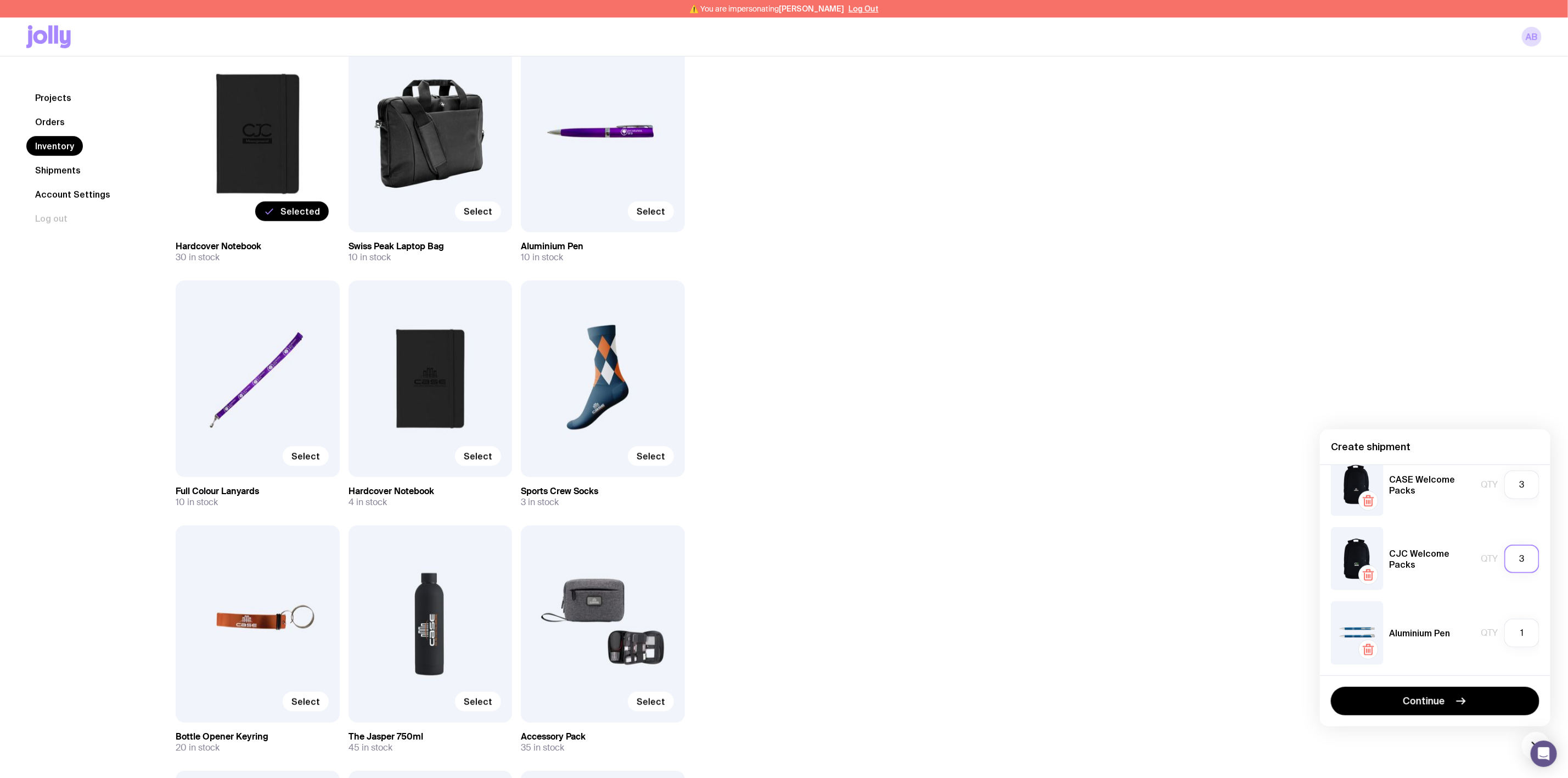
scroll to position [411, 0]
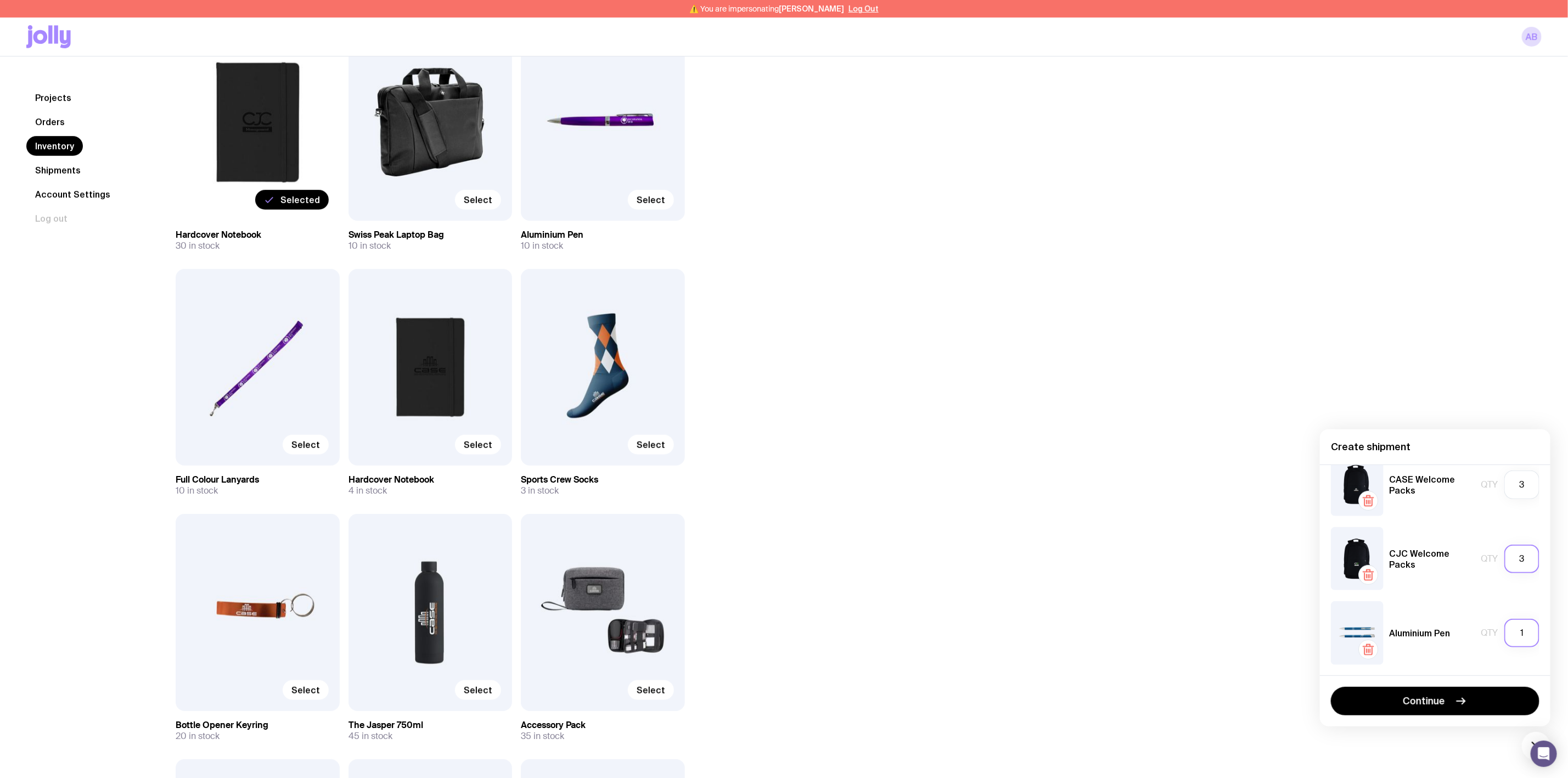
type input "3"
drag, startPoint x: 1507, startPoint y: 633, endPoint x: 1497, endPoint y: 632, distance: 10.0
click at [1505, 632] on input "1" at bounding box center [1521, 632] width 35 height 29
click at [1533, 630] on div "Cotton Tote Qty 40 Cotton Tote Qty 40 Hardcover Notebook Qty 10 Hardcover Noteb…" at bounding box center [1435, 569] width 231 height 211
drag, startPoint x: 1511, startPoint y: 633, endPoint x: 1501, endPoint y: 634, distance: 10.0
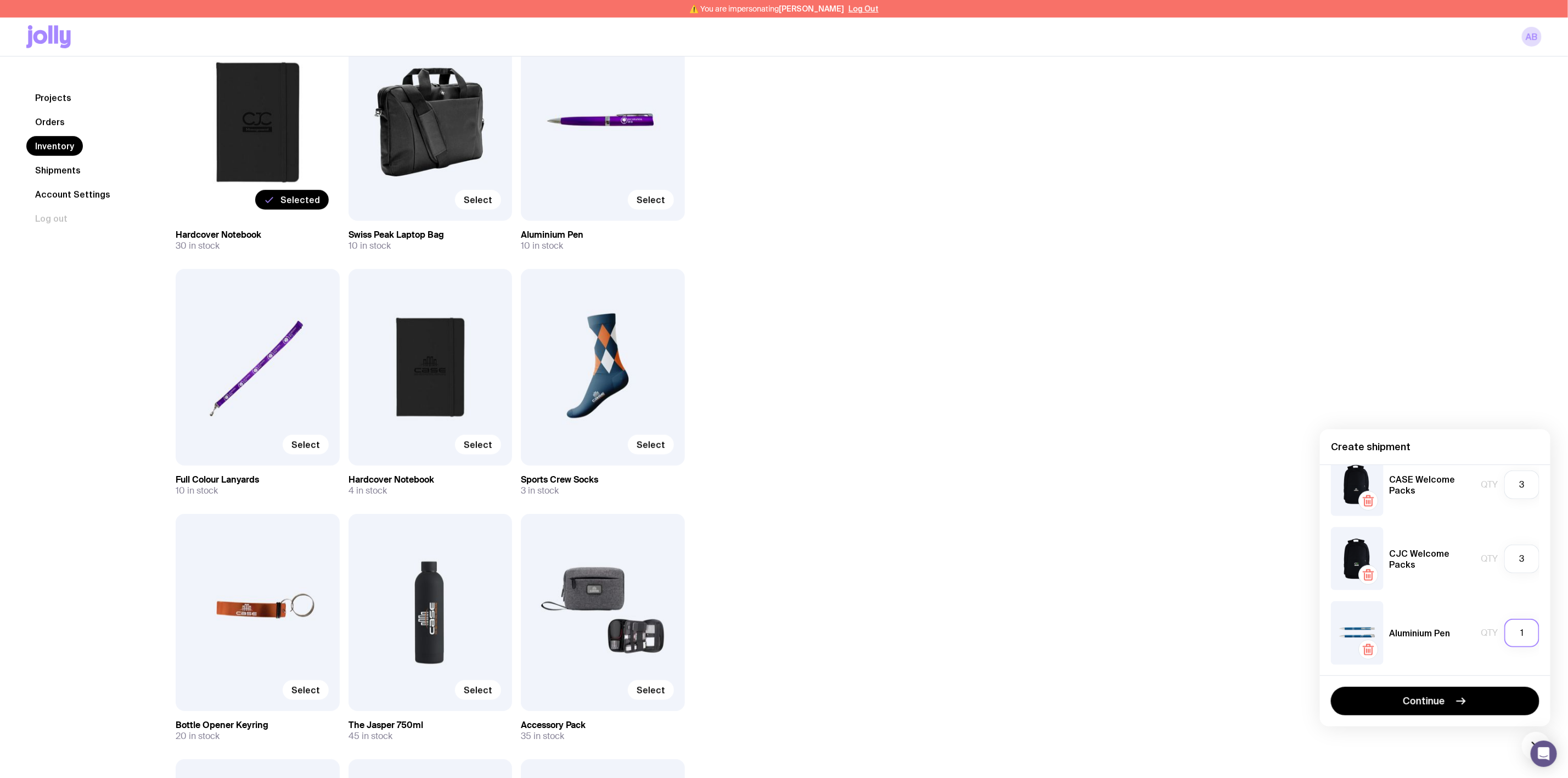
click at [1505, 634] on input "1" at bounding box center [1521, 632] width 35 height 29
type input "40"
click at [1464, 668] on div "Cotton Tote Qty 40 Cotton Tote Qty 40 Hardcover Notebook Qty 10 Hardcover Noteb…" at bounding box center [1435, 569] width 231 height 211
click at [1450, 695] on button "Continue" at bounding box center [1435, 701] width 208 height 29
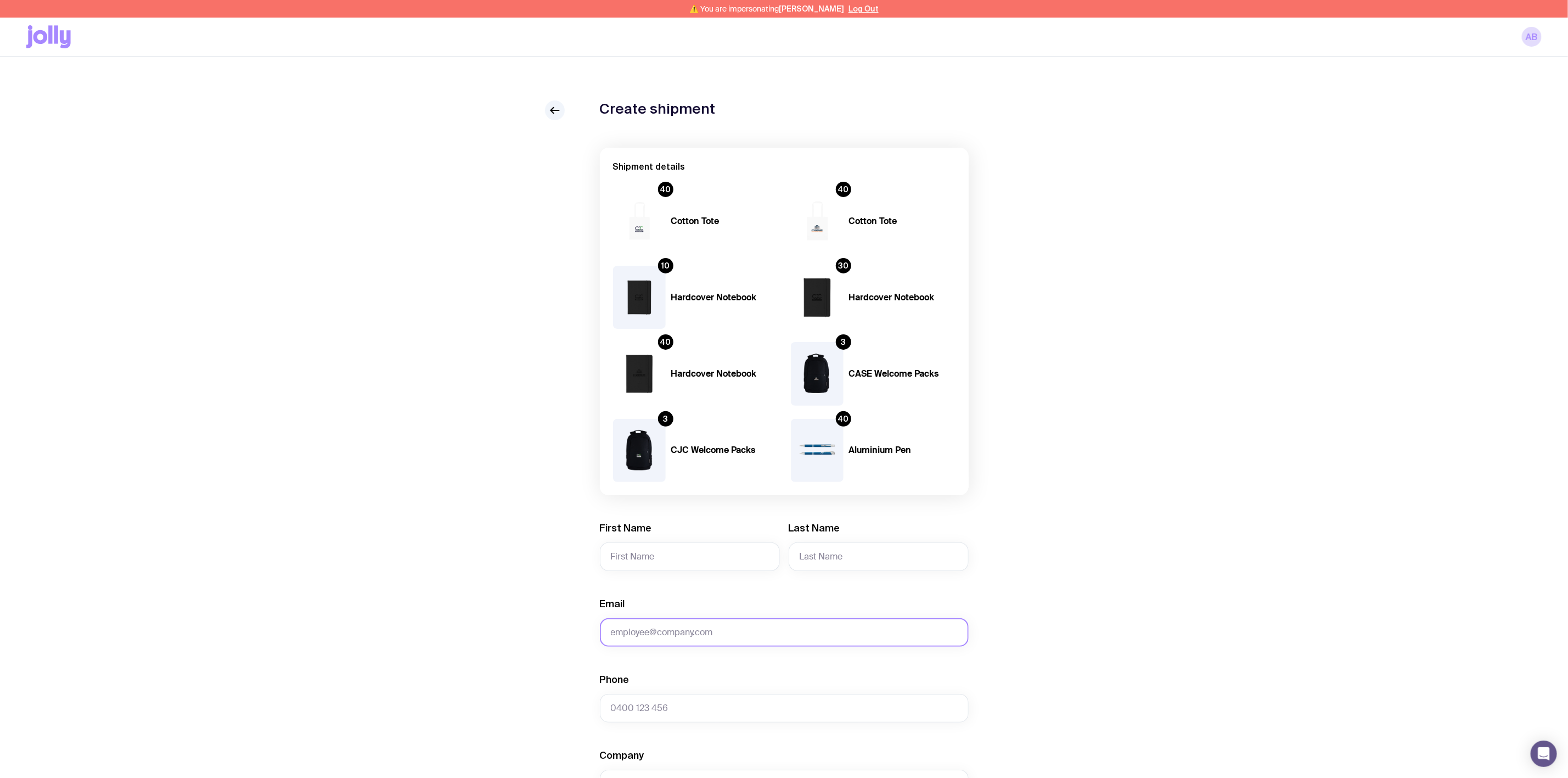
click at [672, 632] on input "Email" at bounding box center [784, 631] width 369 height 29
paste input "[PERSON_NAME][EMAIL_ADDRESS][PERSON_NAME][DOMAIN_NAME]"
type input "[PERSON_NAME][EMAIL_ADDRESS][PERSON_NAME][DOMAIN_NAME]"
click at [638, 556] on input "First Name" at bounding box center [690, 556] width 180 height 29
paste input "[PERSON_NAME]"
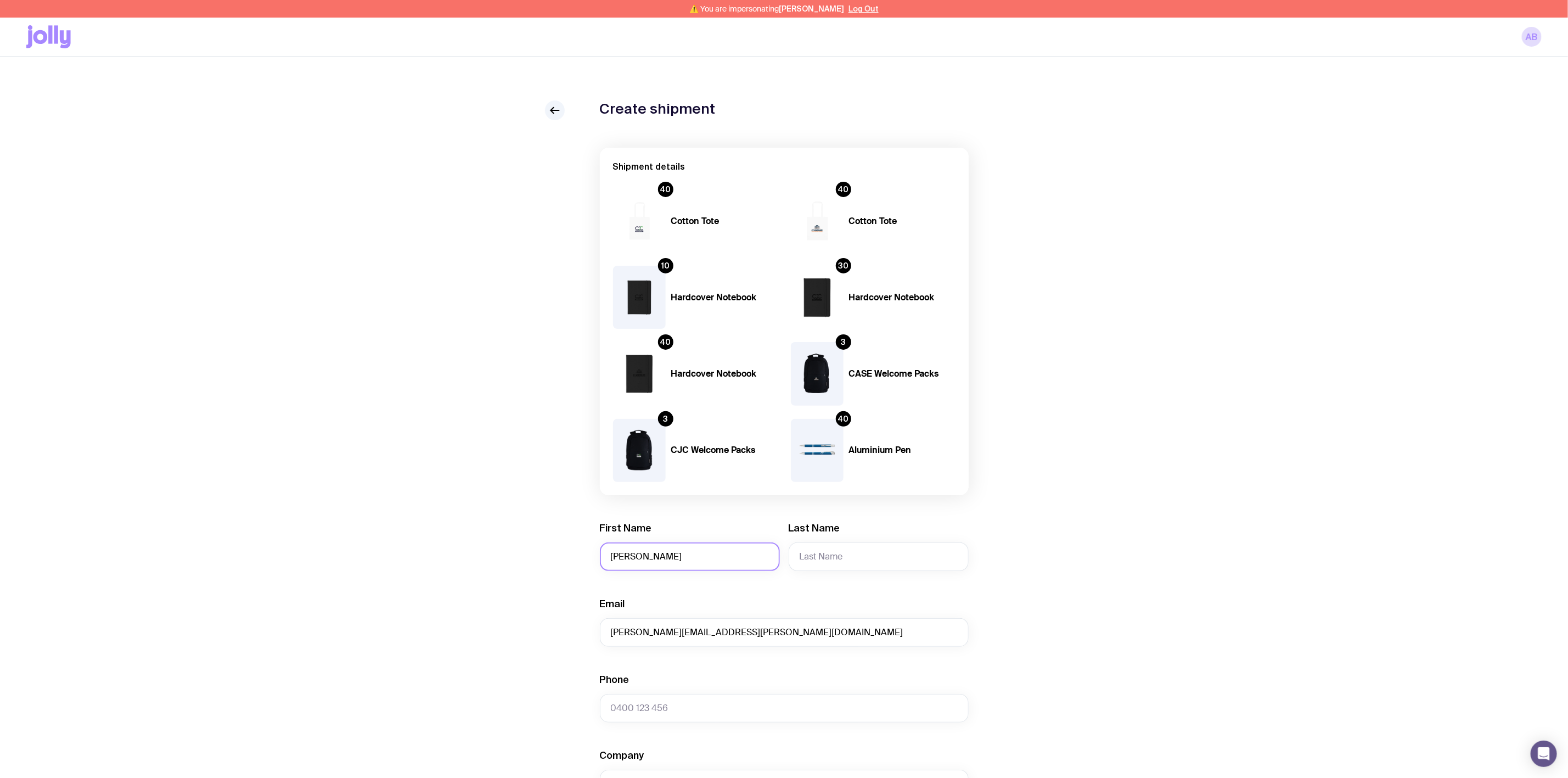
drag, startPoint x: 636, startPoint y: 558, endPoint x: 686, endPoint y: 559, distance: 50.0
click at [686, 559] on input "[PERSON_NAME]" at bounding box center [690, 556] width 180 height 29
type input "[PERSON_NAME]"
click at [826, 554] on input "Last Name" at bounding box center [879, 556] width 180 height 29
paste input "[PERSON_NAME]"
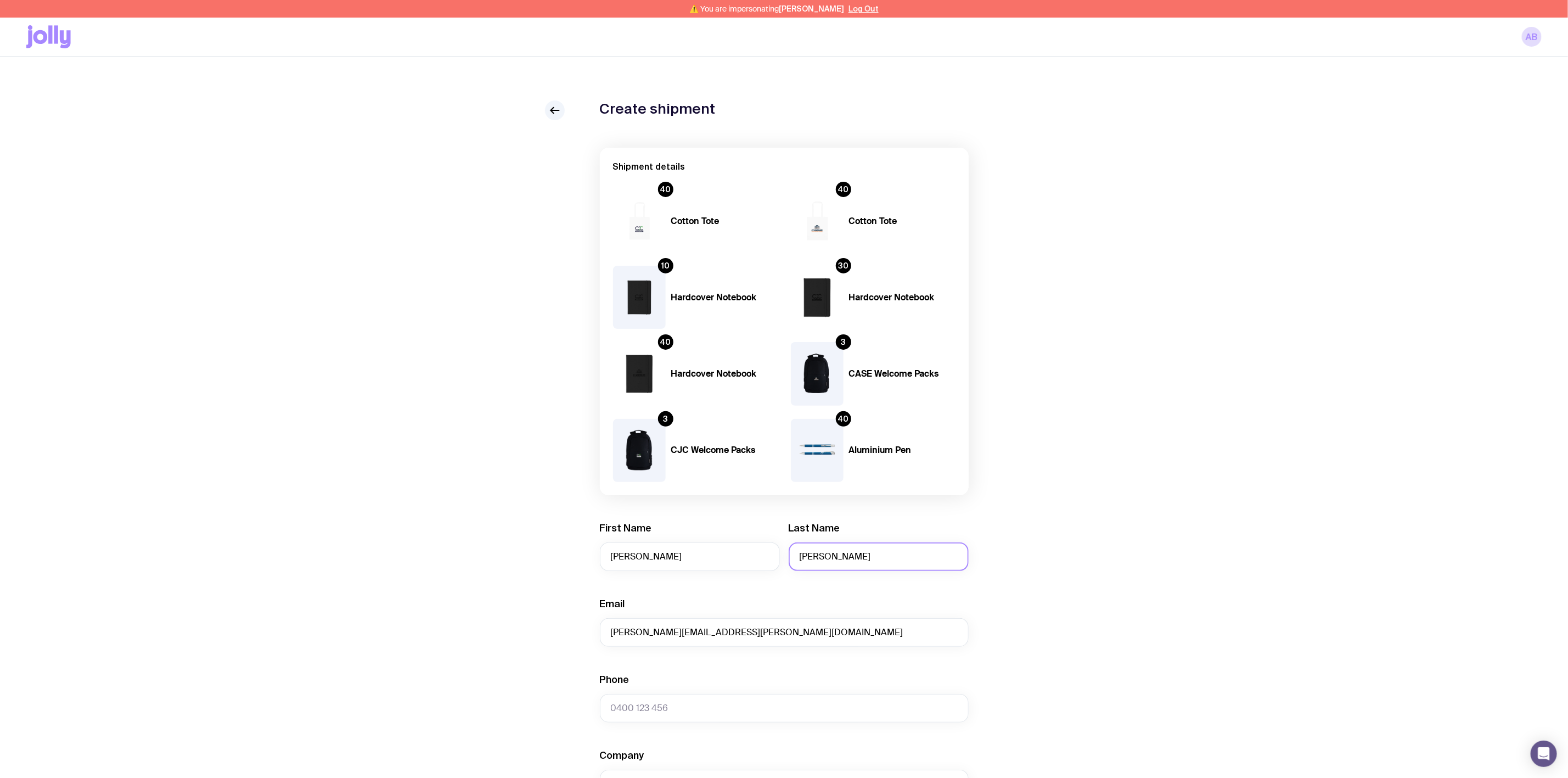
type input "[PERSON_NAME]"
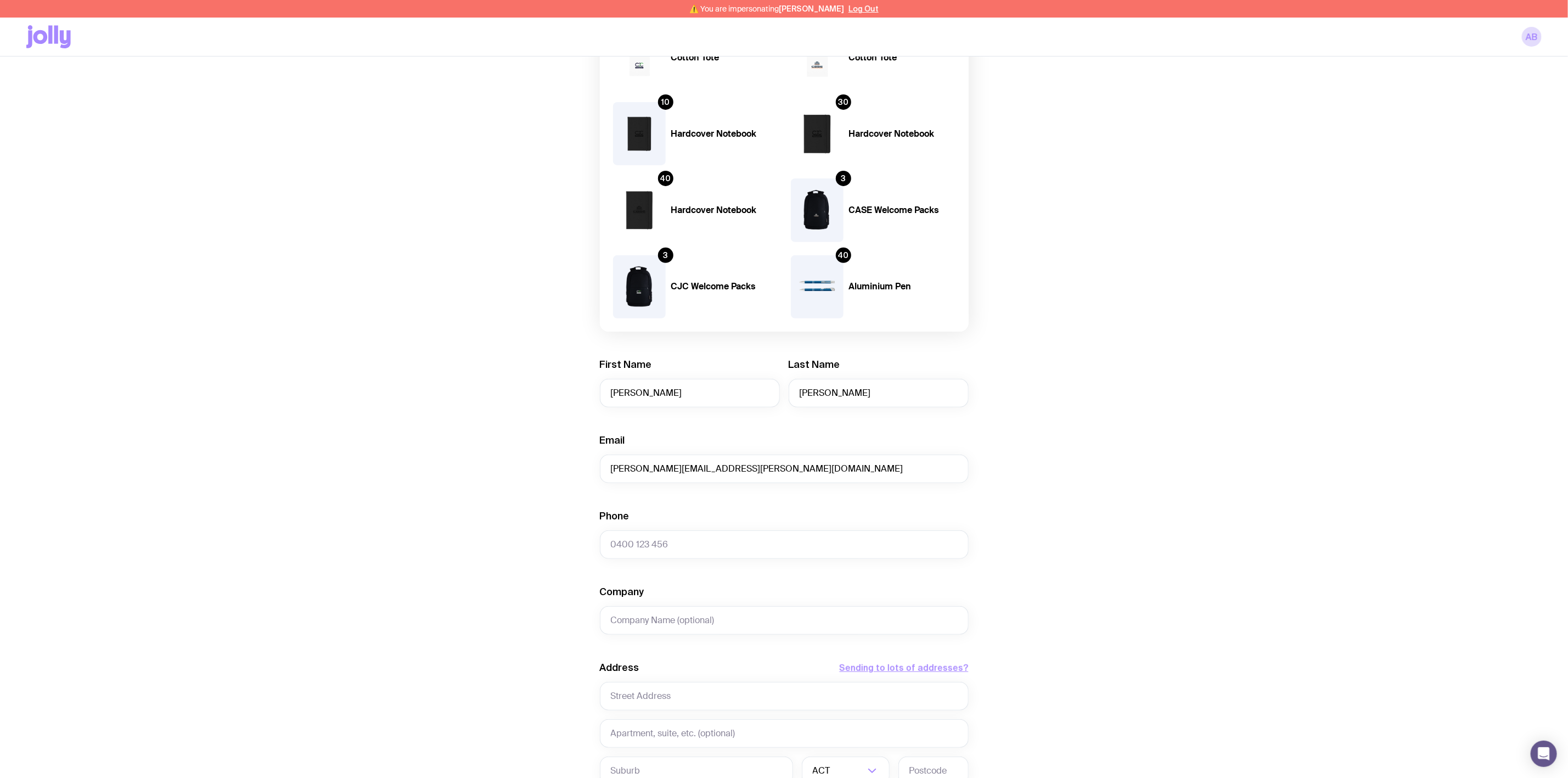
scroll to position [165, 0]
click at [642, 695] on input "text" at bounding box center [784, 695] width 369 height 29
paste input "Level [STREET_ADDRESS]"
type input "Level [STREET_ADDRESS]"
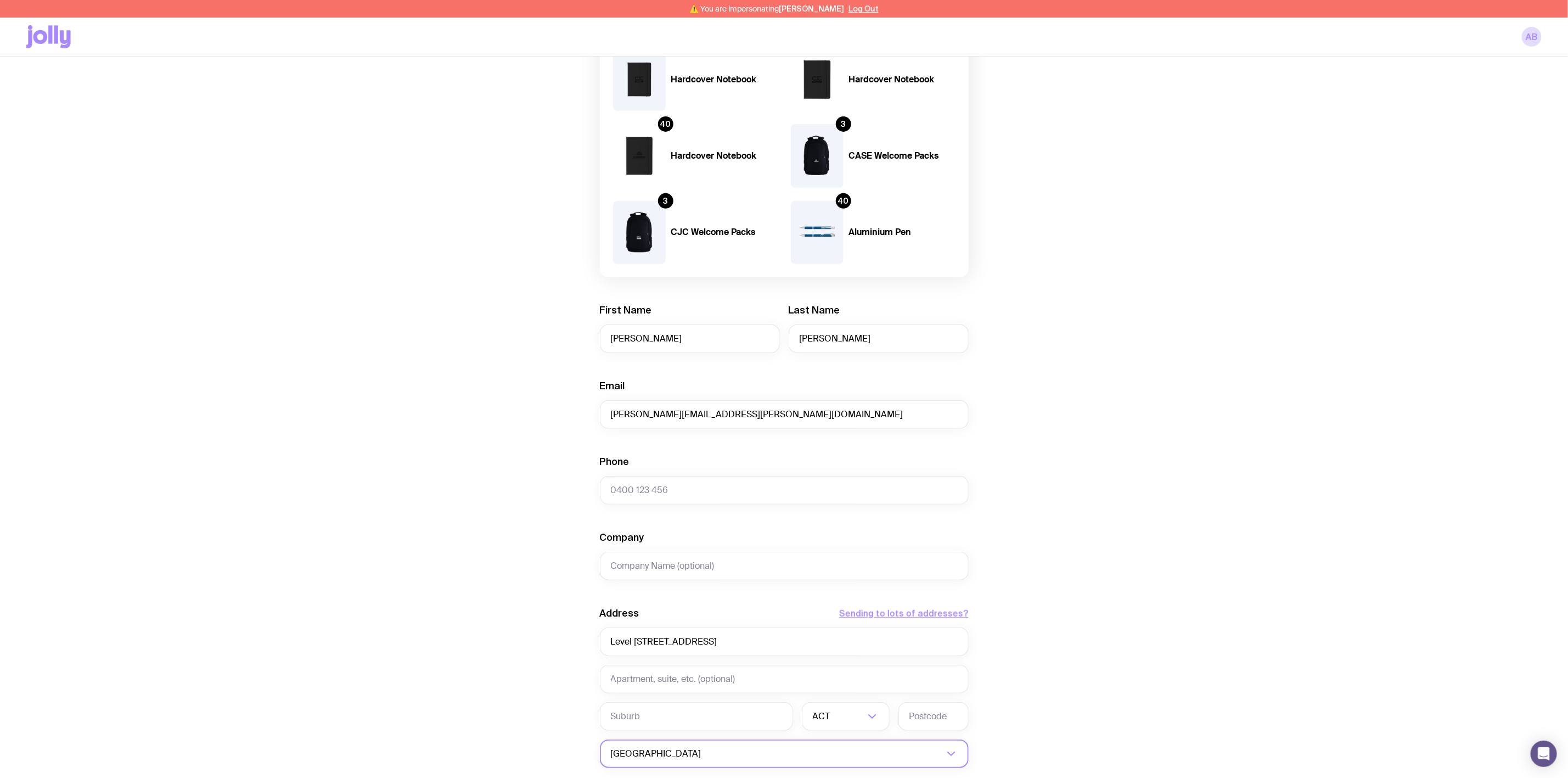
scroll to position [247, 0]
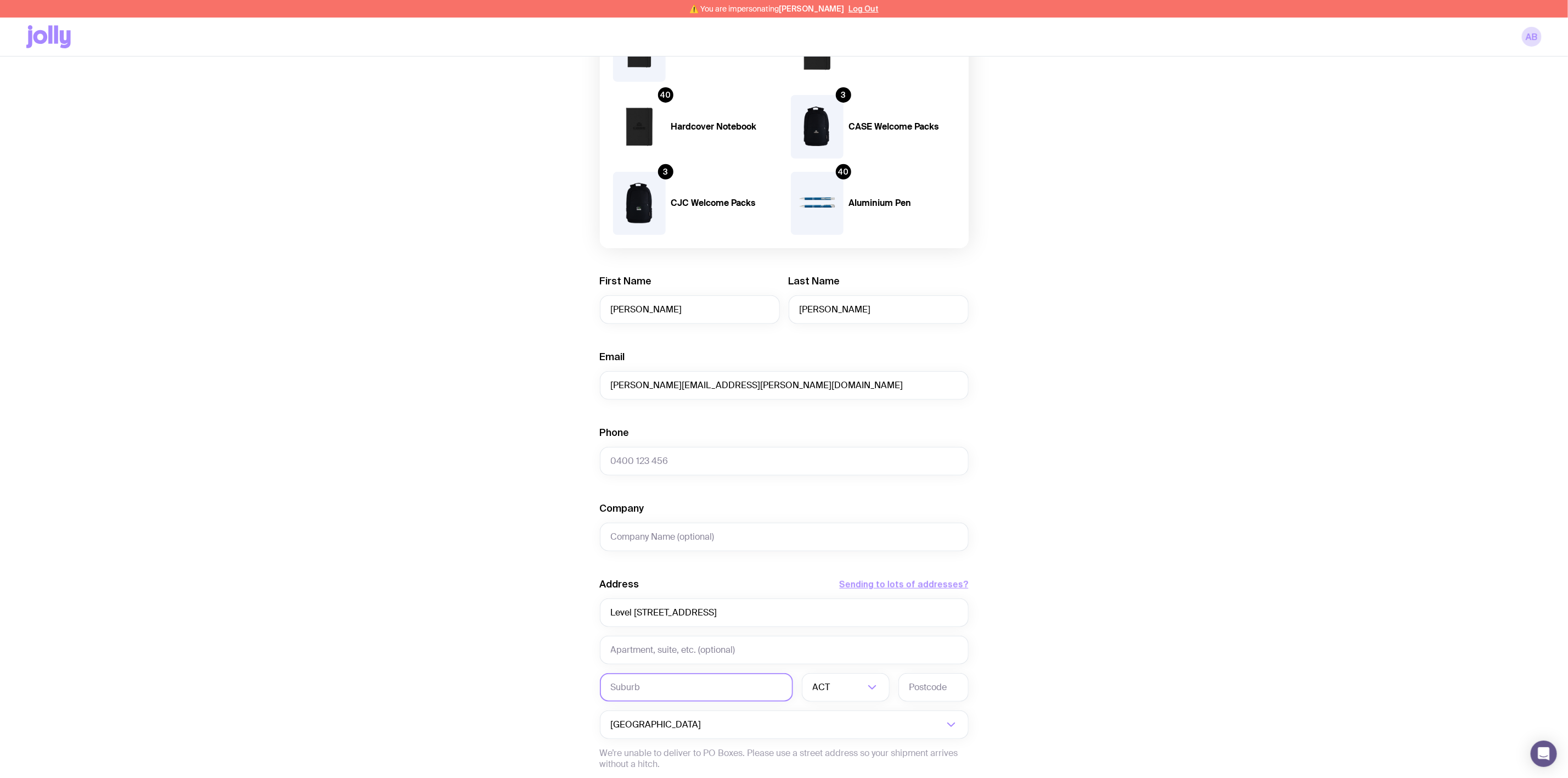
click at [667, 690] on input "text" at bounding box center [696, 687] width 193 height 29
paste input "[GEOGRAPHIC_DATA]"
type input "[GEOGRAPHIC_DATA]"
click at [951, 692] on input "text" at bounding box center [933, 687] width 70 height 29
paste input "2060"
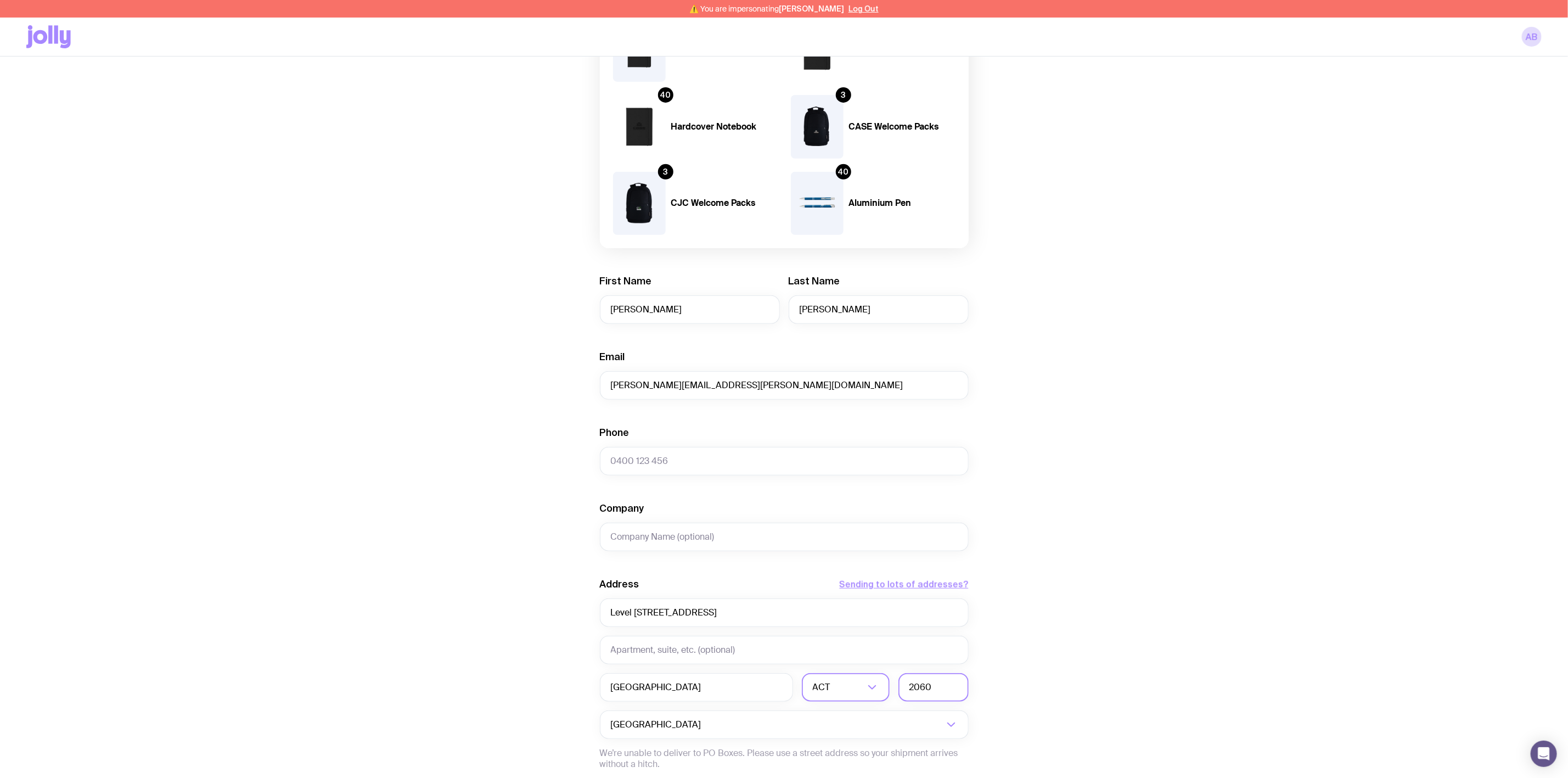
type input "2060"
click at [854, 692] on input "Search for option" at bounding box center [848, 687] width 32 height 29
click at [845, 737] on li "[GEOGRAPHIC_DATA]" at bounding box center [844, 744] width 86 height 24
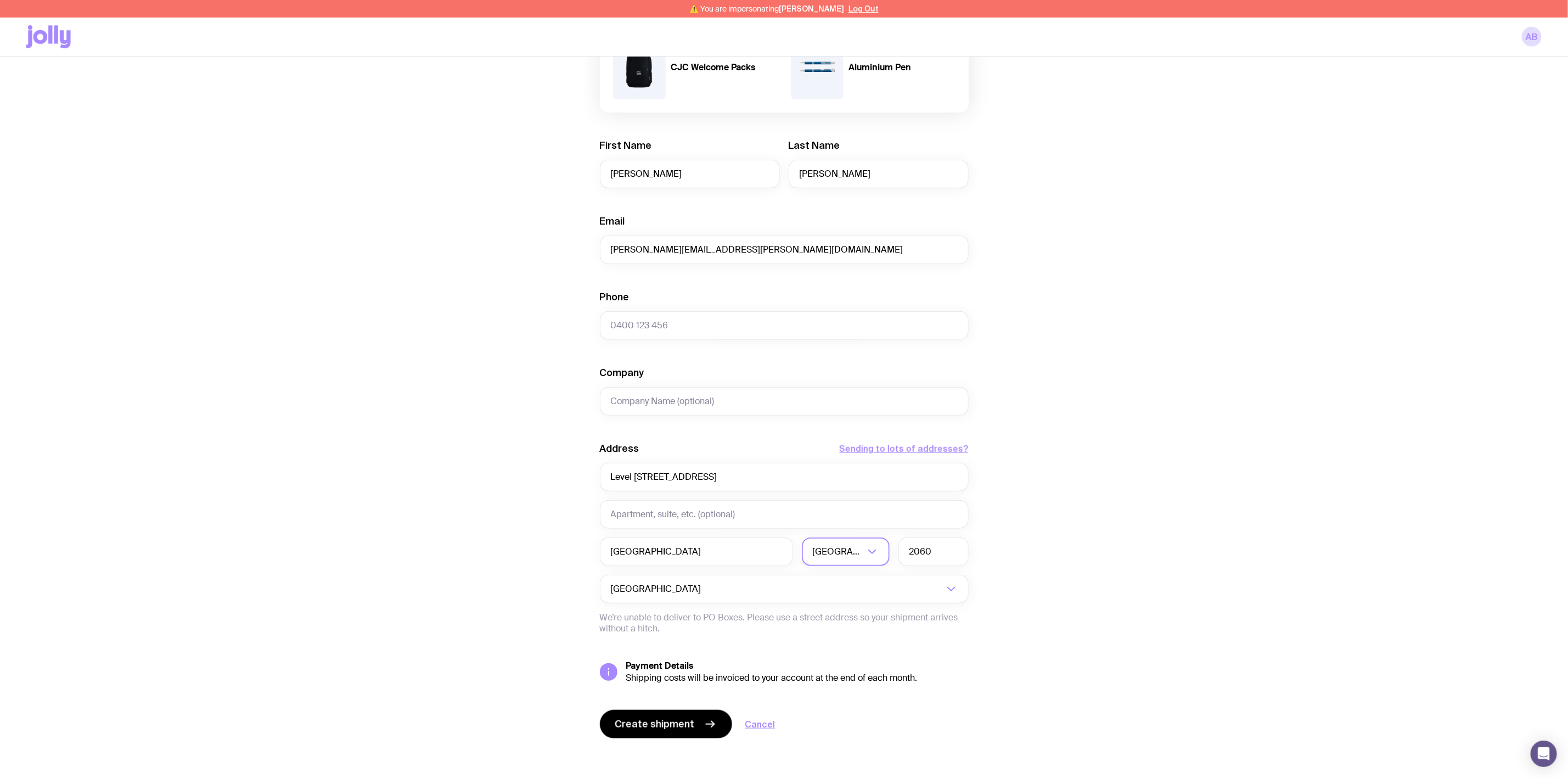
scroll to position [387, 0]
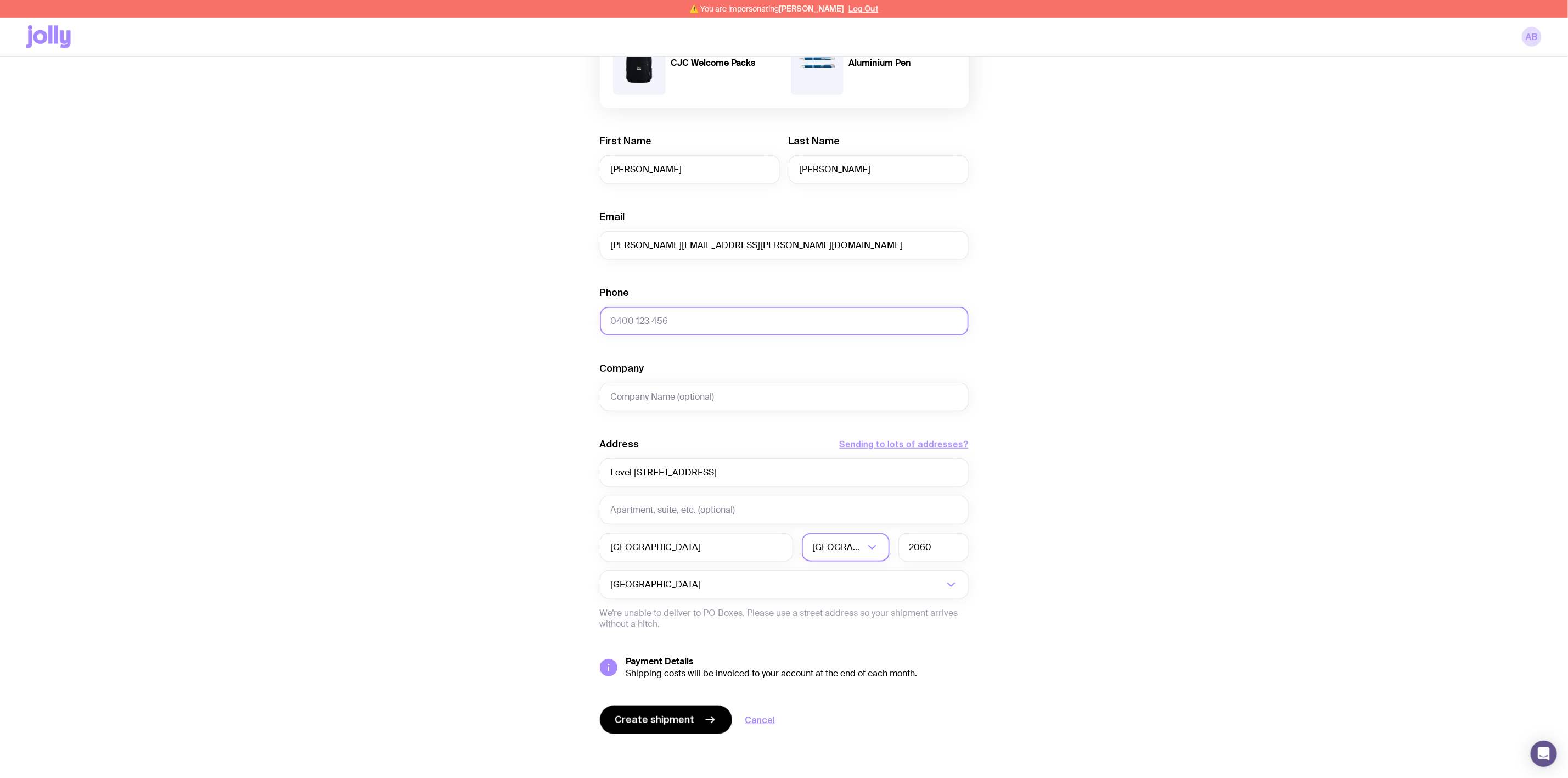
click at [672, 321] on input "Phone" at bounding box center [784, 320] width 369 height 29
paste input "404 344 724"
type input "404 344 724"
click at [669, 714] on span "Create shipment" at bounding box center [655, 719] width 79 height 13
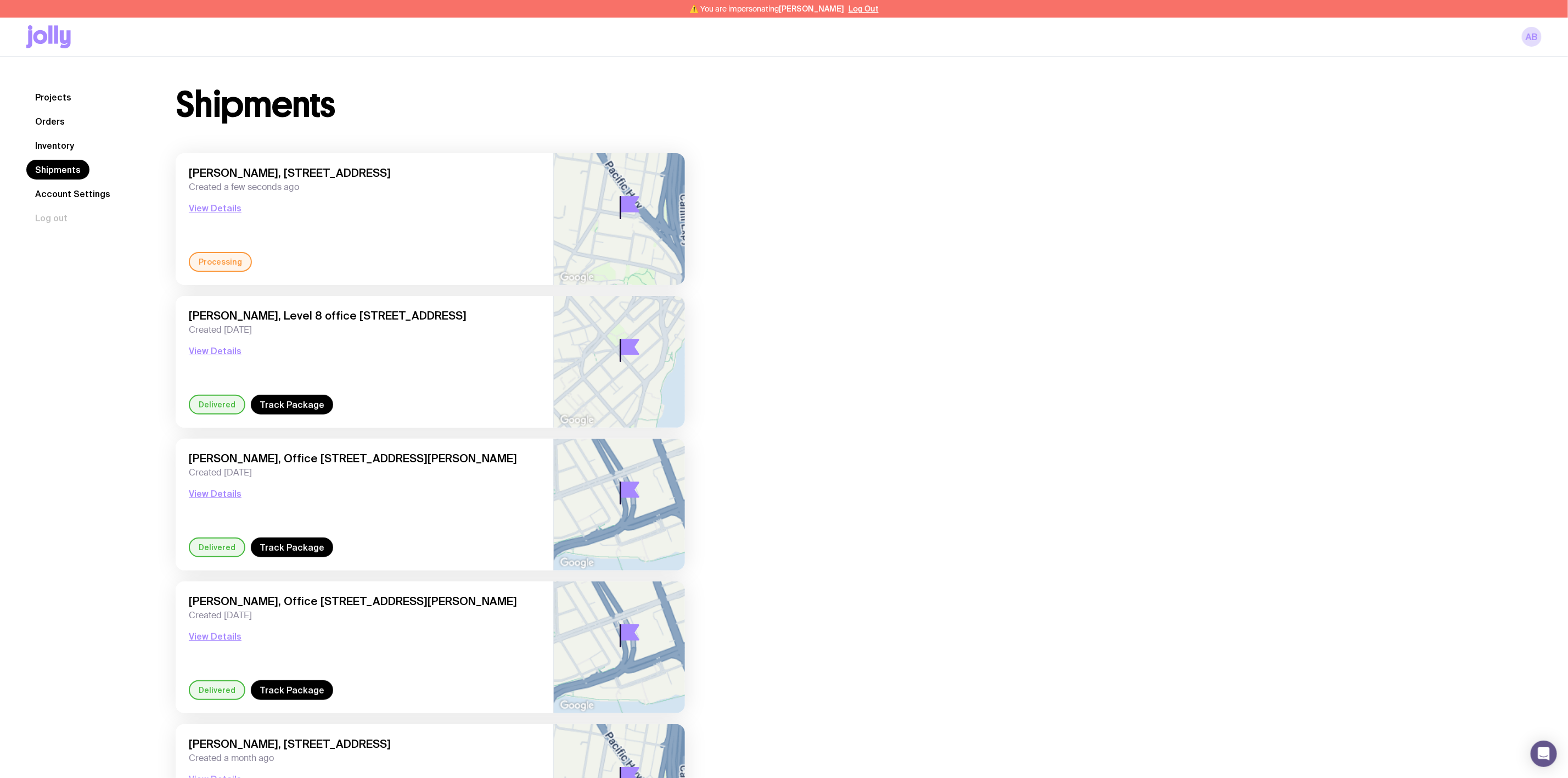
click at [68, 142] on link "Inventory" at bounding box center [55, 146] width 56 height 20
